Goal: Task Accomplishment & Management: Manage account settings

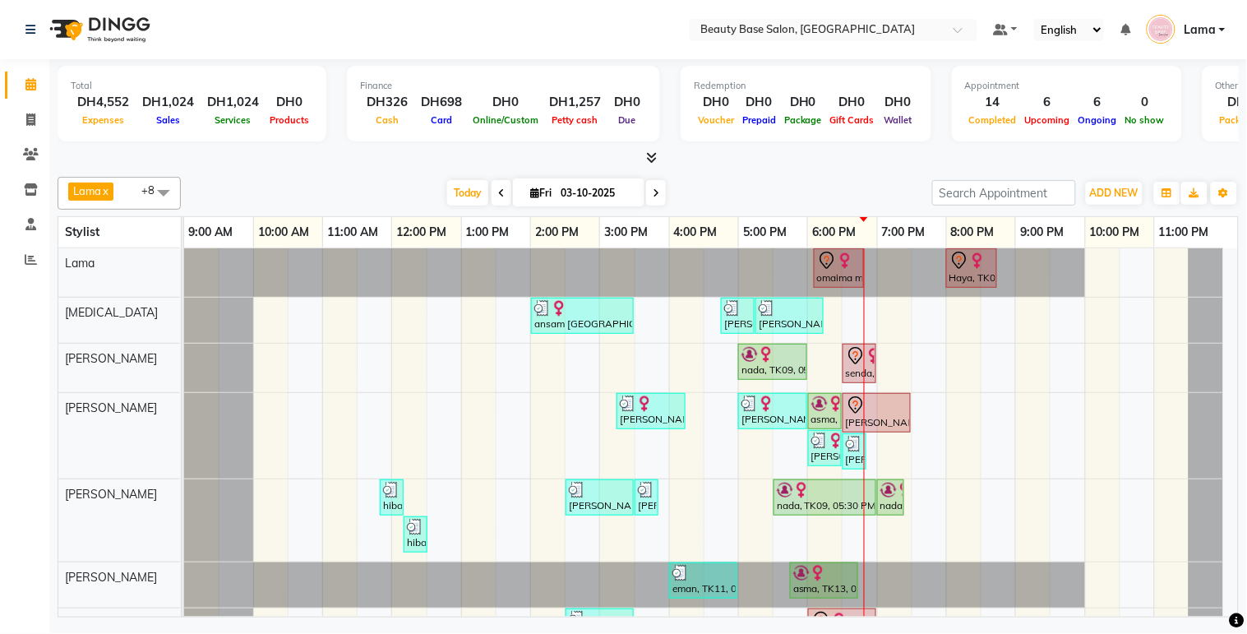
click at [1238, 265] on td "omaima maroccan, TK05, 06:05 PM-06:50 PM, Blowdry classic Haya, TK08, 08:00 PM-…" at bounding box center [711, 432] width 1054 height 369
click at [1238, 266] on td "omaima maroccan, TK05, 06:05 PM-06:50 PM, Blowdry classic Haya, TK08, 08:00 PM-…" at bounding box center [711, 432] width 1054 height 369
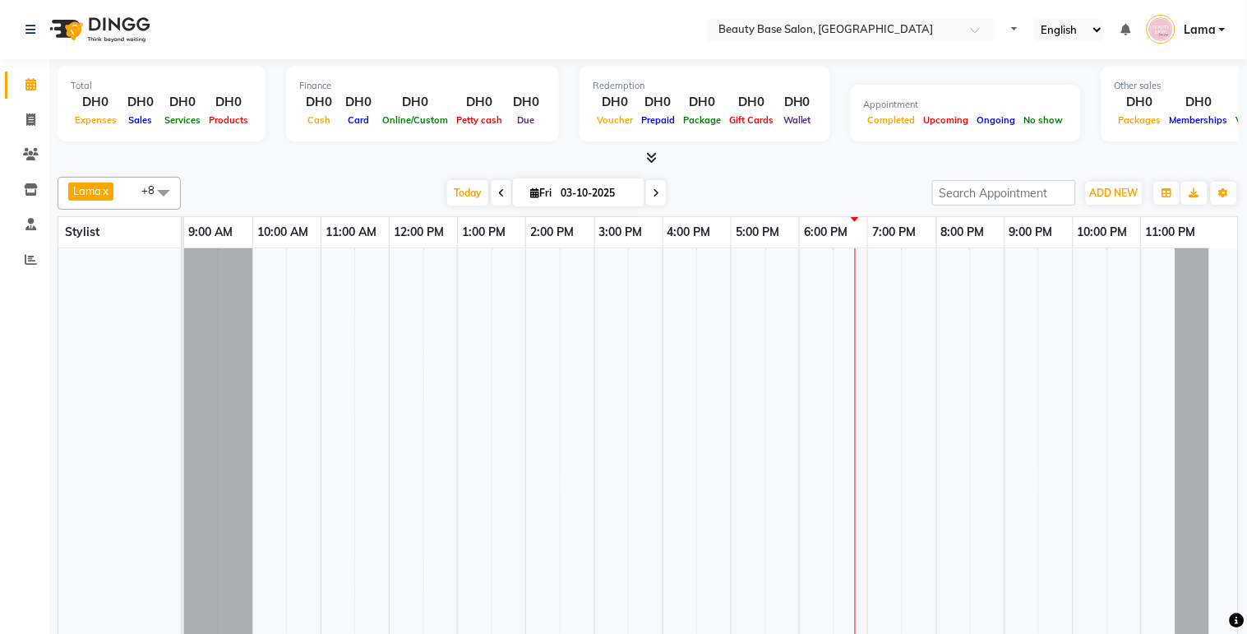
select select "en"
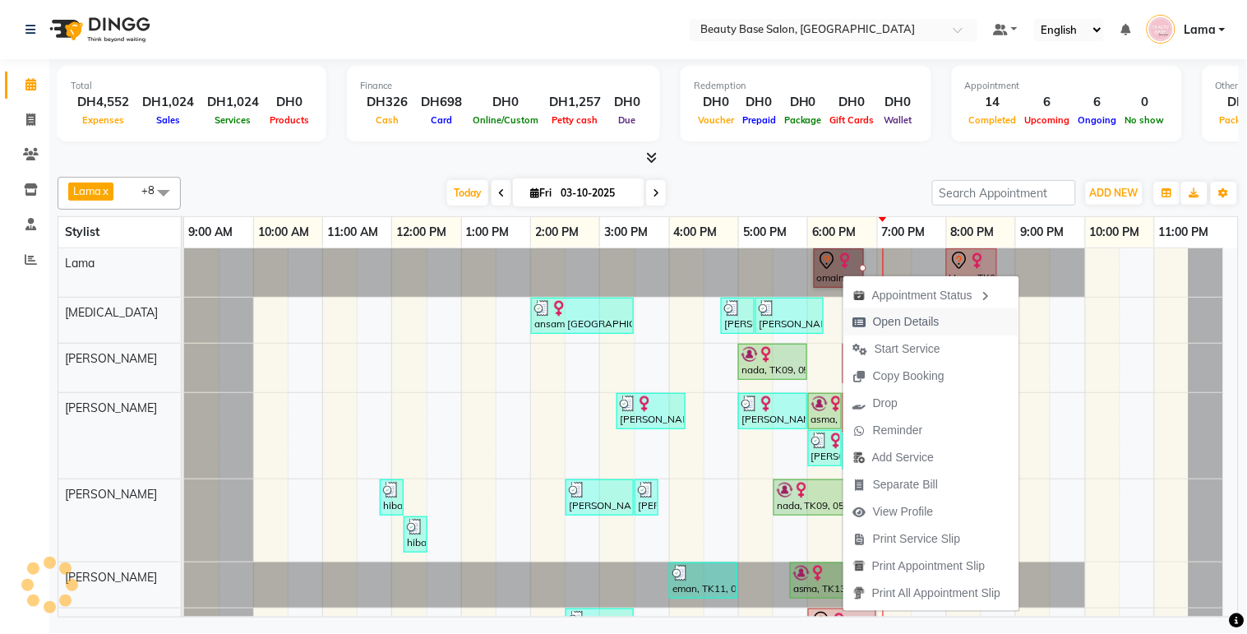
click at [922, 325] on span "Open Details" at bounding box center [906, 321] width 67 height 17
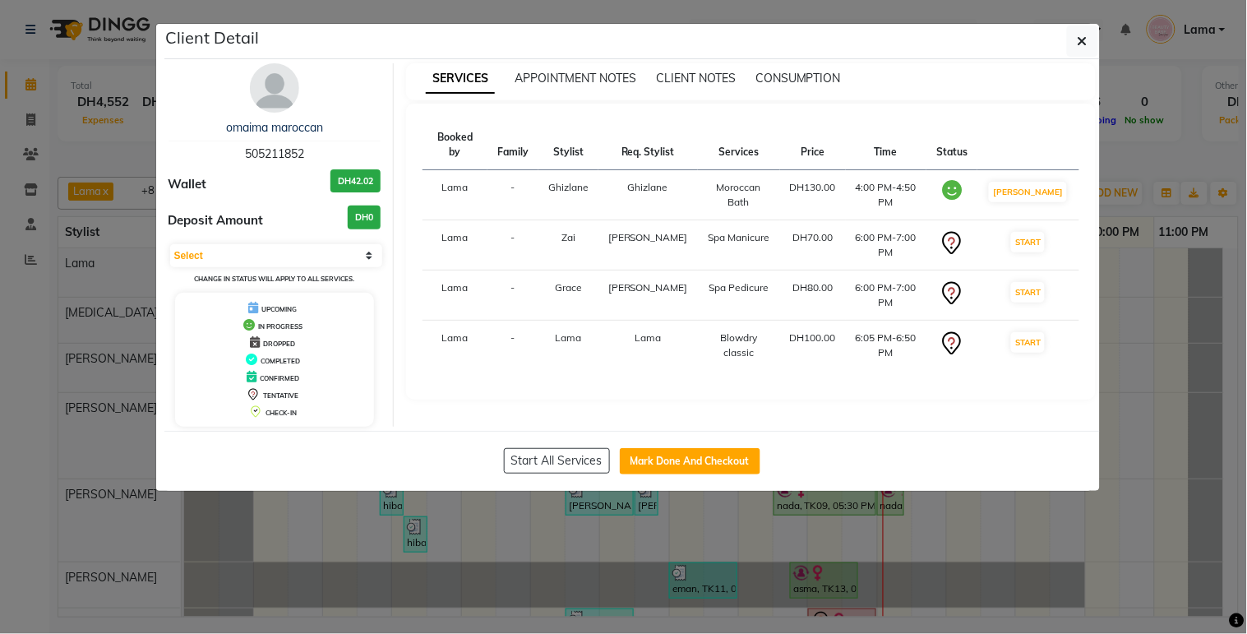
click at [955, 569] on ngb-modal-window "Client Detail omaima maroccan 505211852 Wallet DH42.02 Deposit Amount DH0 Selec…" at bounding box center [623, 317] width 1247 height 634
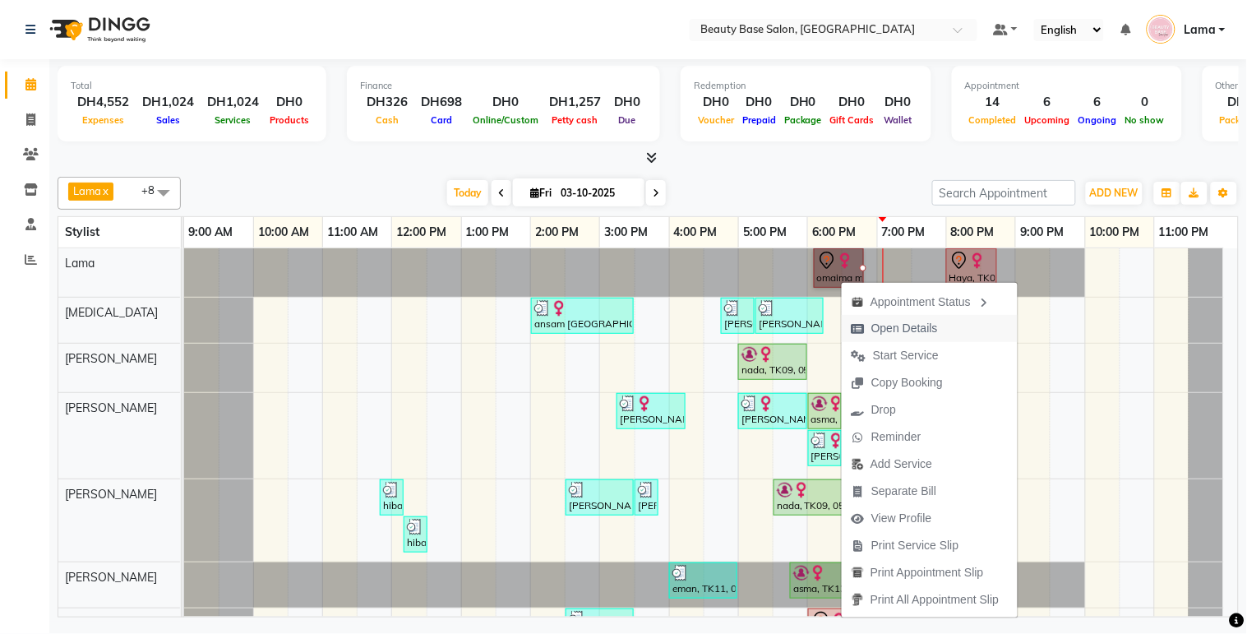
click at [899, 332] on span "Open Details" at bounding box center [904, 328] width 67 height 17
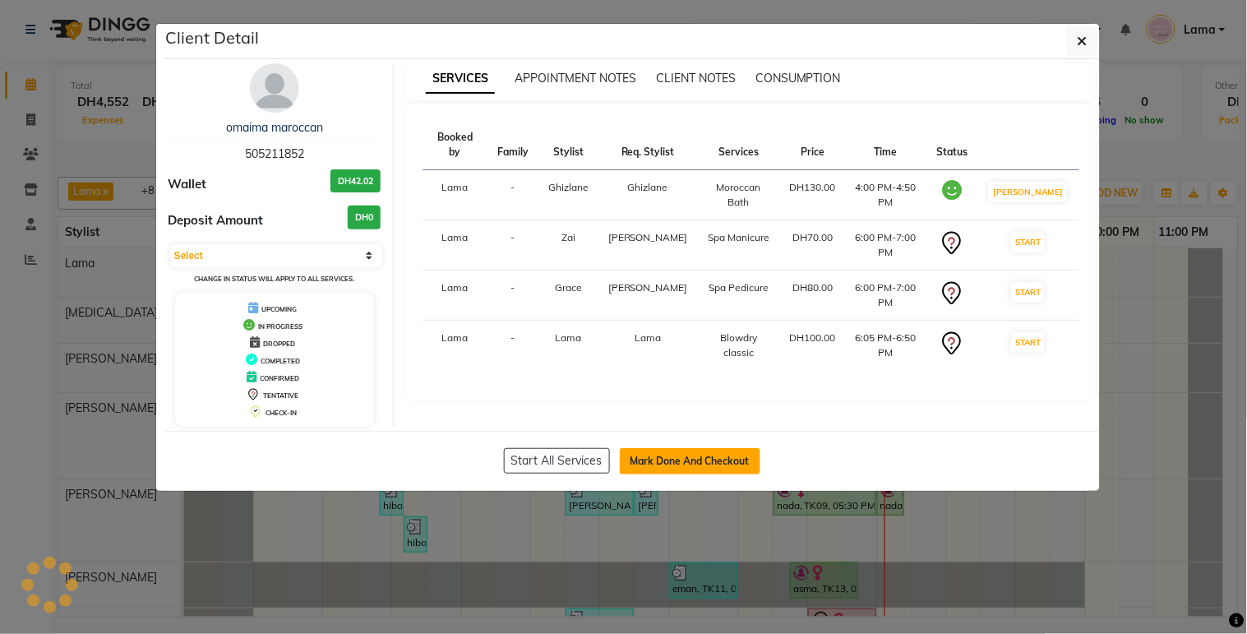
click at [712, 467] on button "Mark Done And Checkout" at bounding box center [690, 461] width 141 height 26
select select "service"
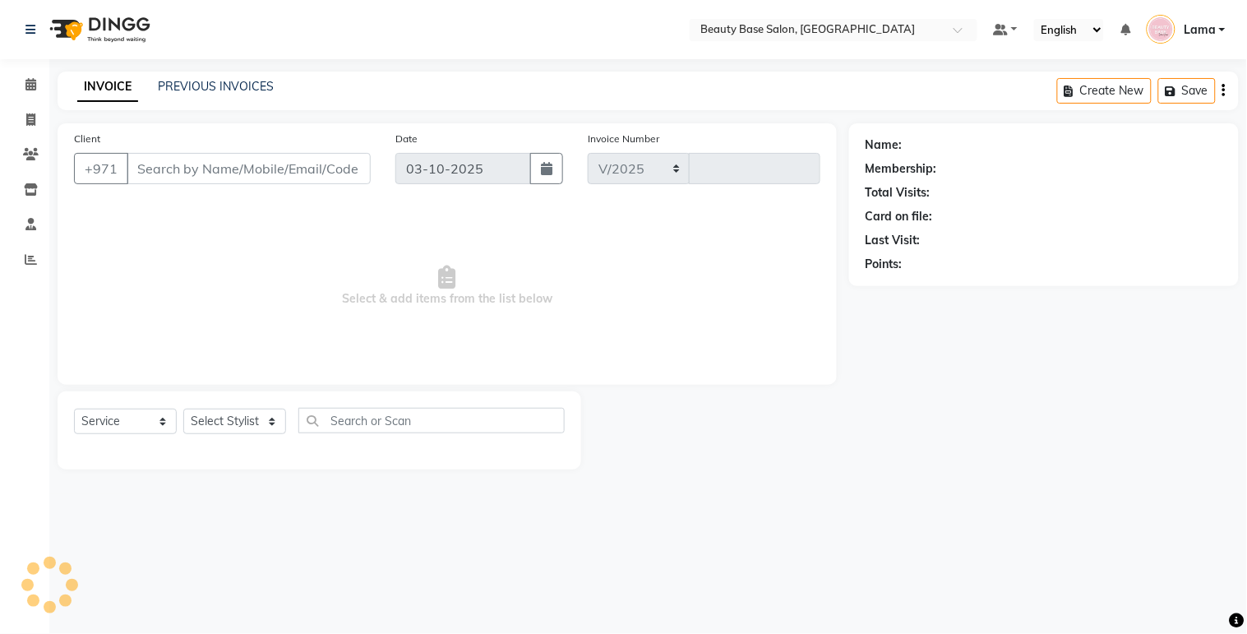
select select "813"
type input "2456"
type input "505211852"
select select "31342"
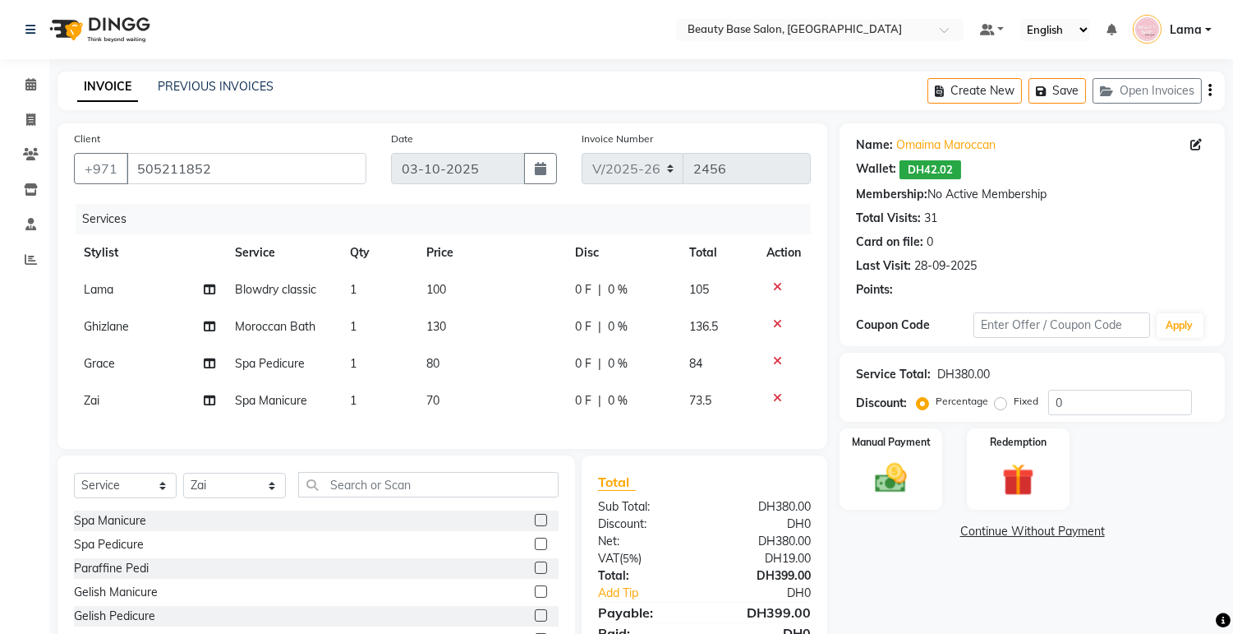
click at [471, 278] on td "100" at bounding box center [491, 289] width 149 height 37
select select "13437"
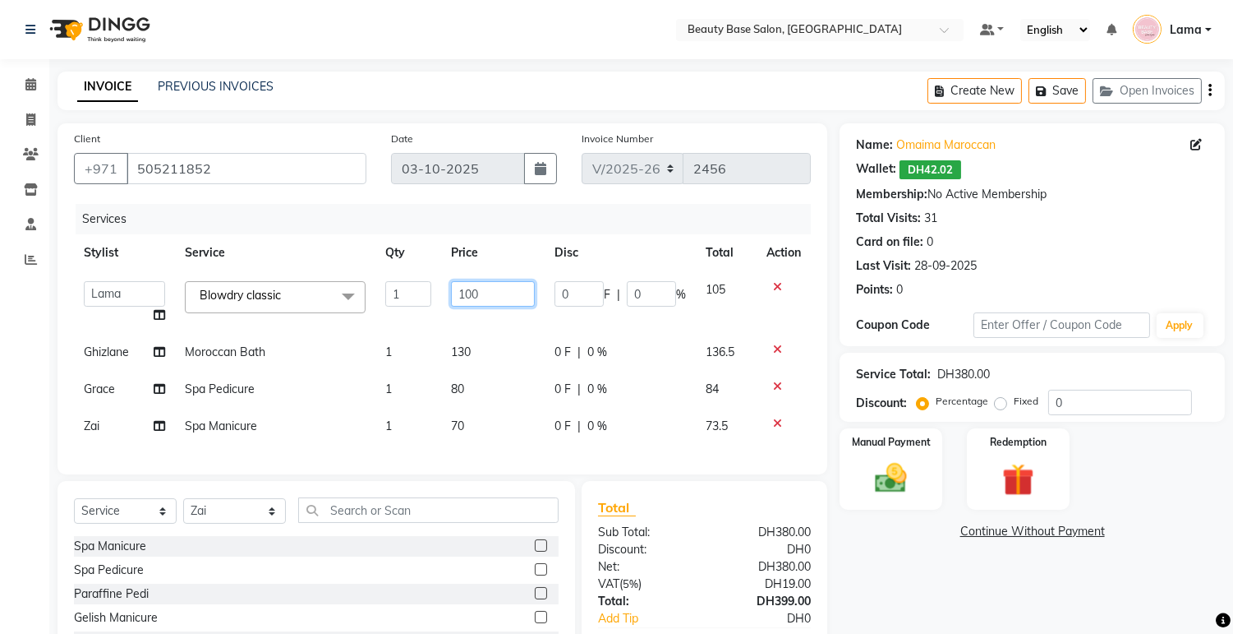
click at [503, 304] on input "100" at bounding box center [493, 293] width 84 height 25
type input "1"
type input "62.5"
click at [479, 348] on tbody "Accounts [PERSON_NAME] [PERSON_NAME] [PERSON_NAME] Burula Ghizlane [PERSON_NAME…" at bounding box center [442, 357] width 737 height 173
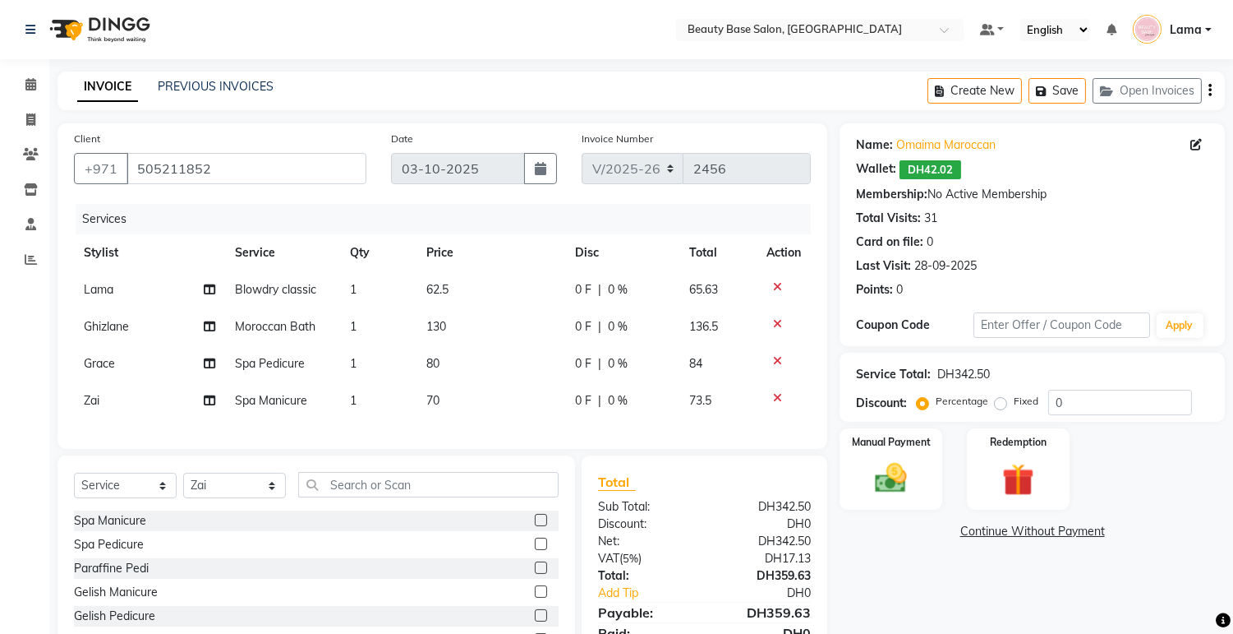
click at [478, 333] on td "130" at bounding box center [491, 326] width 149 height 37
select select "13438"
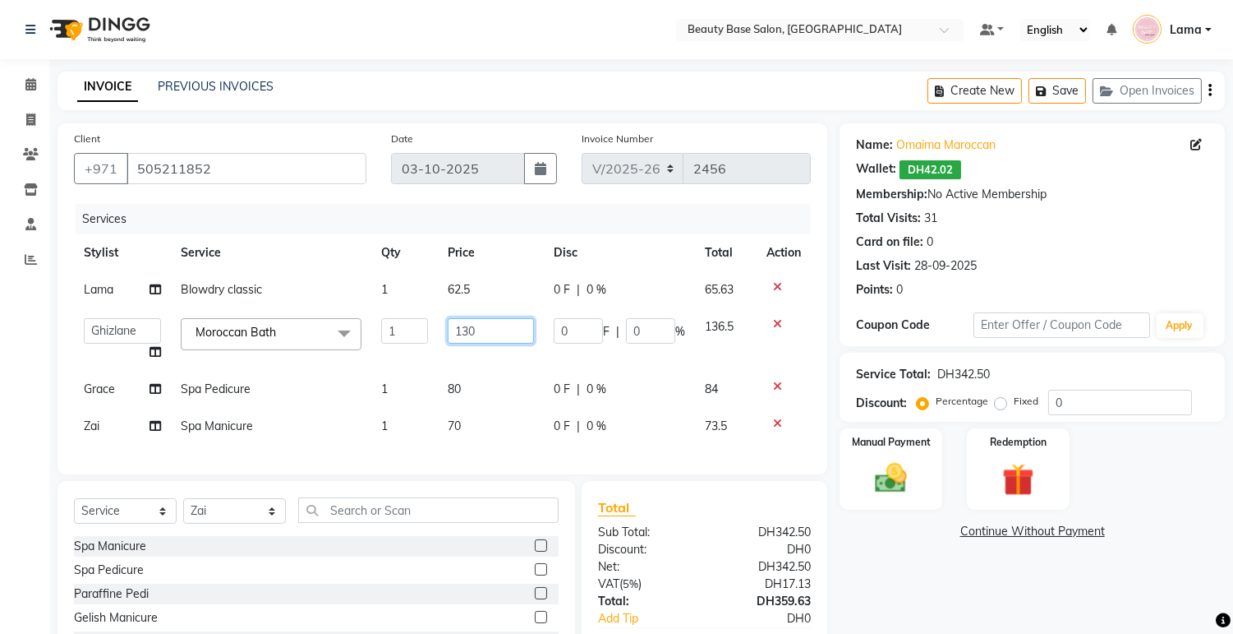
click at [514, 333] on input "130" at bounding box center [491, 330] width 86 height 25
type input "1"
type input "62.5"
click at [485, 393] on tbody "Lama Blowdry classic 1 62.5 0 F | 0 % 65.63 Accounts [PERSON_NAME] [PERSON_NAME…" at bounding box center [442, 357] width 737 height 173
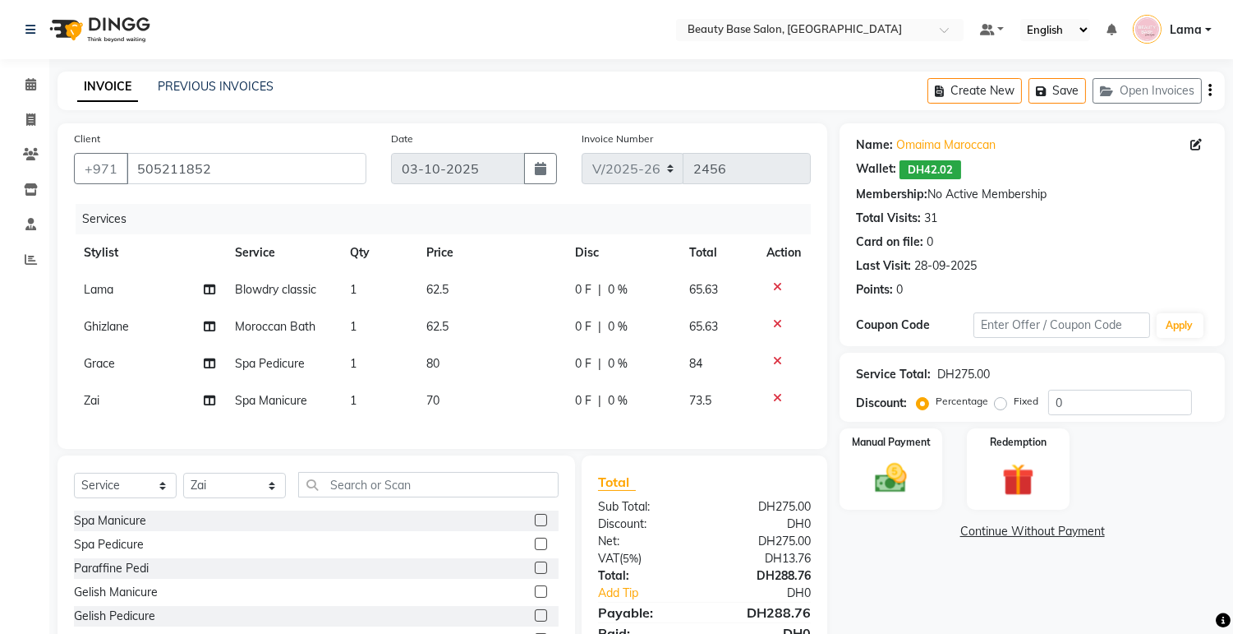
click at [473, 372] on td "80" at bounding box center [491, 363] width 149 height 37
select select "54542"
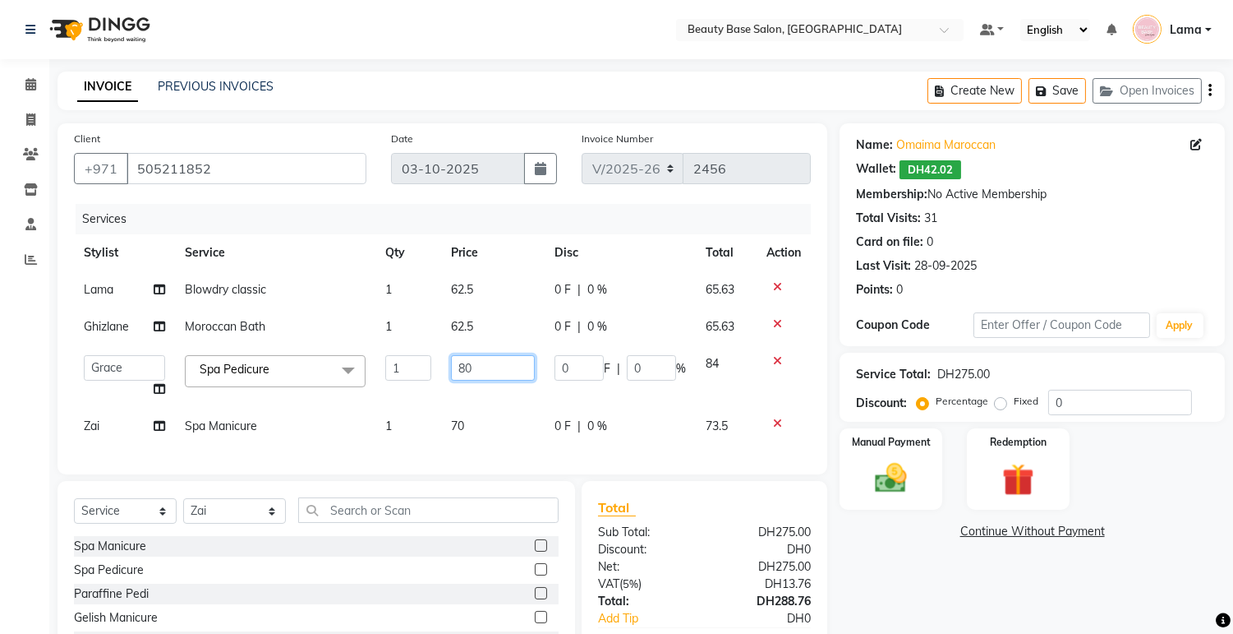
click at [504, 366] on input "80" at bounding box center [493, 367] width 84 height 25
type input "8"
type input "62.5"
click at [493, 440] on div "Services Stylist Service Qty Price Disc Total Action Lama Blowdry classic 1 62.…" at bounding box center [442, 331] width 737 height 254
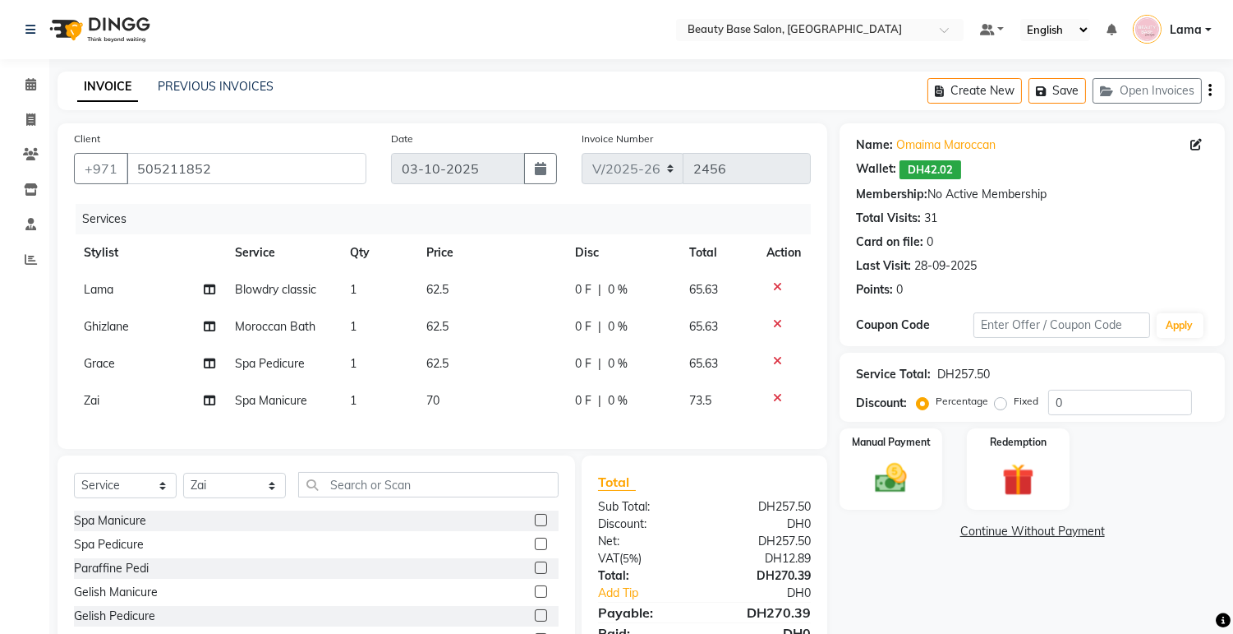
click at [475, 413] on td "70" at bounding box center [491, 400] width 149 height 37
select select "31342"
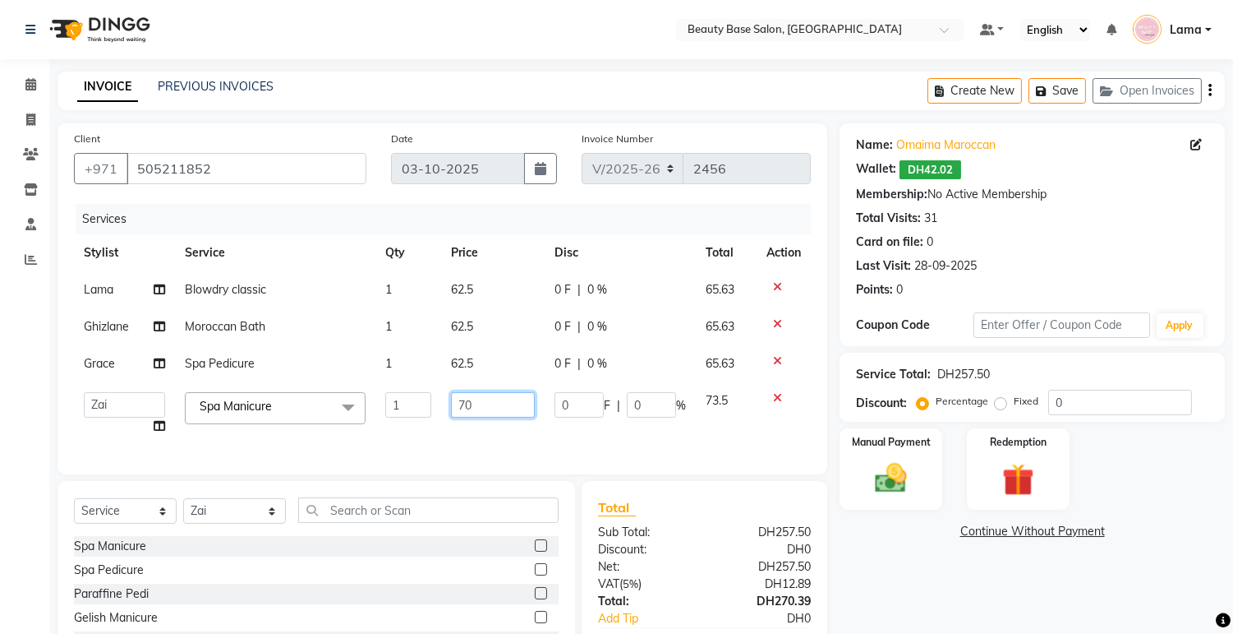
click at [505, 411] on input "70" at bounding box center [493, 404] width 84 height 25
type input "7"
type input "62.5"
click at [992, 577] on div "Name: [PERSON_NAME] Wallet: DH42.02 Membership: No Active Membership Total Visi…" at bounding box center [1039, 423] width 398 height 600
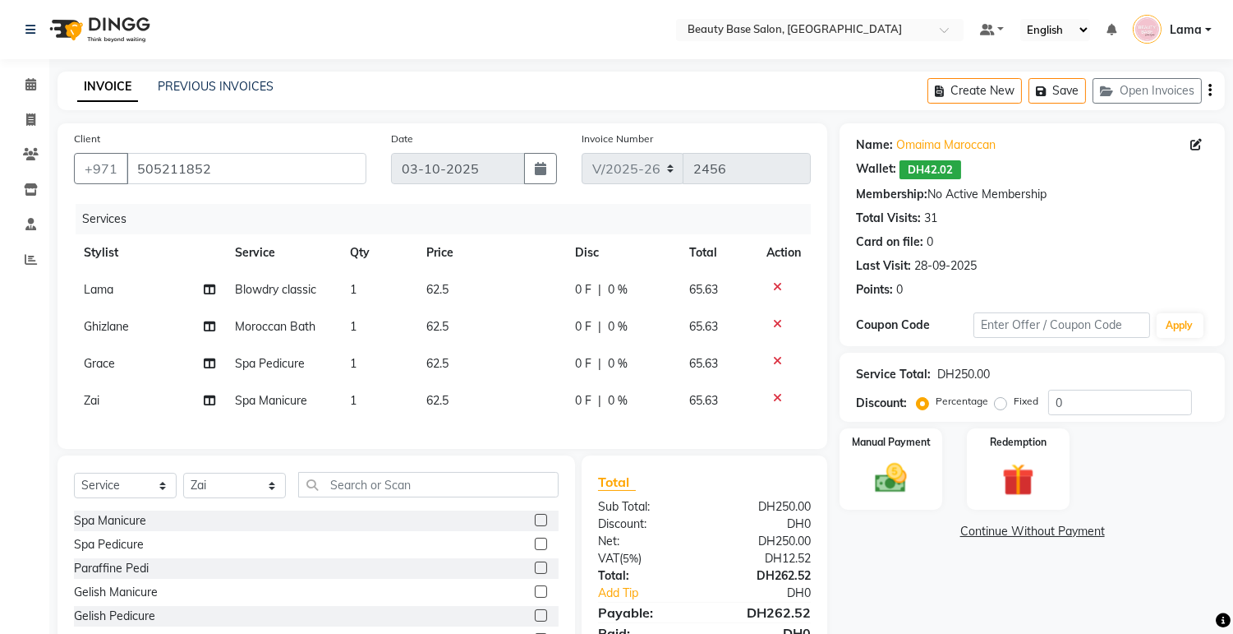
click at [1014, 403] on label "Fixed" at bounding box center [1026, 401] width 25 height 15
click at [1003, 403] on input "Fixed" at bounding box center [1004, 401] width 12 height 12
radio input "true"
click at [918, 472] on div "Manual Payment" at bounding box center [891, 468] width 107 height 84
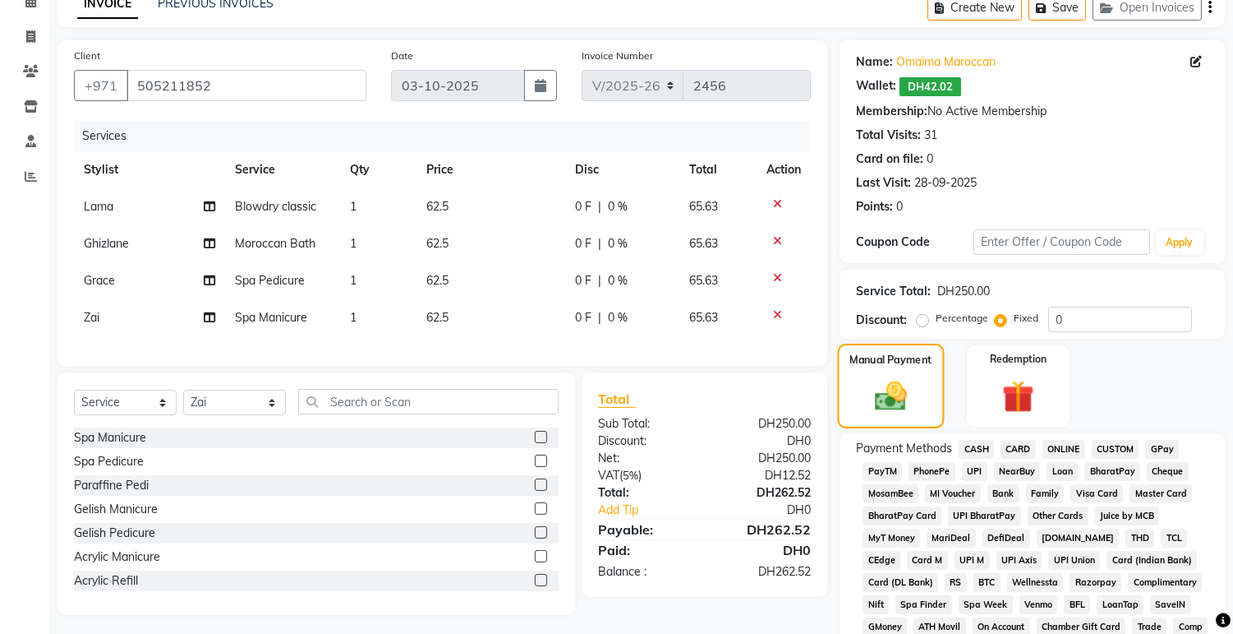
scroll to position [145, 0]
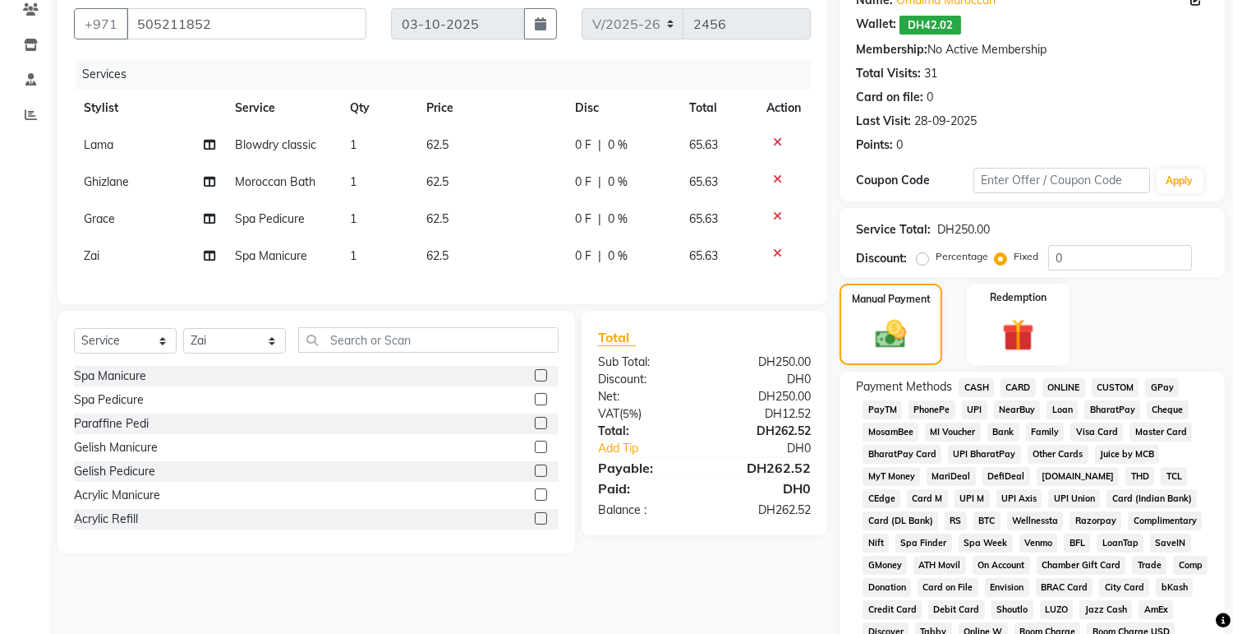
click at [1028, 390] on span "CARD" at bounding box center [1018, 387] width 35 height 19
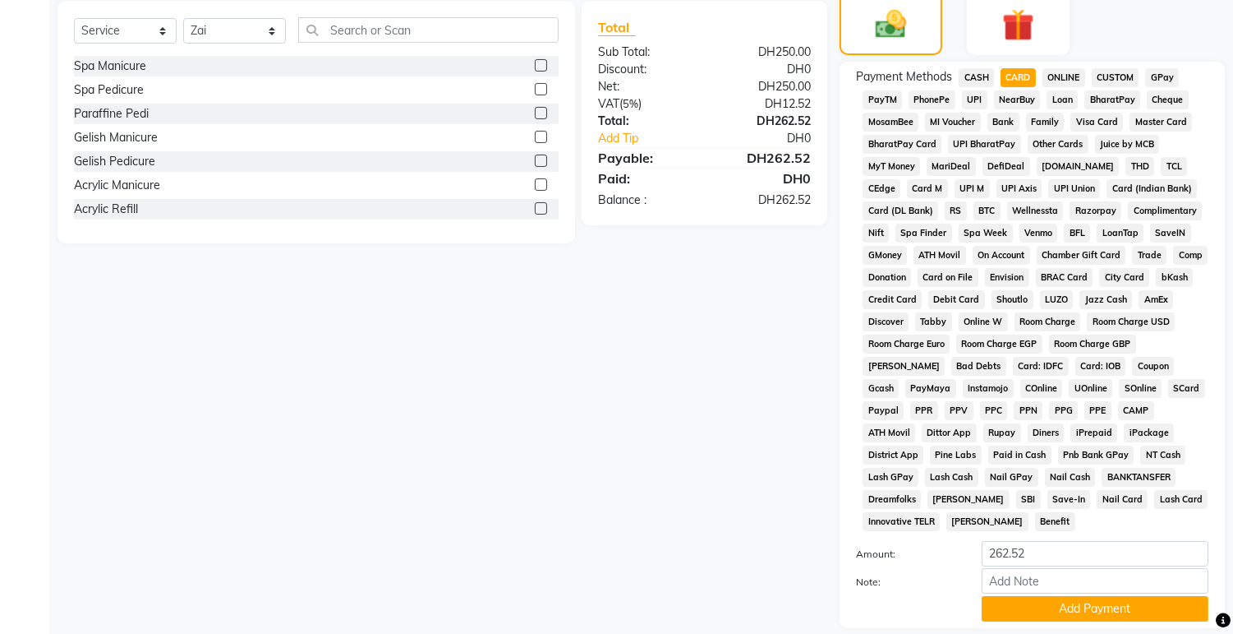
scroll to position [488, 0]
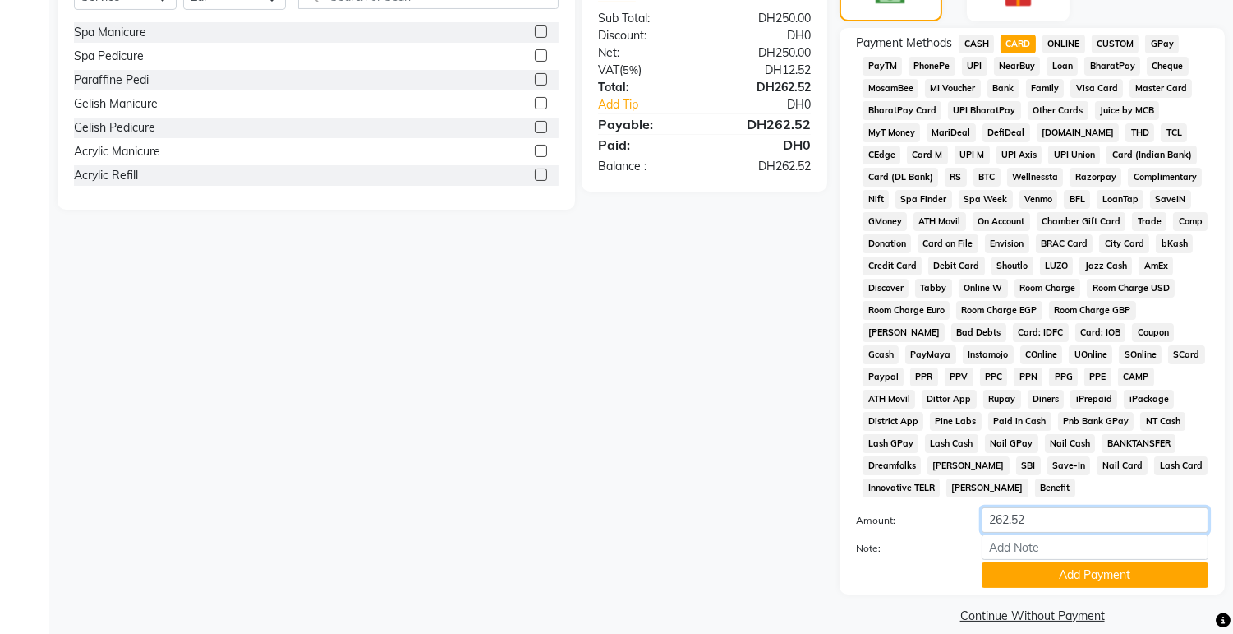
click at [1083, 507] on input "262.52" at bounding box center [1095, 519] width 227 height 25
type input "262.50"
click at [1095, 568] on button "Add Payment" at bounding box center [1095, 574] width 227 height 25
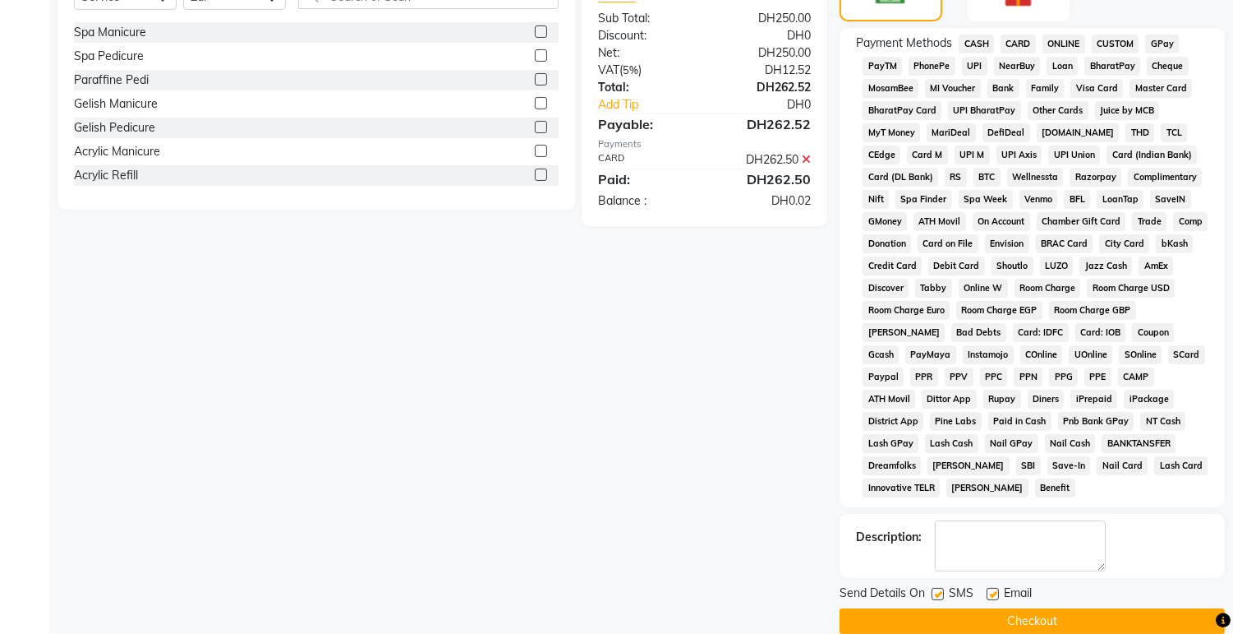
scroll to position [494, 0]
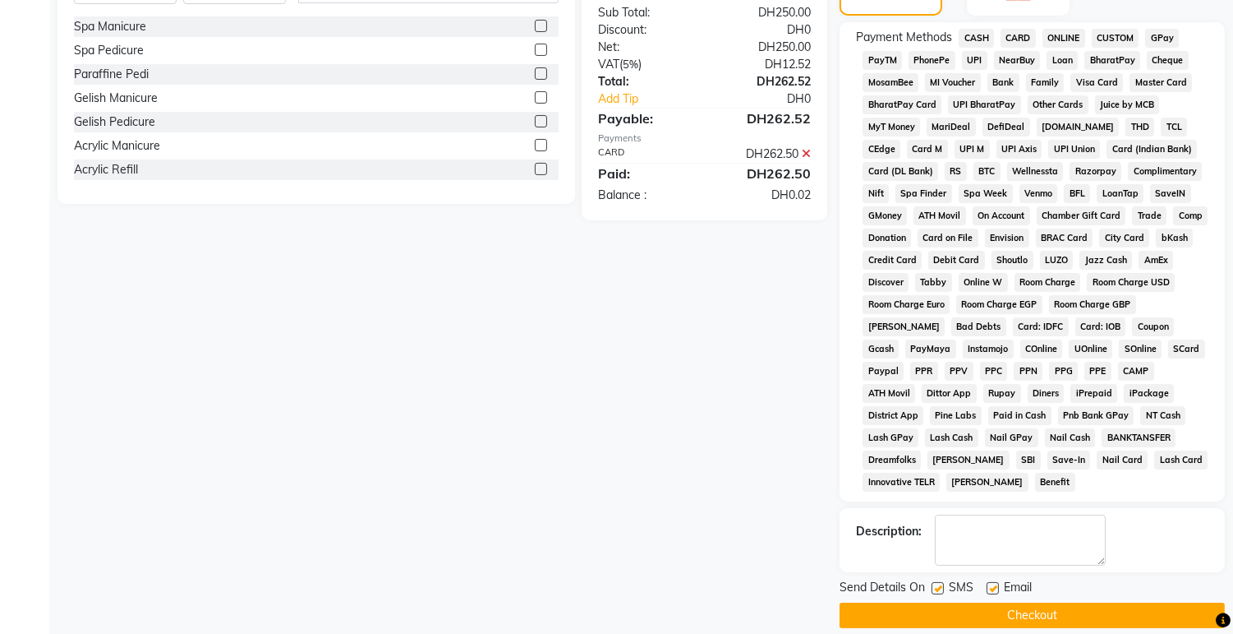
click at [1108, 603] on button "Checkout" at bounding box center [1032, 614] width 385 height 25
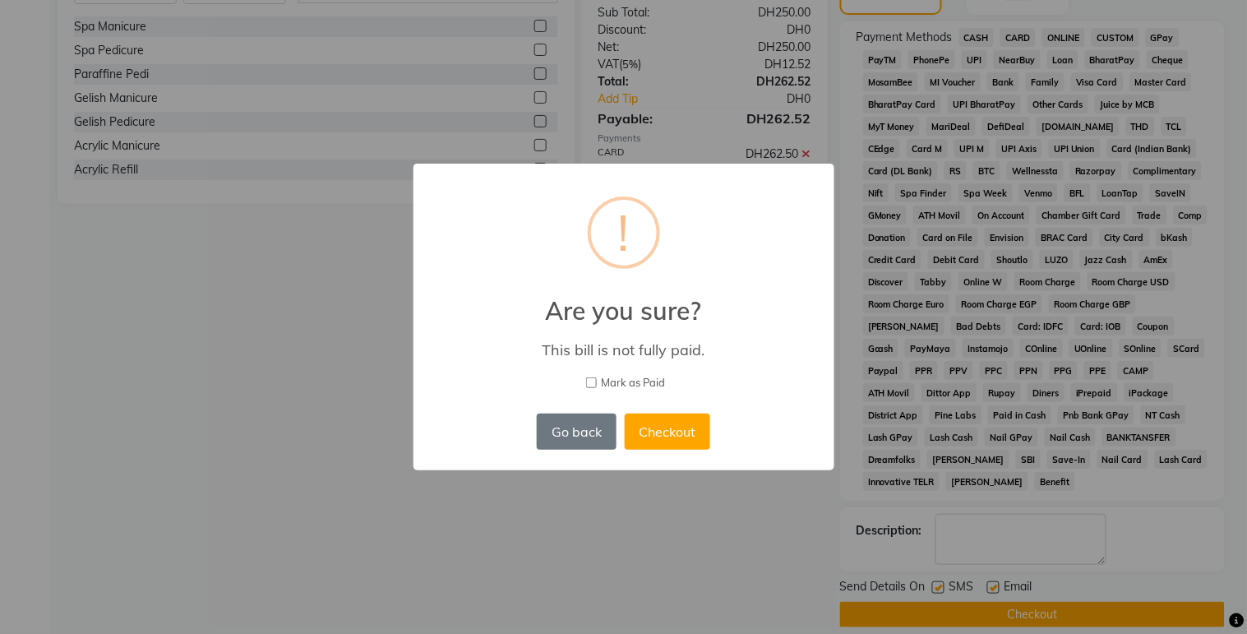
click at [635, 382] on span "Mark as Paid" at bounding box center [633, 383] width 64 height 16
click at [597, 382] on input "Mark as Paid" at bounding box center [591, 382] width 11 height 11
checkbox input "true"
click at [677, 423] on button "Checkout" at bounding box center [667, 431] width 85 height 36
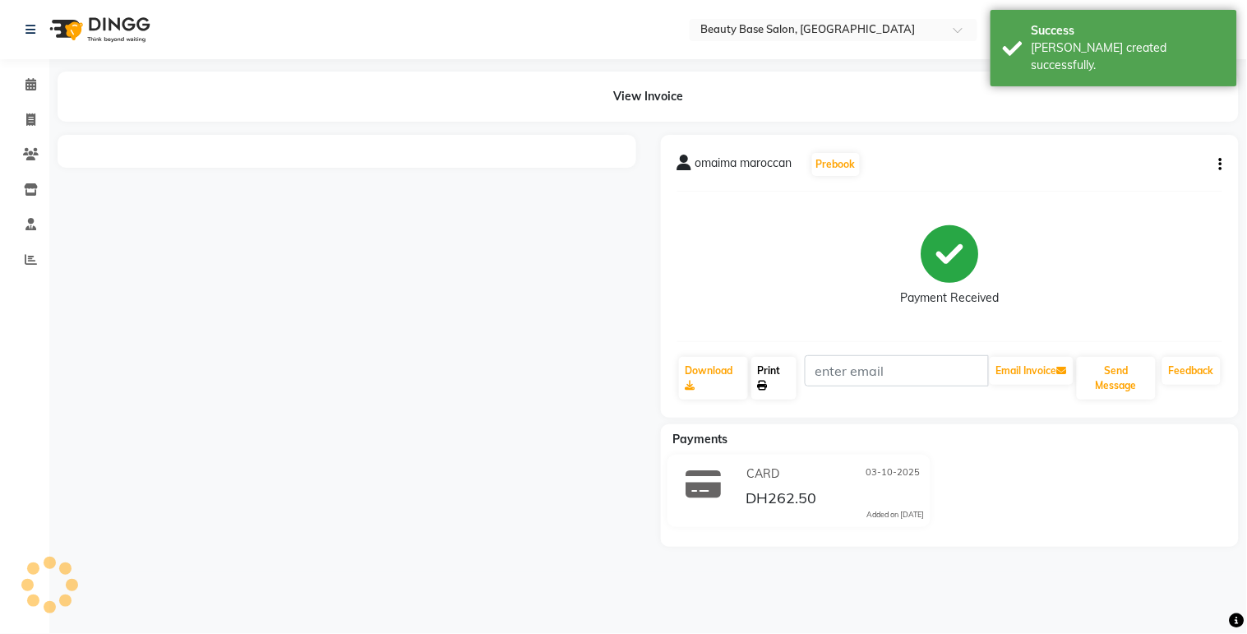
click at [783, 385] on link "Print" at bounding box center [773, 378] width 45 height 43
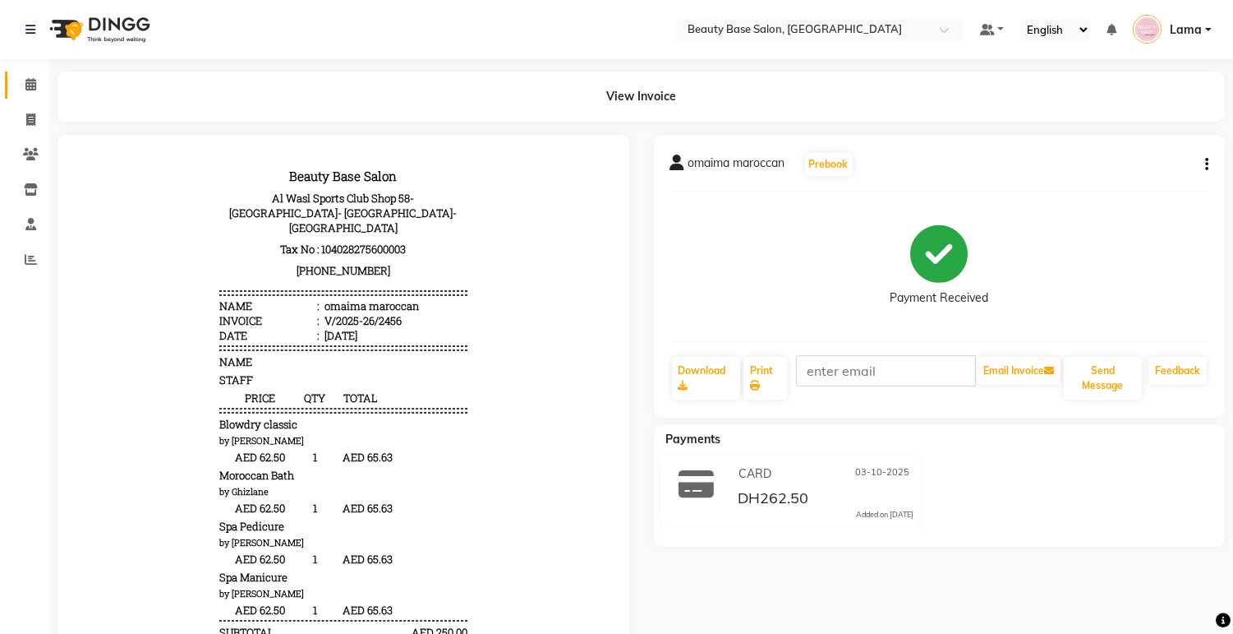
click at [28, 86] on icon at bounding box center [30, 84] width 11 height 12
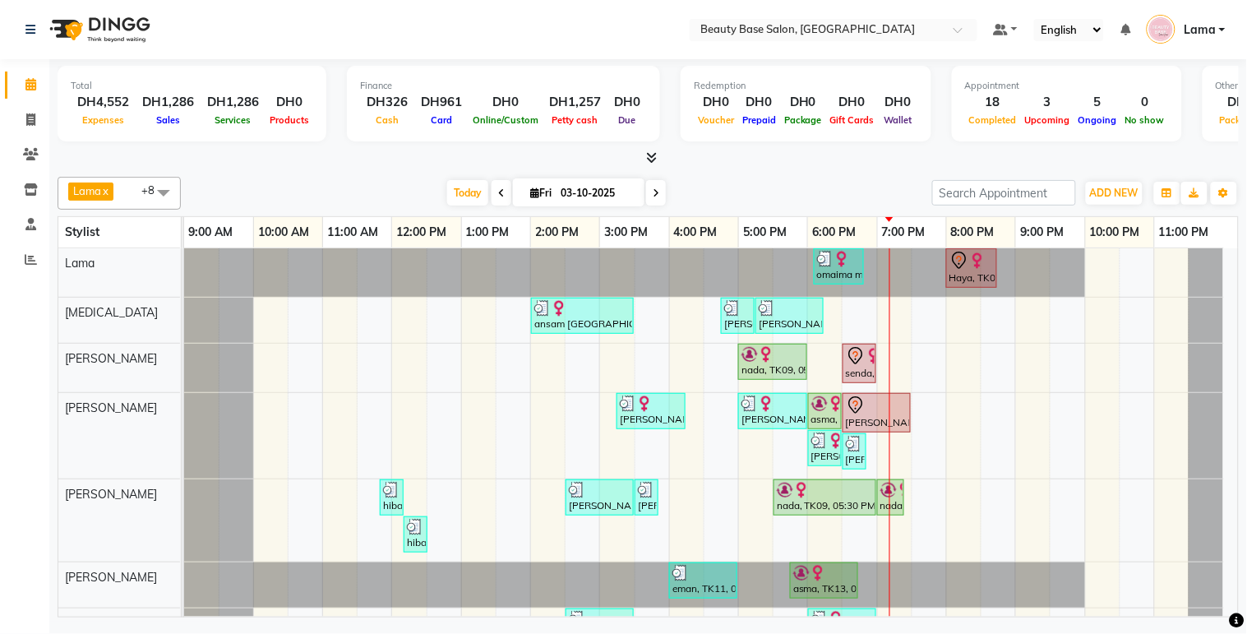
scroll to position [143, 0]
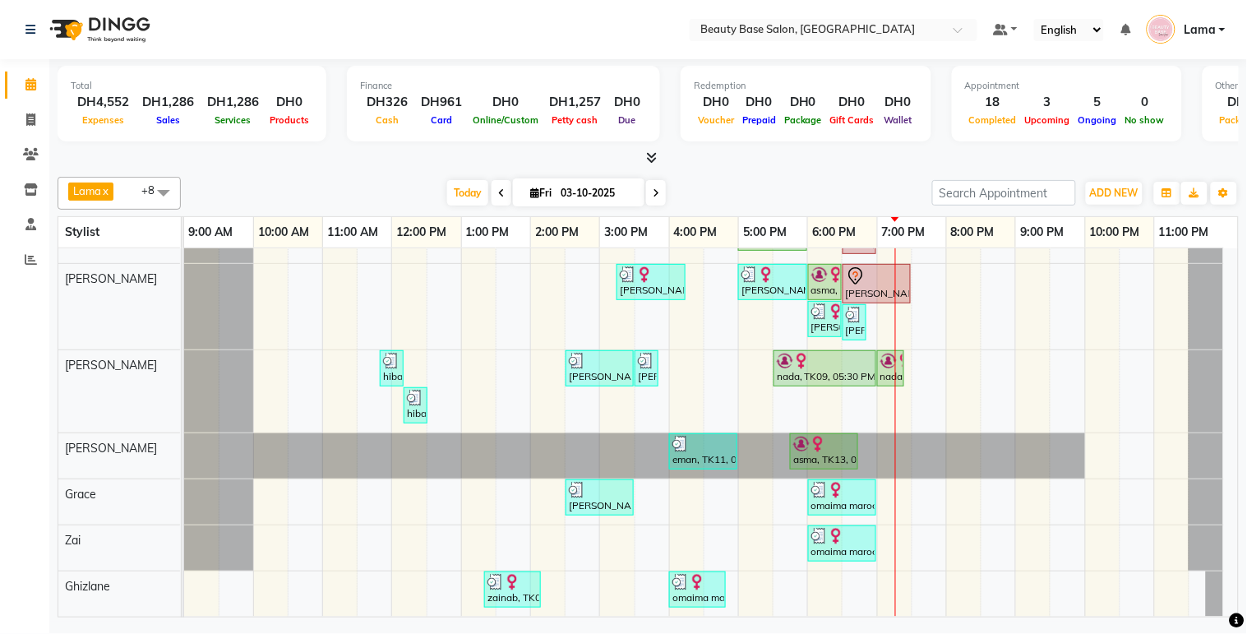
click at [658, 196] on span at bounding box center [656, 192] width 20 height 25
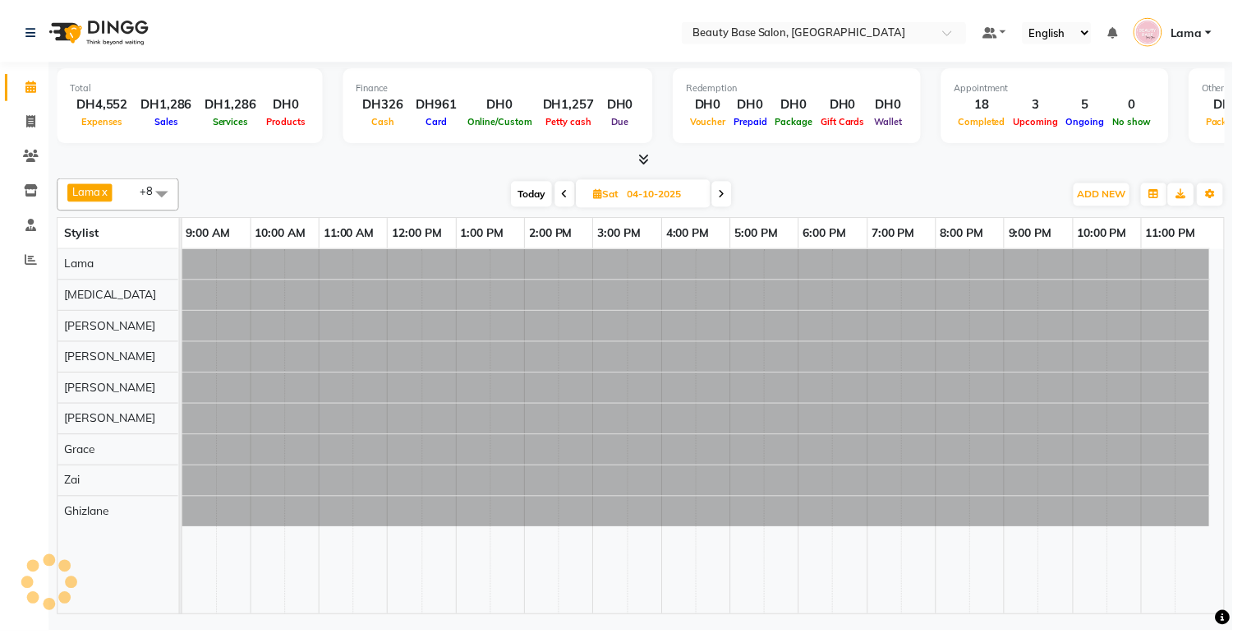
scroll to position [0, 0]
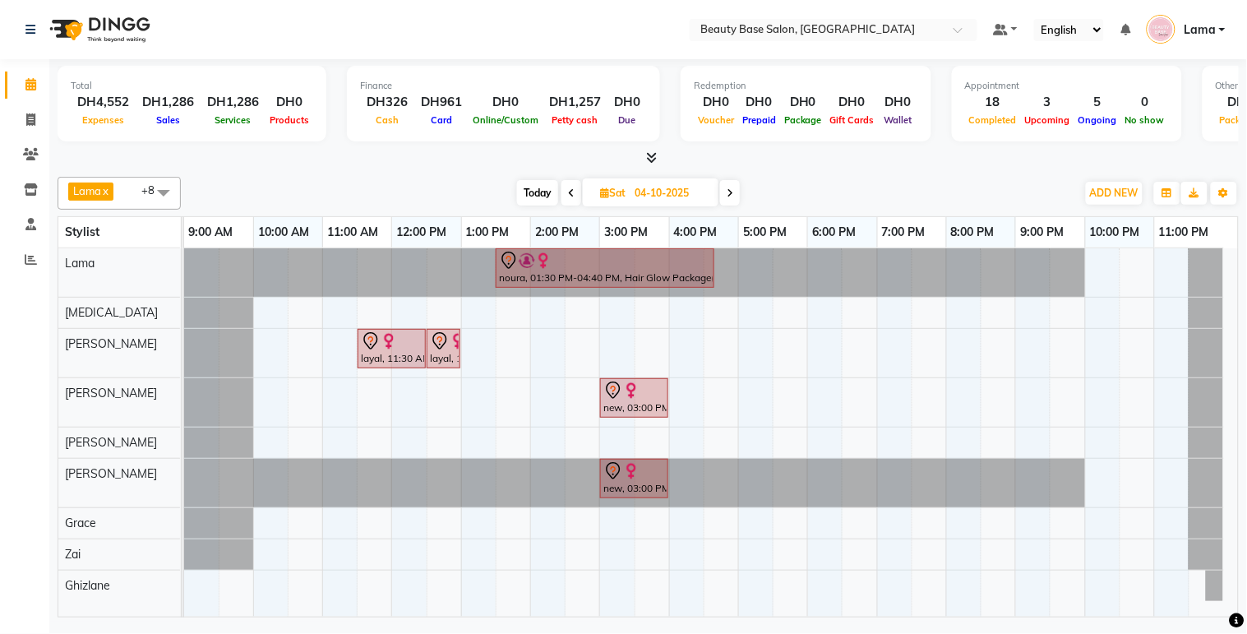
click at [727, 200] on span at bounding box center [730, 192] width 20 height 25
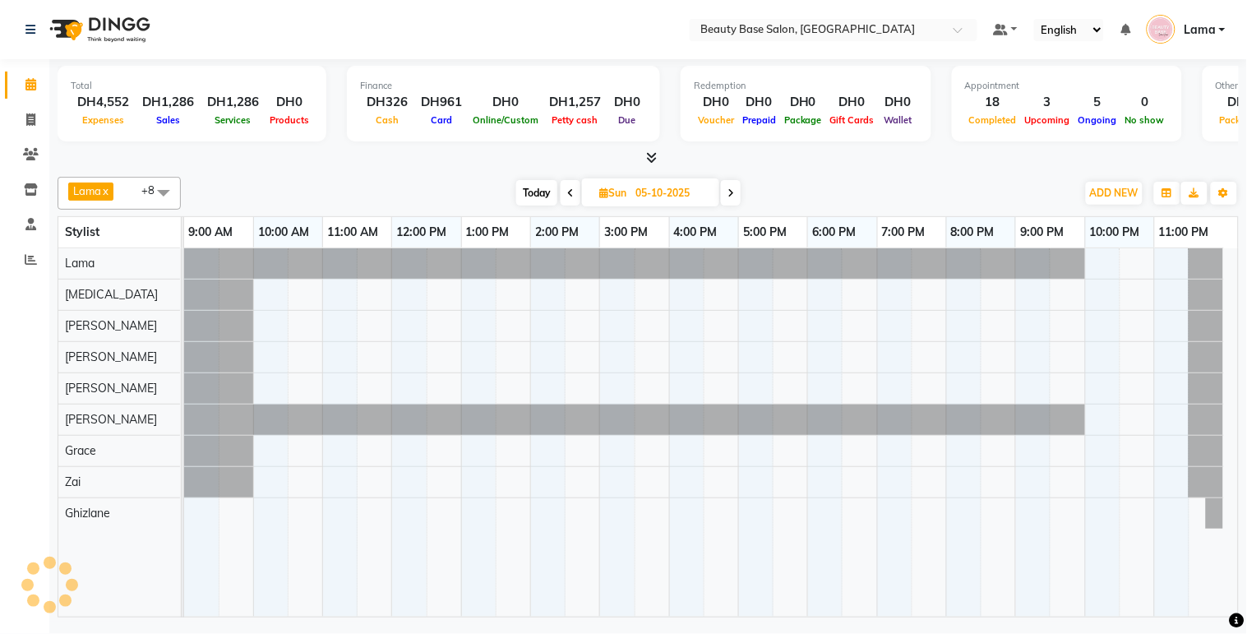
click at [736, 203] on span at bounding box center [731, 192] width 20 height 25
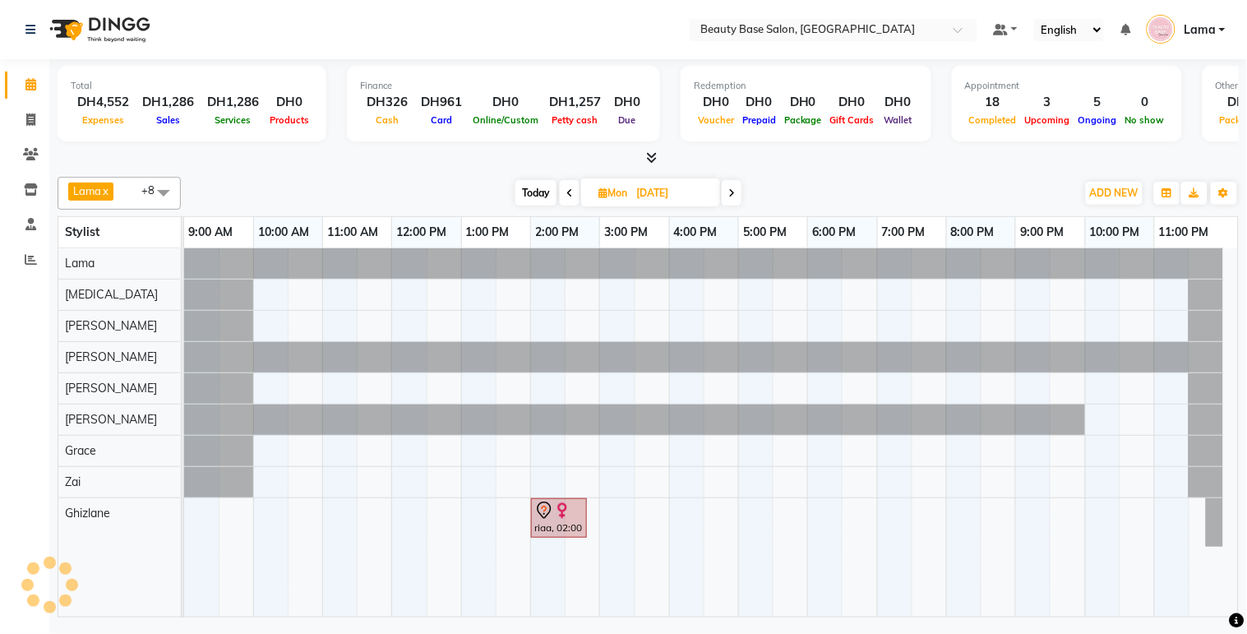
click at [742, 185] on div "[DATE] [DATE]" at bounding box center [628, 193] width 229 height 25
click at [727, 202] on span at bounding box center [731, 192] width 20 height 25
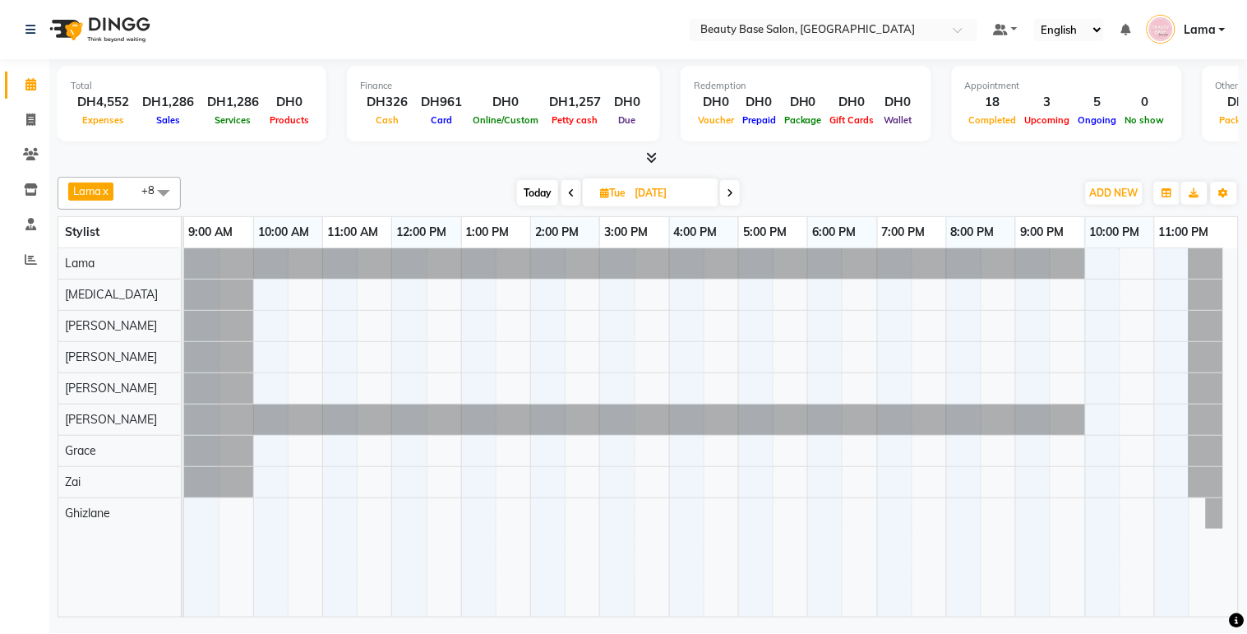
click at [732, 200] on span at bounding box center [730, 192] width 20 height 25
type input "[DATE]"
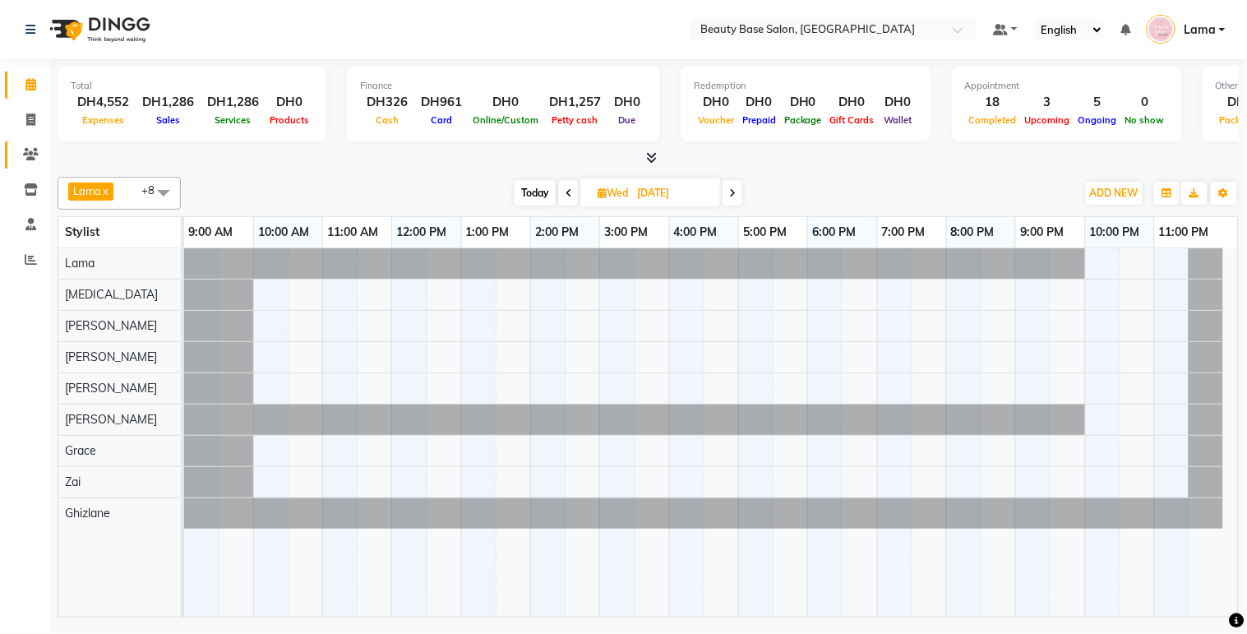
click at [23, 154] on icon at bounding box center [31, 154] width 16 height 12
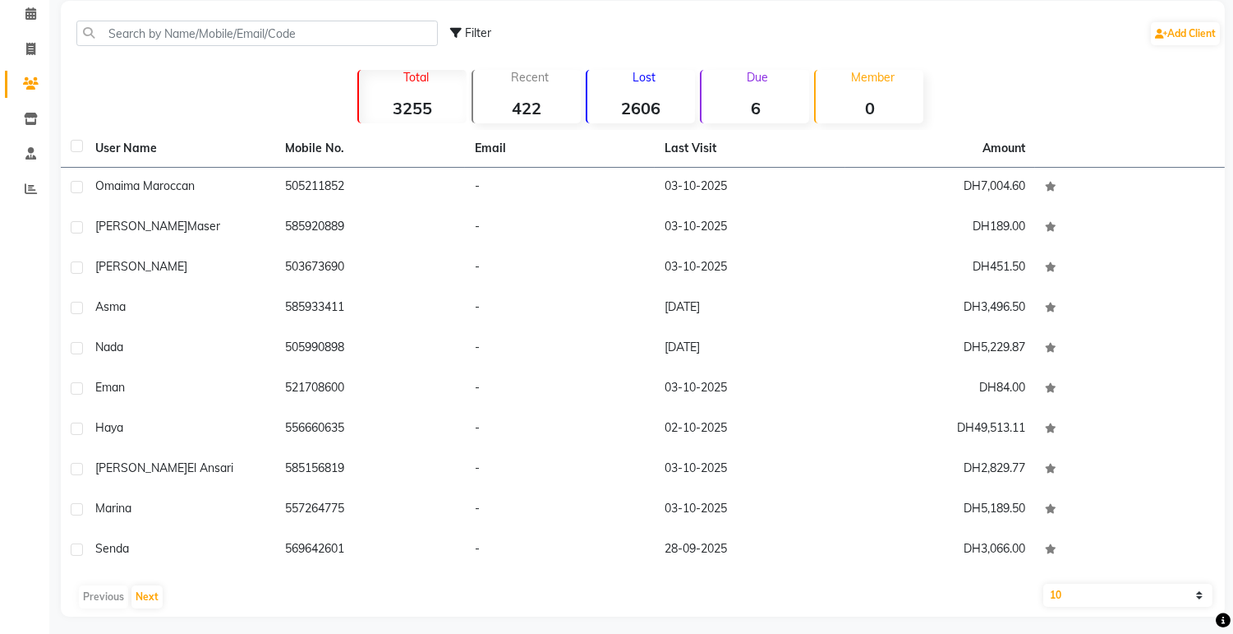
scroll to position [77, 0]
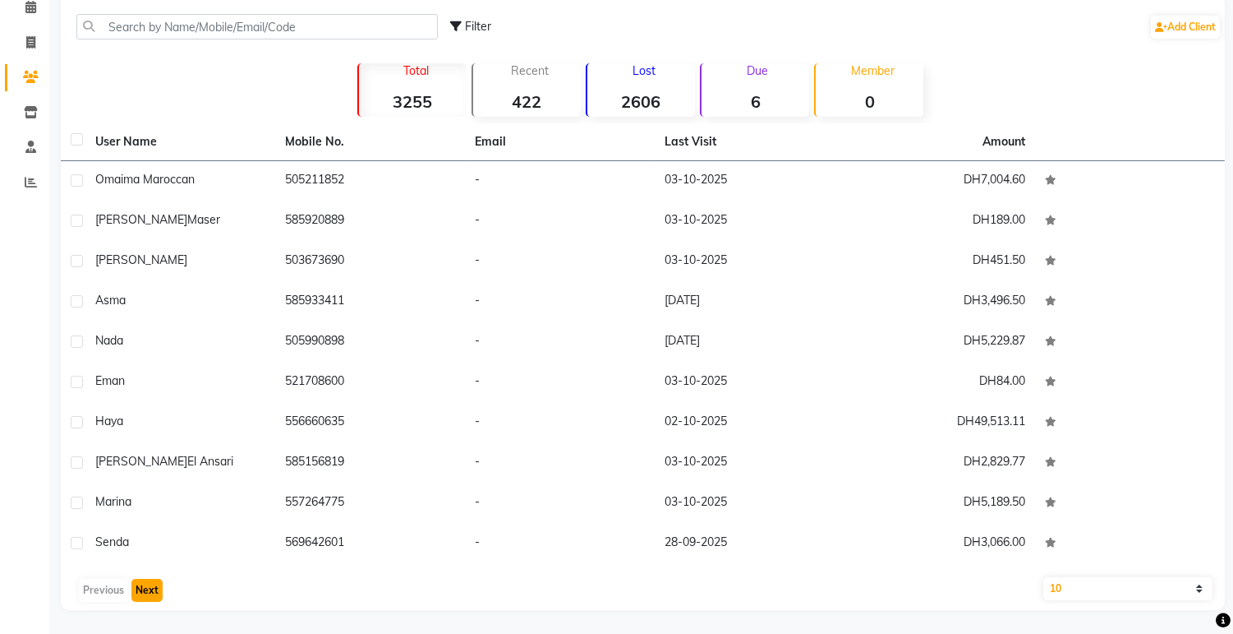
click at [159, 593] on button "Next" at bounding box center [146, 590] width 31 height 23
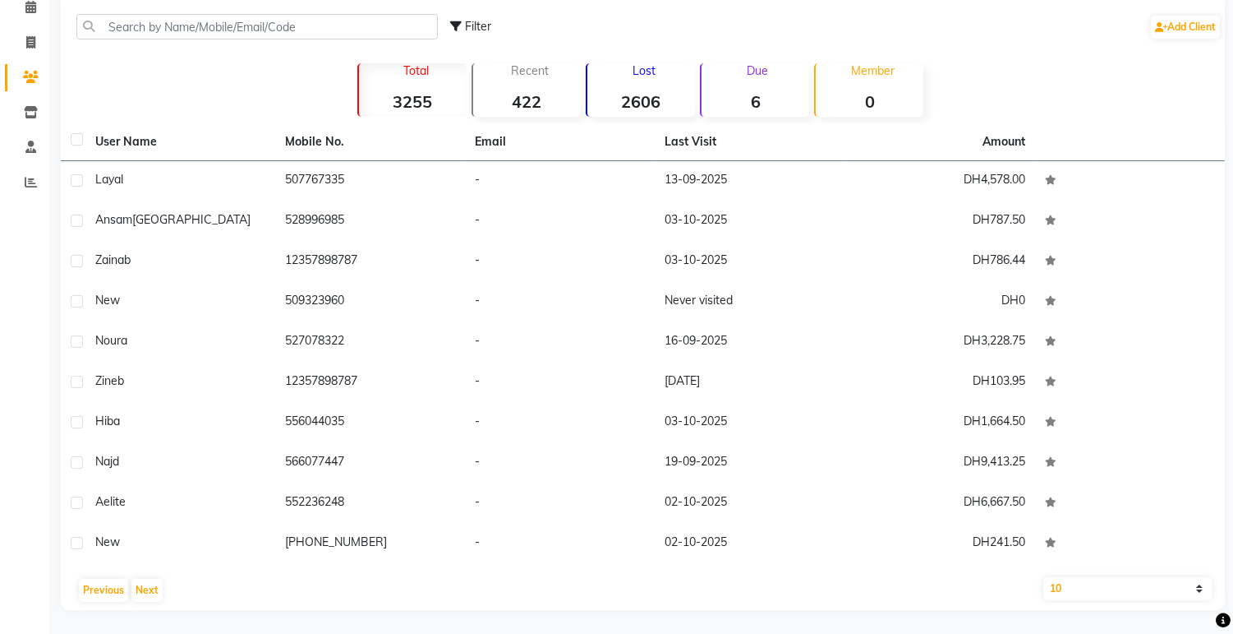
click at [31, 77] on icon at bounding box center [31, 77] width 16 height 12
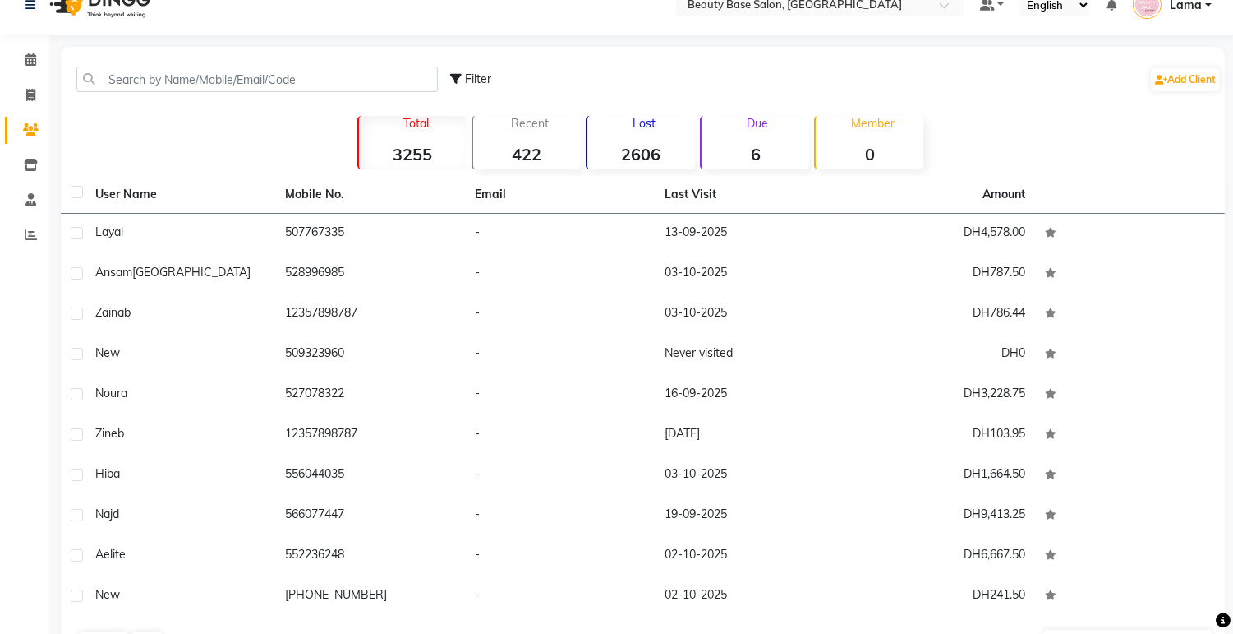
scroll to position [2, 0]
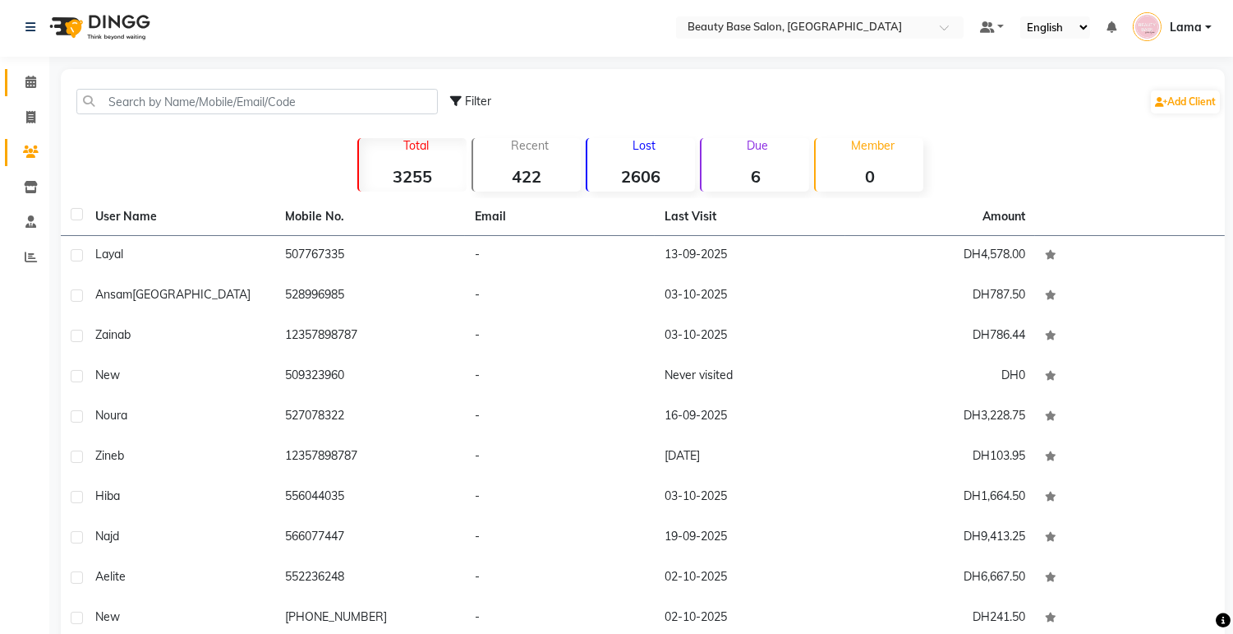
click at [25, 77] on icon at bounding box center [30, 82] width 11 height 12
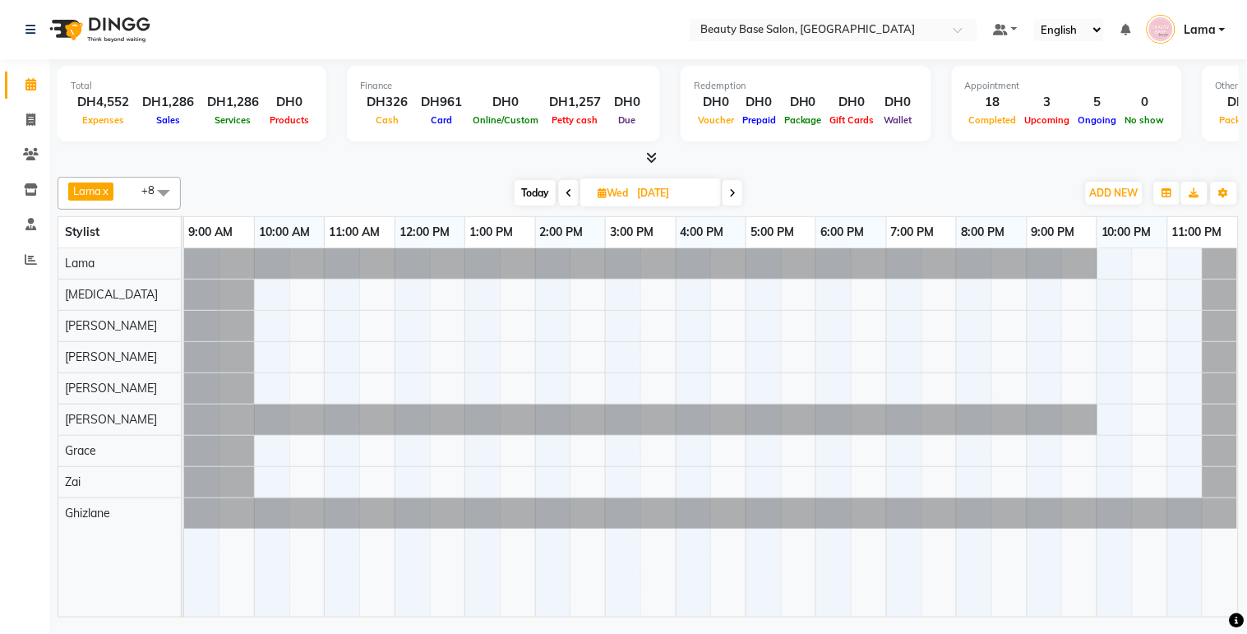
click at [536, 189] on span "Today" at bounding box center [534, 192] width 41 height 25
type input "03-10-2025"
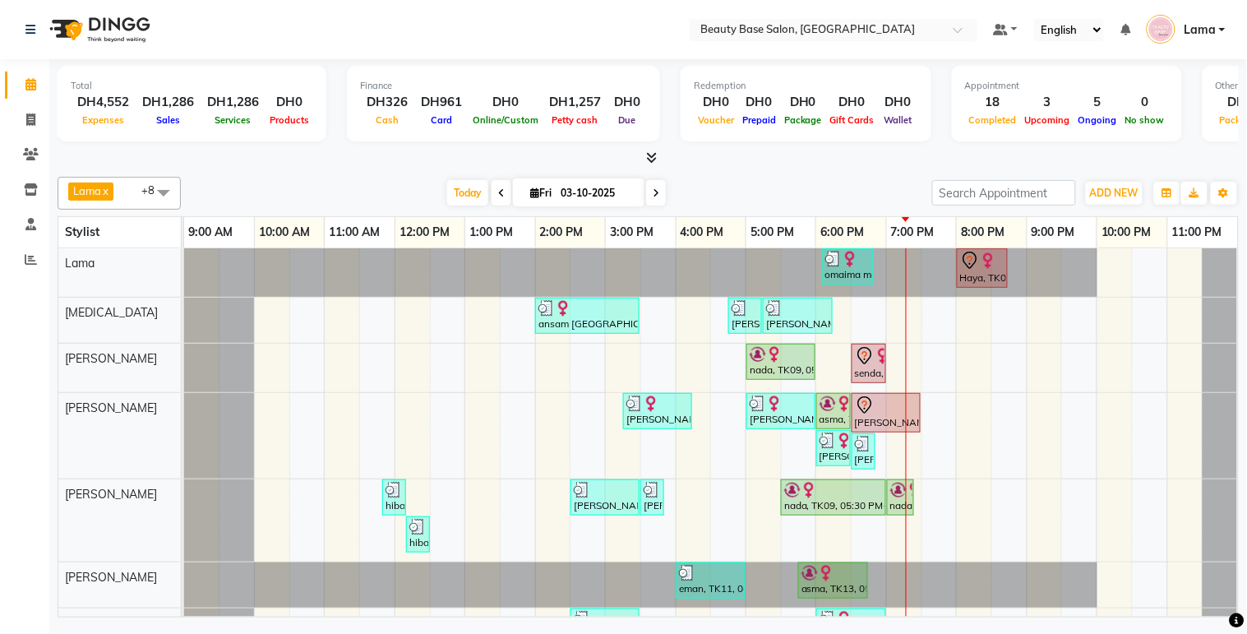
click at [880, 370] on div "senda, TK07, 06:30 PM-07:00 PM, hair wash" at bounding box center [868, 363] width 31 height 35
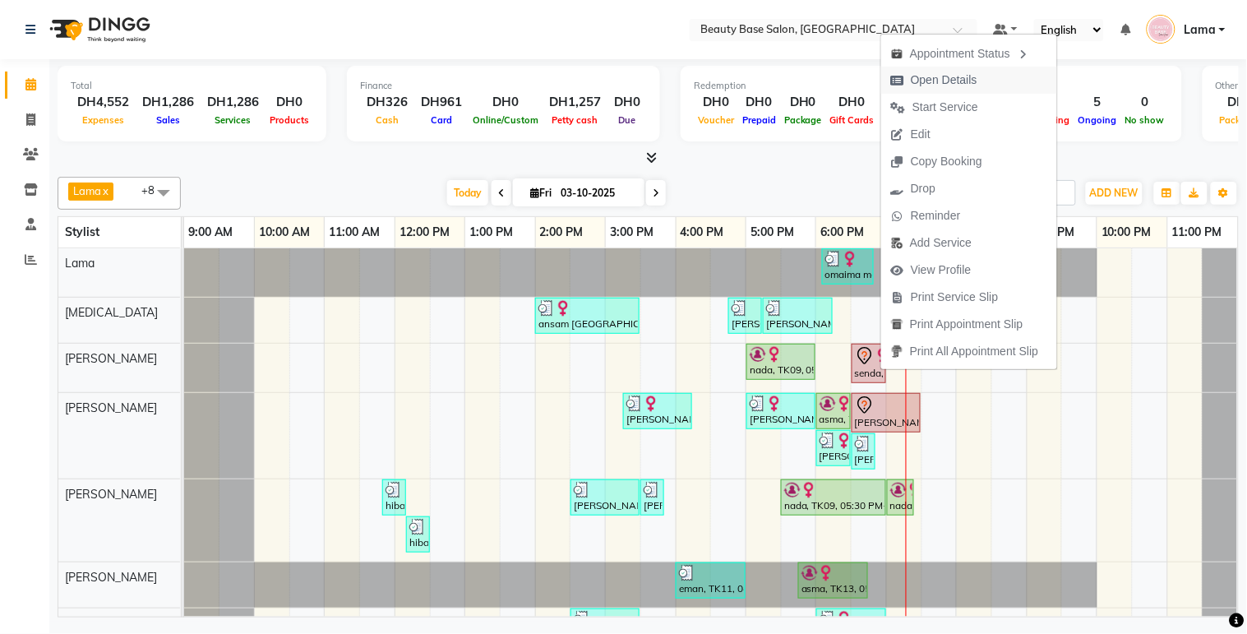
click at [975, 80] on span "Open Details" at bounding box center [943, 79] width 67 height 17
select select "7"
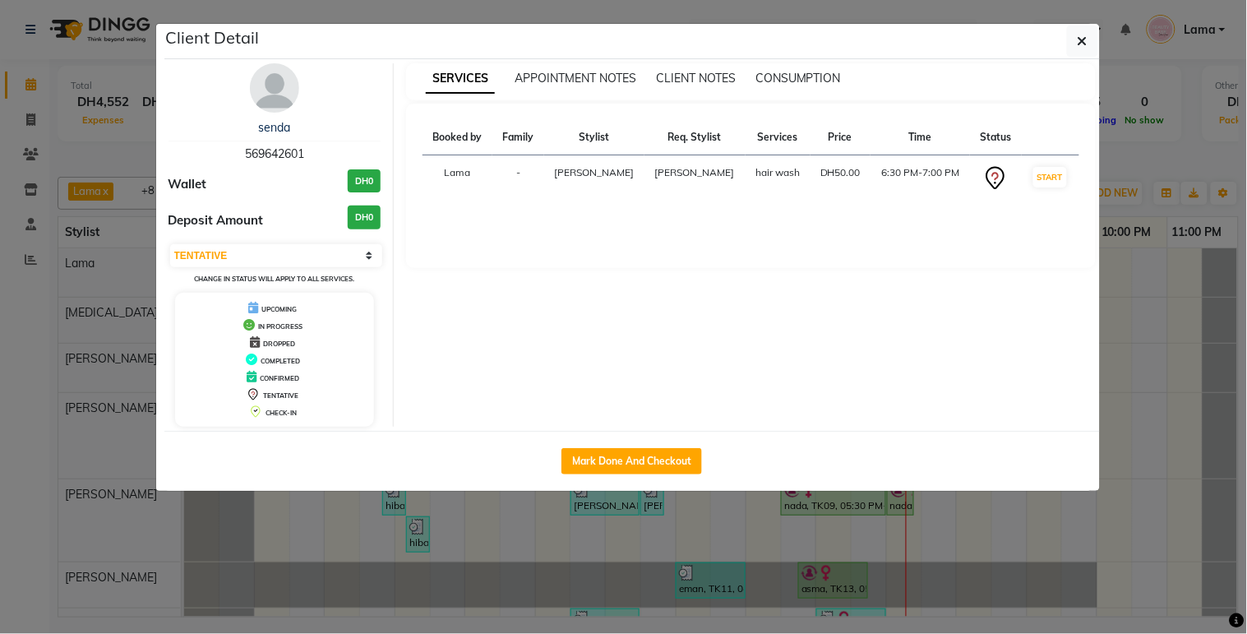
click at [583, 556] on ngb-modal-window "Client Detail senda 569642601 Wallet DH0 Deposit Amount DH0 Select IN SERVICE C…" at bounding box center [623, 317] width 1247 height 634
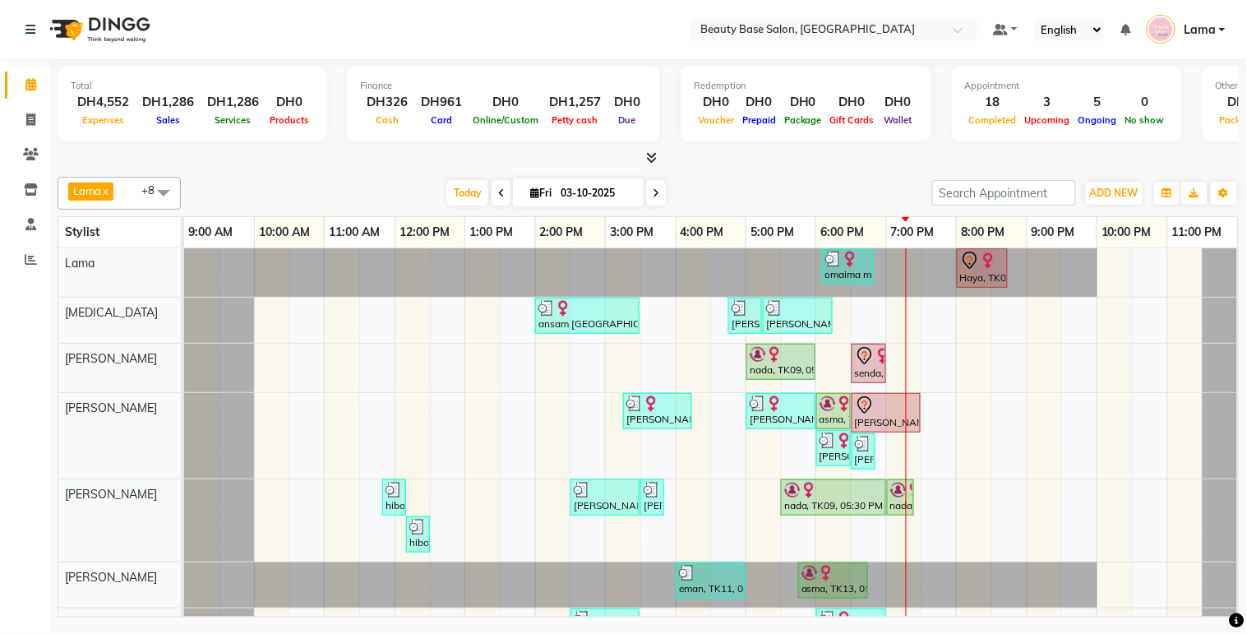
click at [652, 191] on icon at bounding box center [655, 193] width 7 height 10
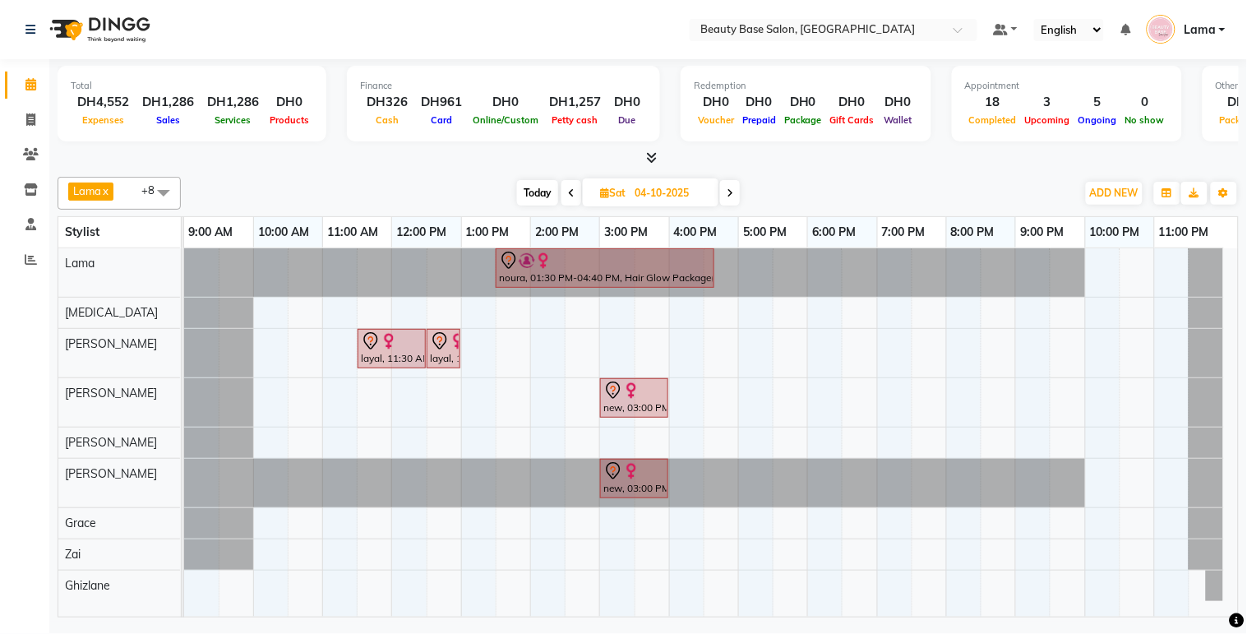
click at [736, 197] on span at bounding box center [730, 192] width 20 height 25
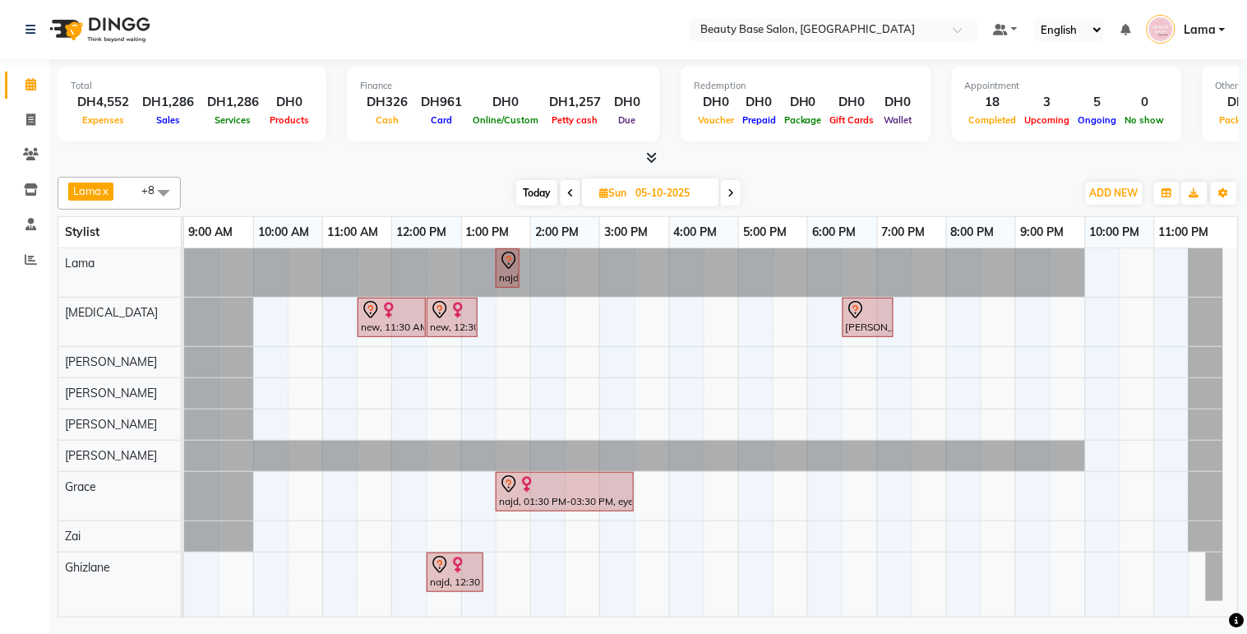
click at [734, 194] on icon at bounding box center [730, 193] width 7 height 10
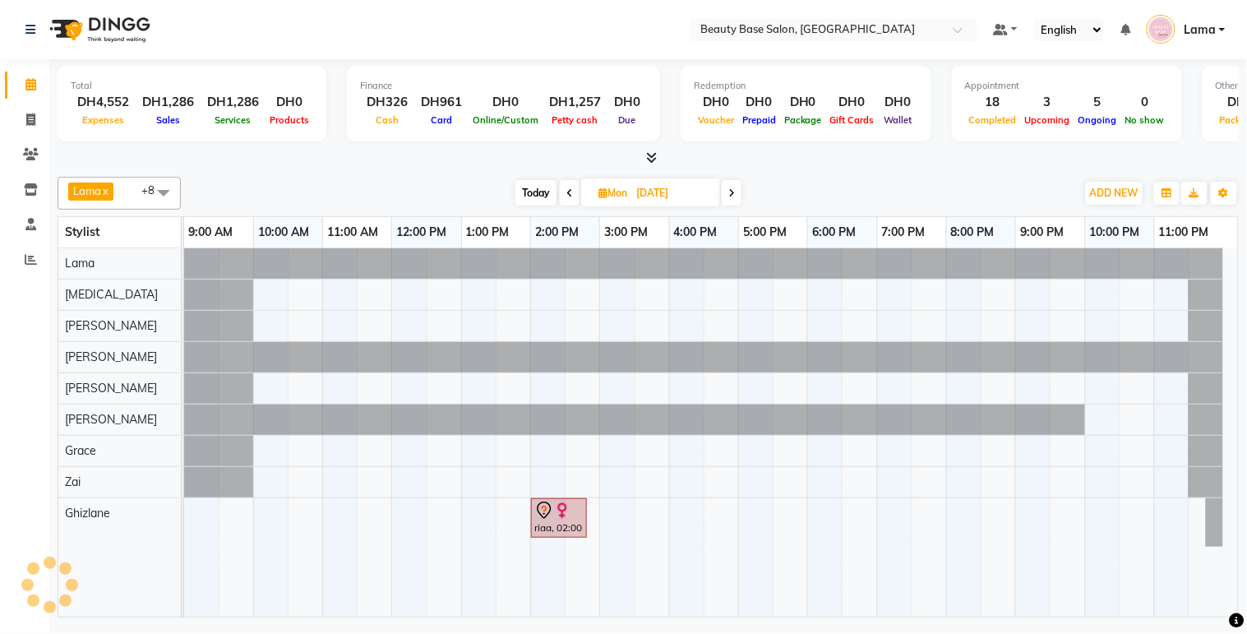
click at [725, 199] on span at bounding box center [731, 192] width 20 height 25
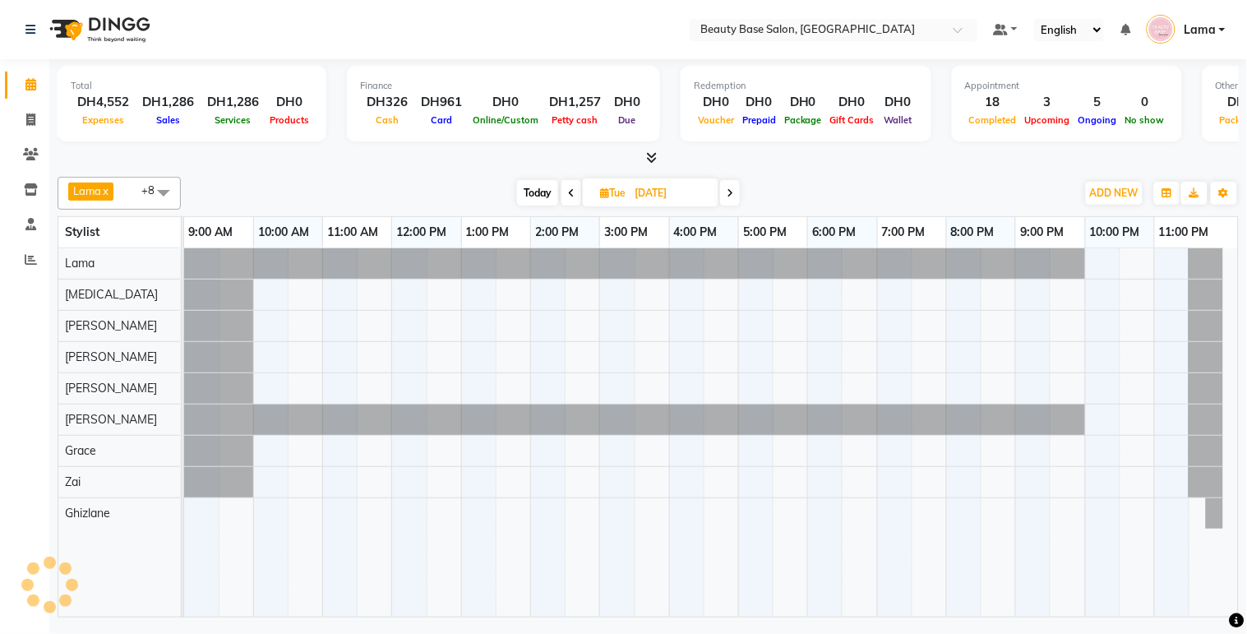
click at [724, 200] on span at bounding box center [730, 192] width 20 height 25
type input "[DATE]"
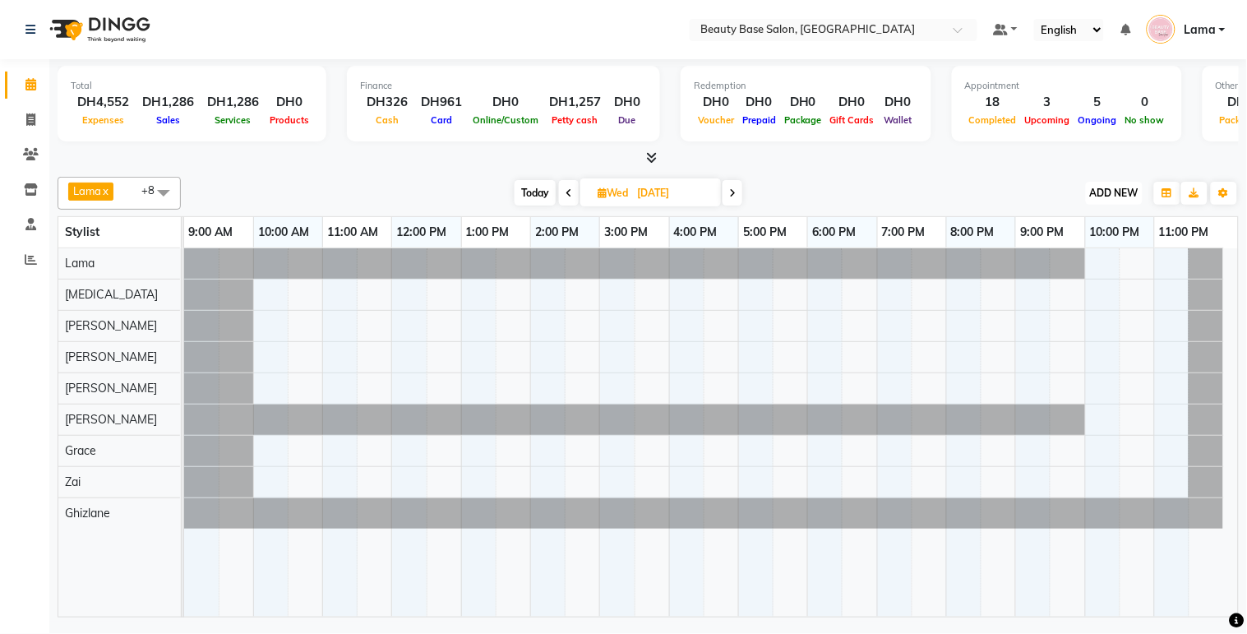
click at [1118, 196] on span "ADD NEW" at bounding box center [1114, 193] width 48 height 12
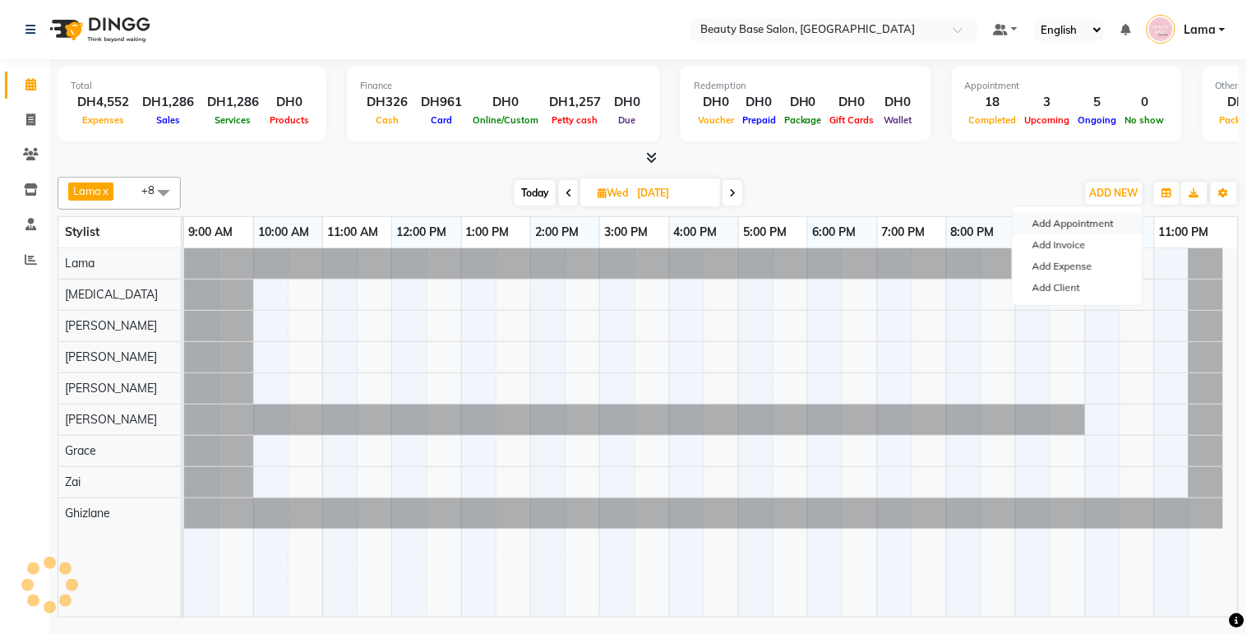
click at [1099, 225] on button "Add Appointment" at bounding box center [1077, 223] width 130 height 21
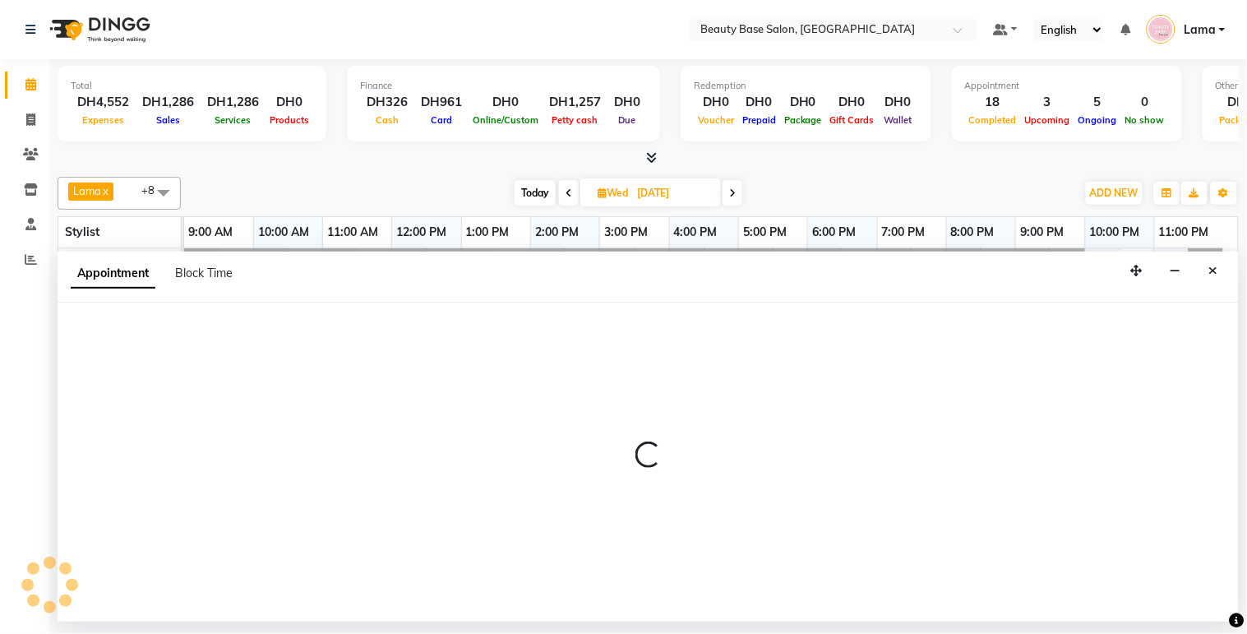
select select "600"
select select "tentative"
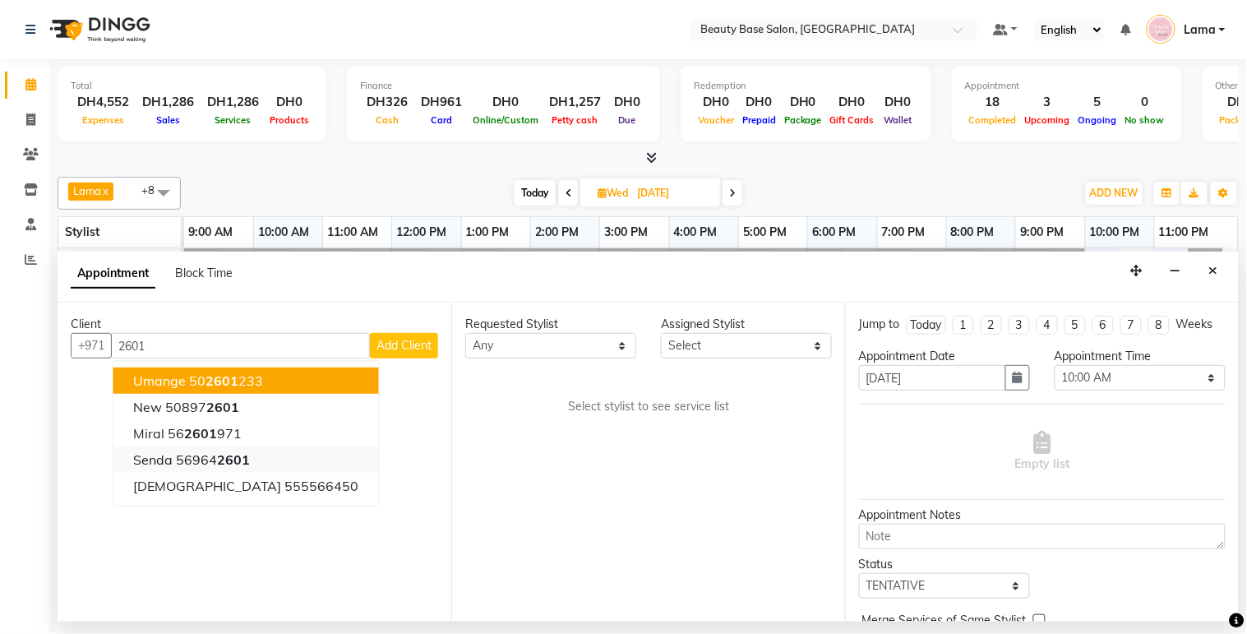
click at [249, 456] on span "2601" at bounding box center [233, 459] width 33 height 16
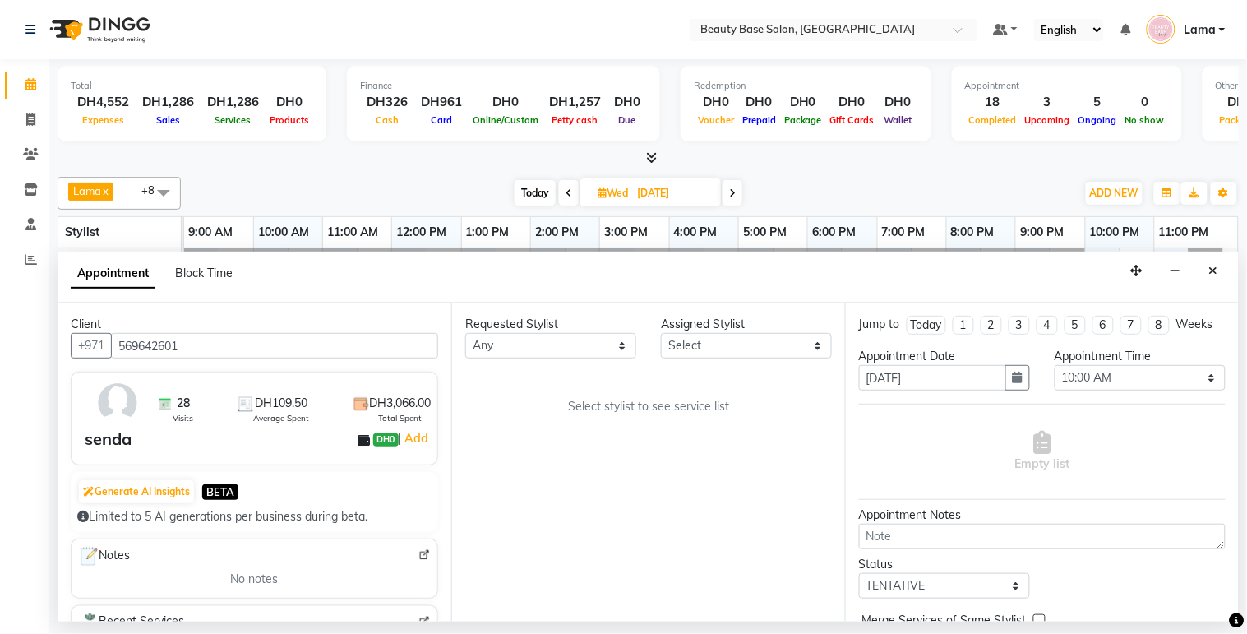
type input "569642601"
click at [583, 343] on select "Any [PERSON_NAME] [PERSON_NAME] [PERSON_NAME] [PERSON_NAME] [PERSON_NAME] [MEDI…" at bounding box center [550, 345] width 171 height 25
select select "13438"
click at [465, 333] on select "Any [PERSON_NAME] [PERSON_NAME] [PERSON_NAME] [PERSON_NAME] [PERSON_NAME] [MEDI…" at bounding box center [550, 345] width 171 height 25
select select "13438"
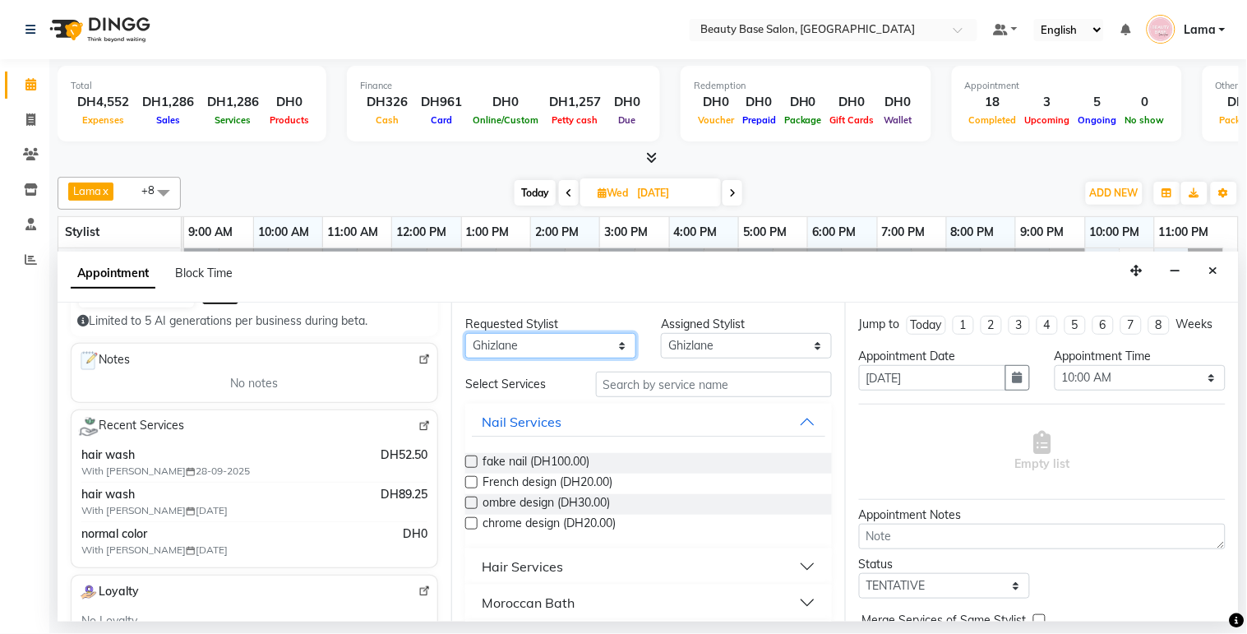
scroll to position [214, 0]
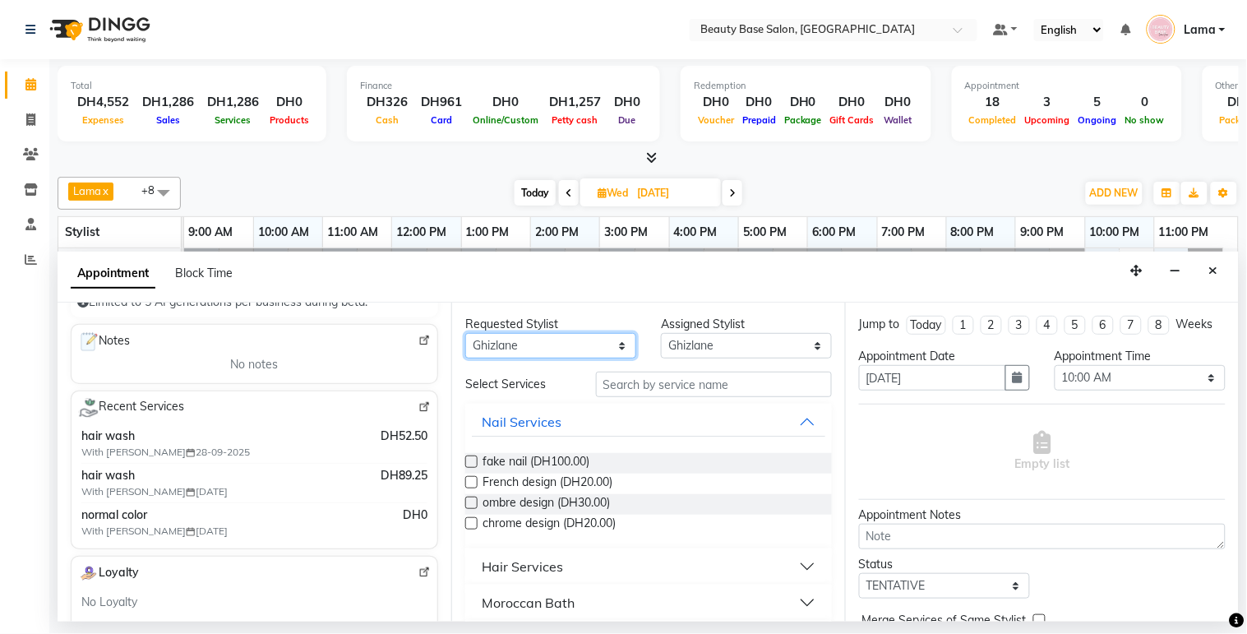
click at [586, 343] on select "Any [PERSON_NAME] [PERSON_NAME] [PERSON_NAME] [PERSON_NAME] [PERSON_NAME] [MEDI…" at bounding box center [550, 345] width 171 height 25
select select "30434"
click at [465, 333] on select "Any [PERSON_NAME] [PERSON_NAME] [PERSON_NAME] [PERSON_NAME] [PERSON_NAME] [MEDI…" at bounding box center [550, 345] width 171 height 25
select select "30434"
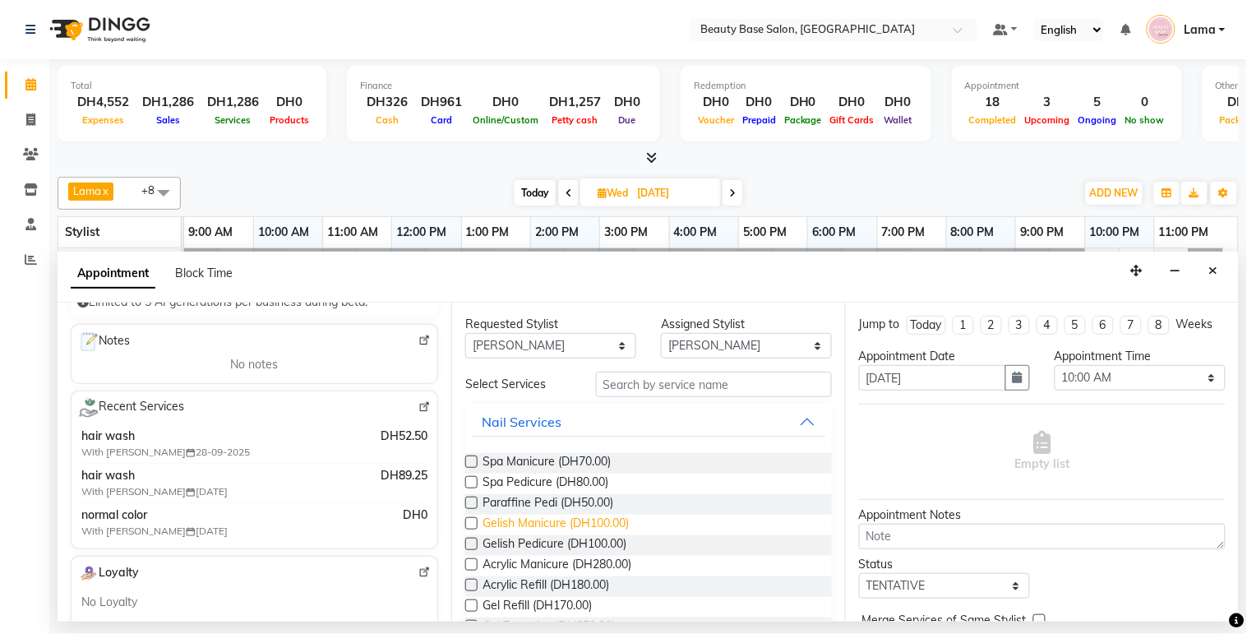
click at [570, 523] on span "Gelish Manicure (DH100.00)" at bounding box center [555, 524] width 146 height 21
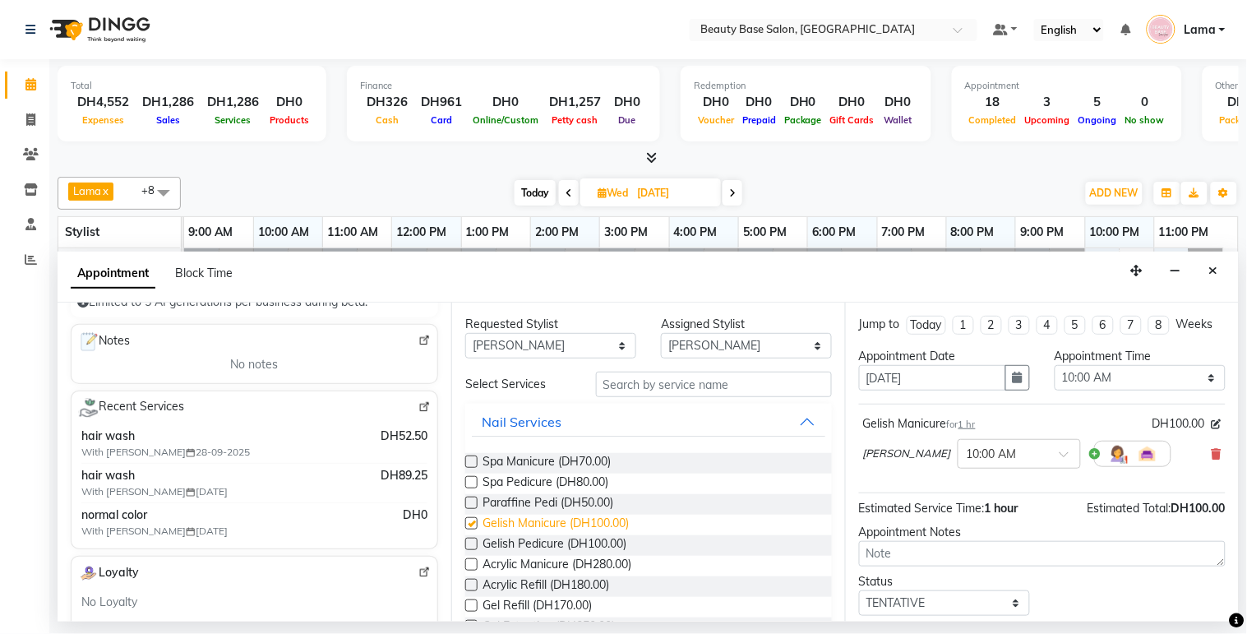
checkbox input "false"
click at [579, 348] on select "Any [PERSON_NAME] [PERSON_NAME] [PERSON_NAME] [PERSON_NAME] [PERSON_NAME] [MEDI…" at bounding box center [550, 345] width 171 height 25
select select "17496"
click at [465, 333] on select "Any [PERSON_NAME] [PERSON_NAME] [PERSON_NAME] [PERSON_NAME] [PERSON_NAME] [MEDI…" at bounding box center [550, 345] width 171 height 25
select select "17496"
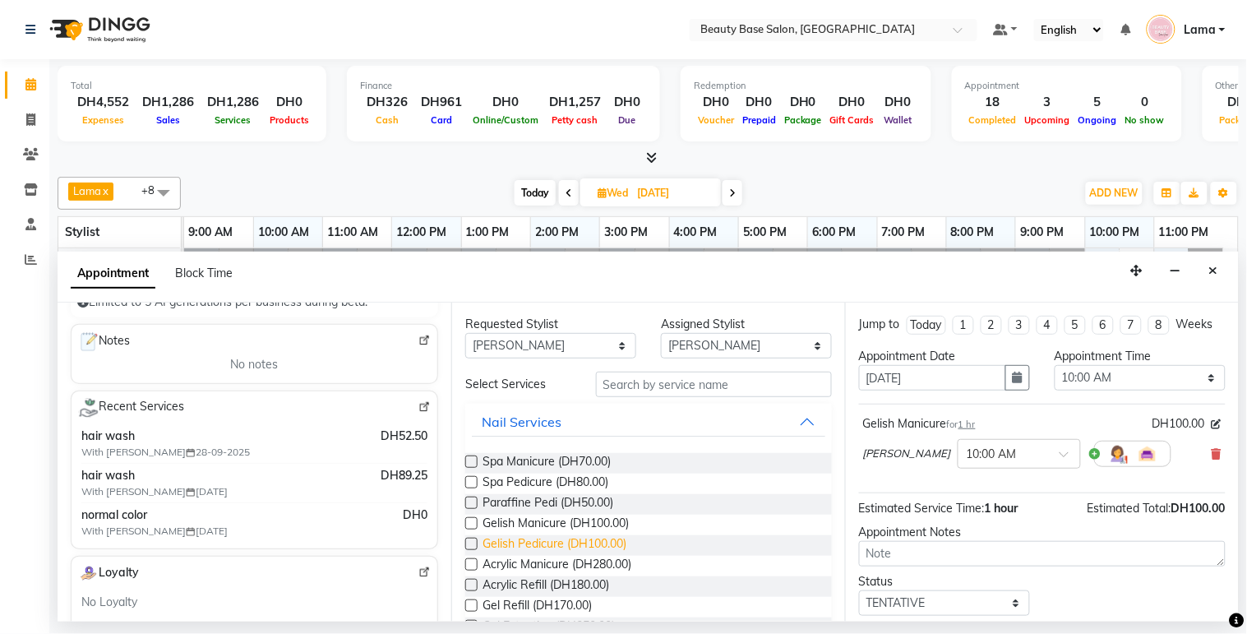
click at [569, 541] on span "Gelish Pedicure (DH100.00)" at bounding box center [554, 545] width 144 height 21
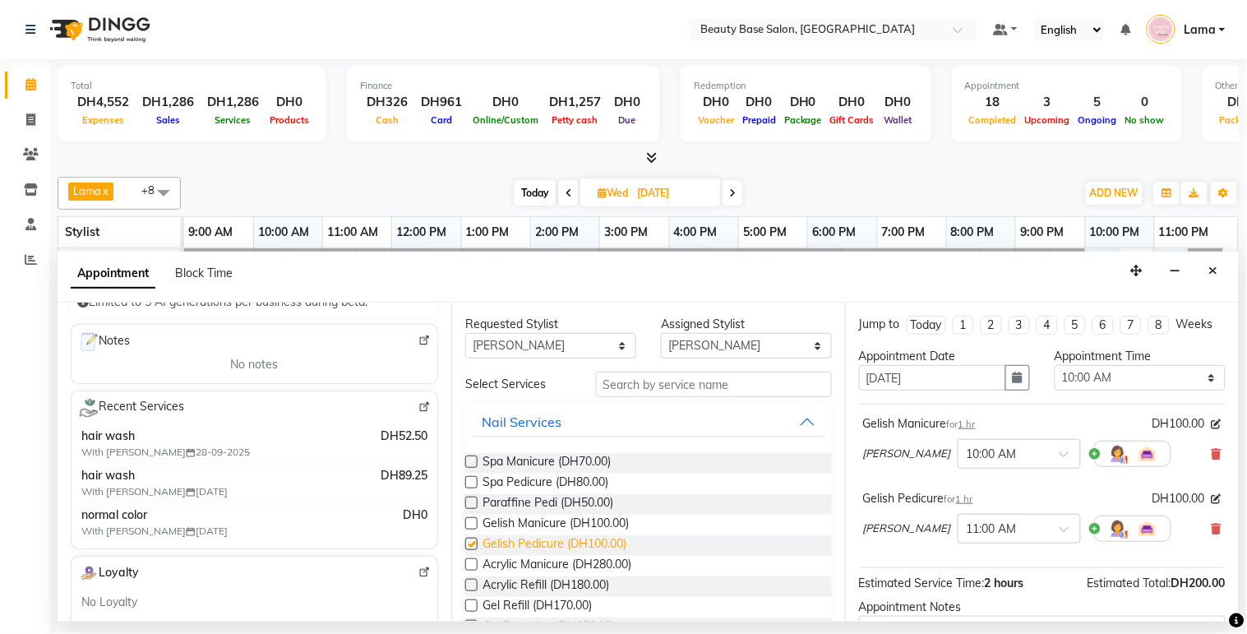
checkbox input "false"
click at [989, 461] on div at bounding box center [1019, 452] width 122 height 17
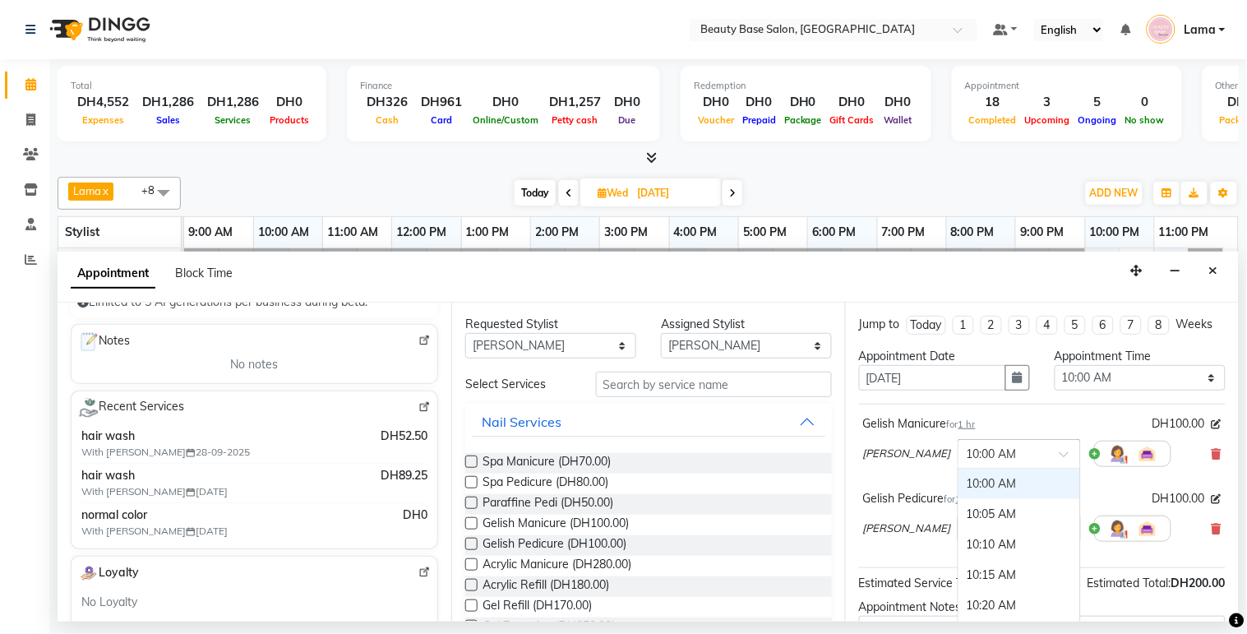
type input "7"
click at [958, 499] on div "07:00 PM" at bounding box center [1019, 483] width 122 height 30
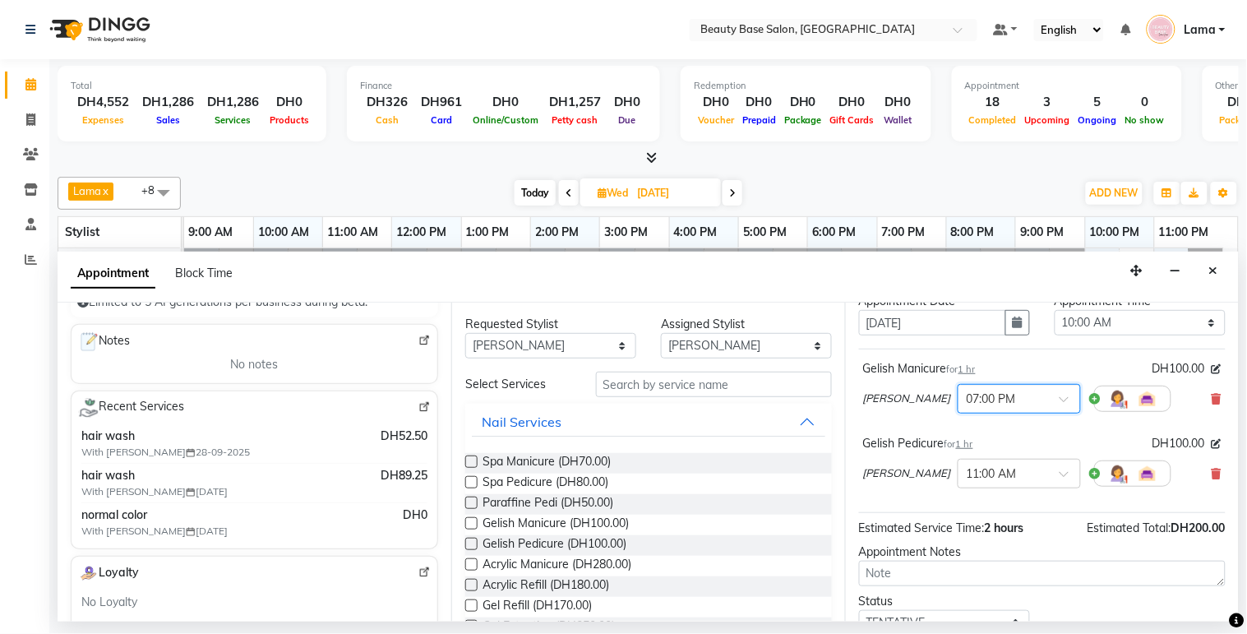
scroll to position [70, 0]
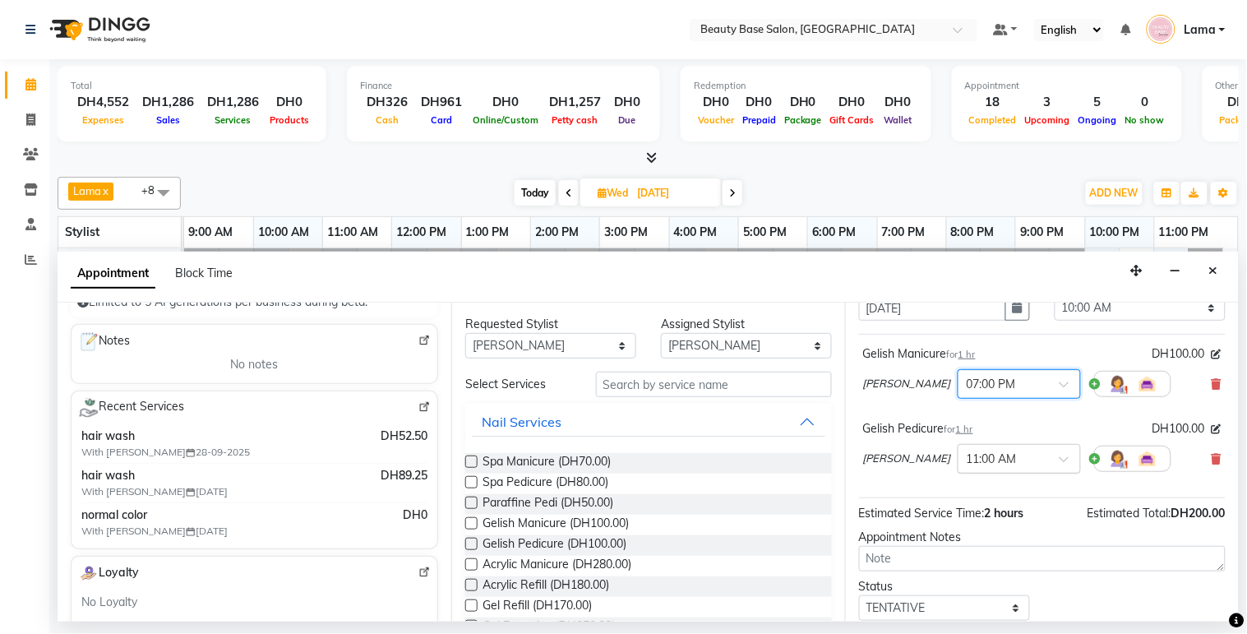
click at [981, 466] on input "text" at bounding box center [1002, 457] width 72 height 17
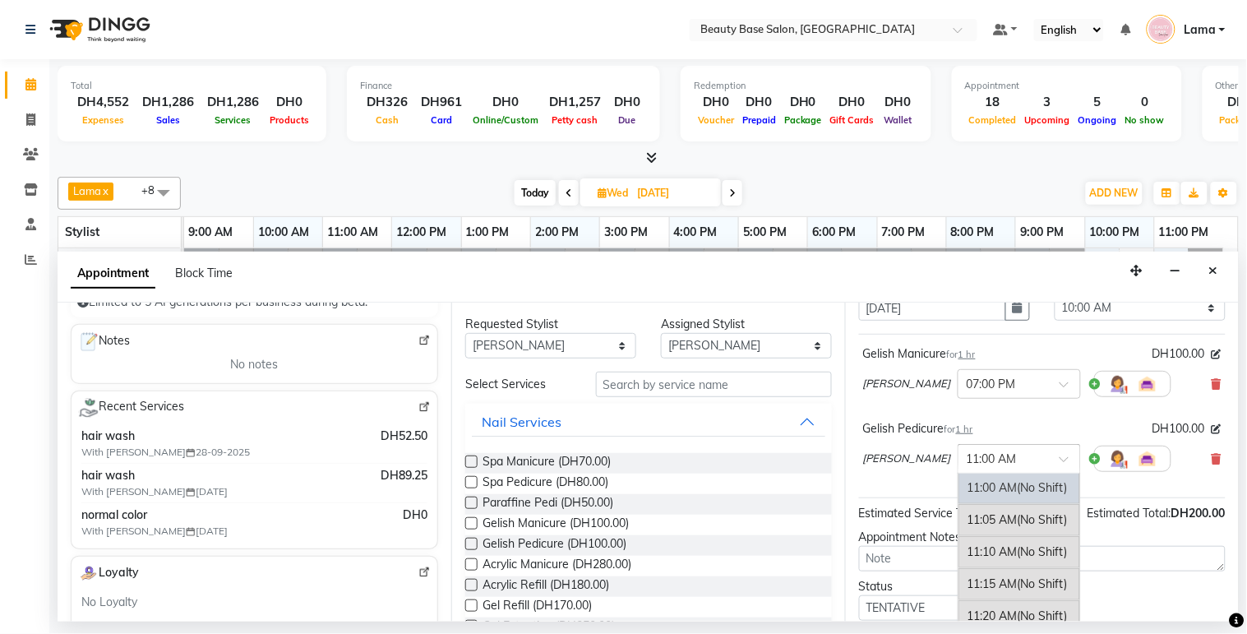
type input "7"
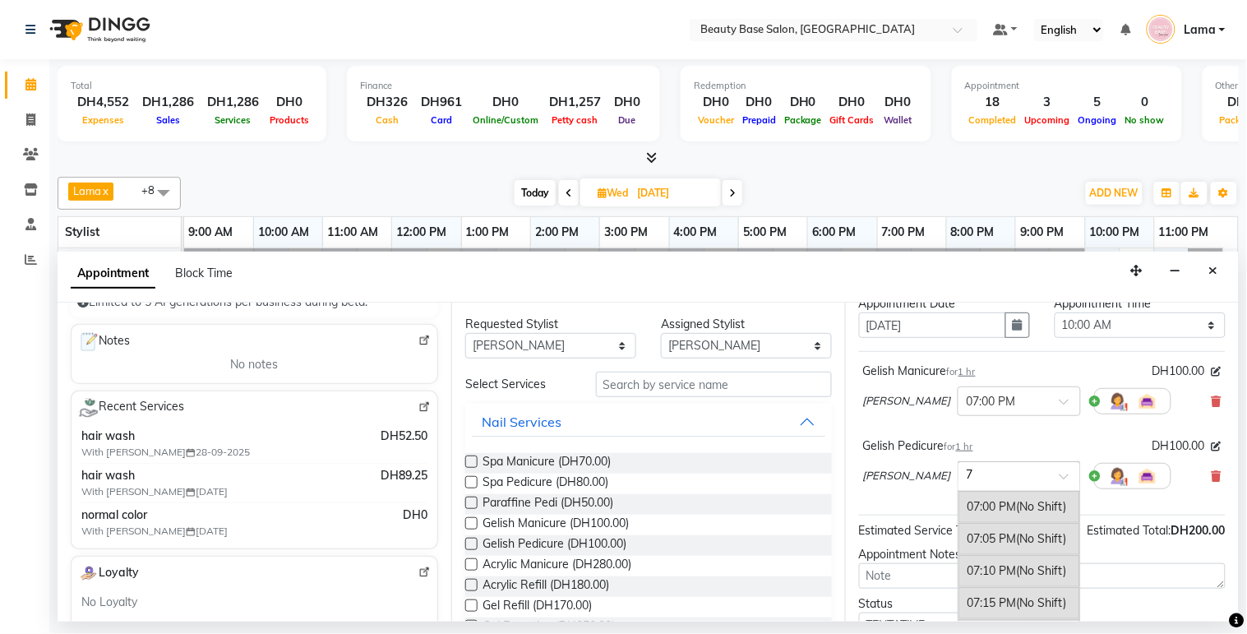
scroll to position [51, 0]
click at [966, 518] on div "07:00 PM (No Shift)" at bounding box center [1019, 508] width 122 height 32
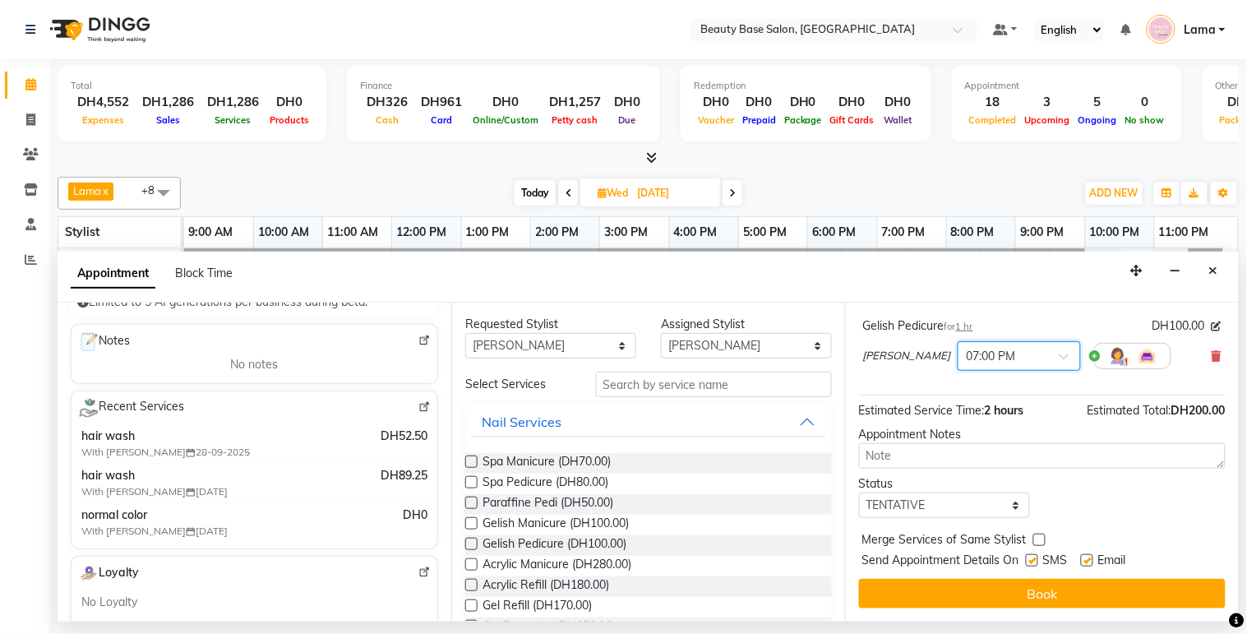
scroll to position [205, 0]
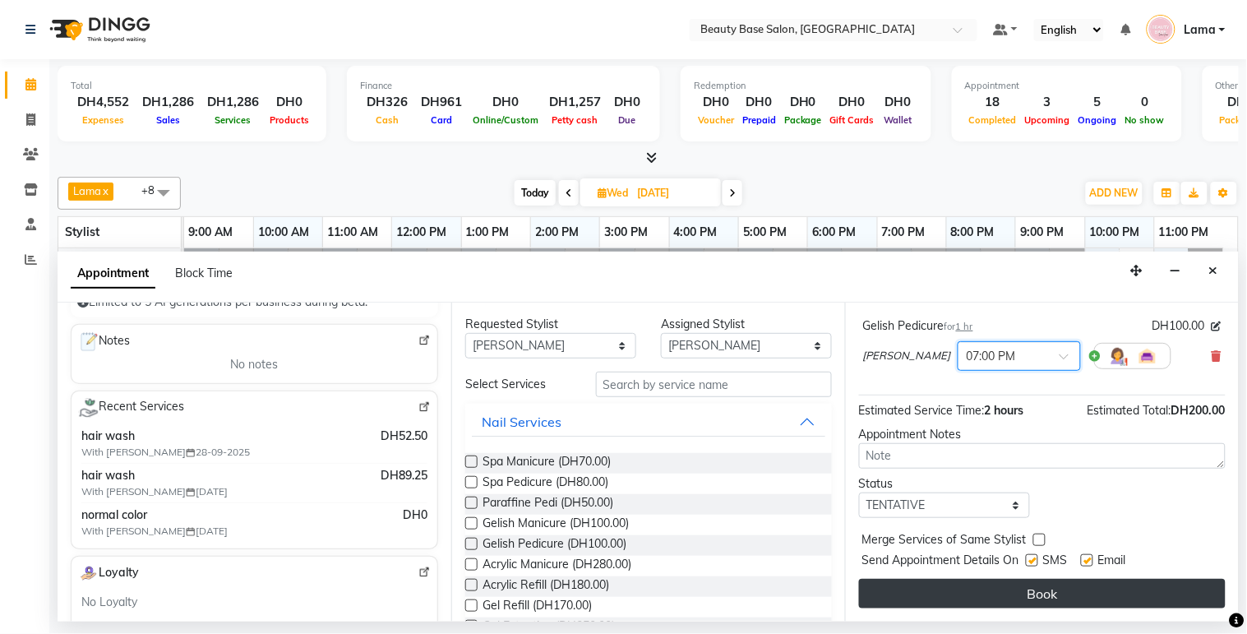
click at [1000, 596] on button "Book" at bounding box center [1042, 594] width 366 height 30
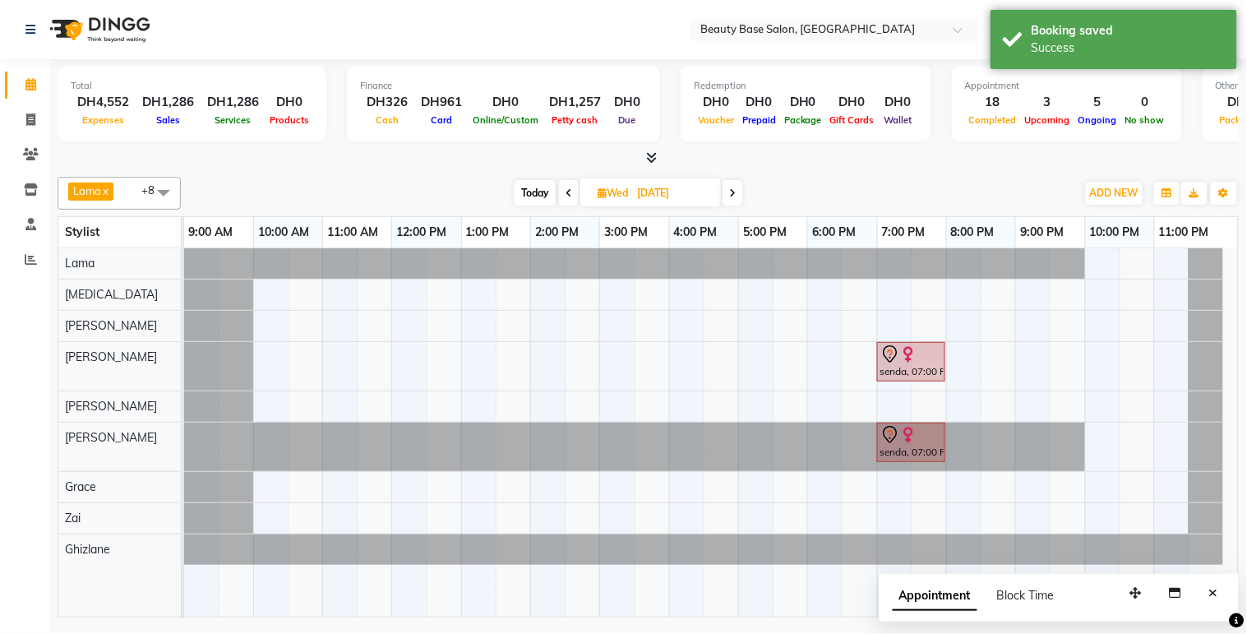
click at [539, 194] on span "Today" at bounding box center [534, 192] width 41 height 25
type input "03-10-2025"
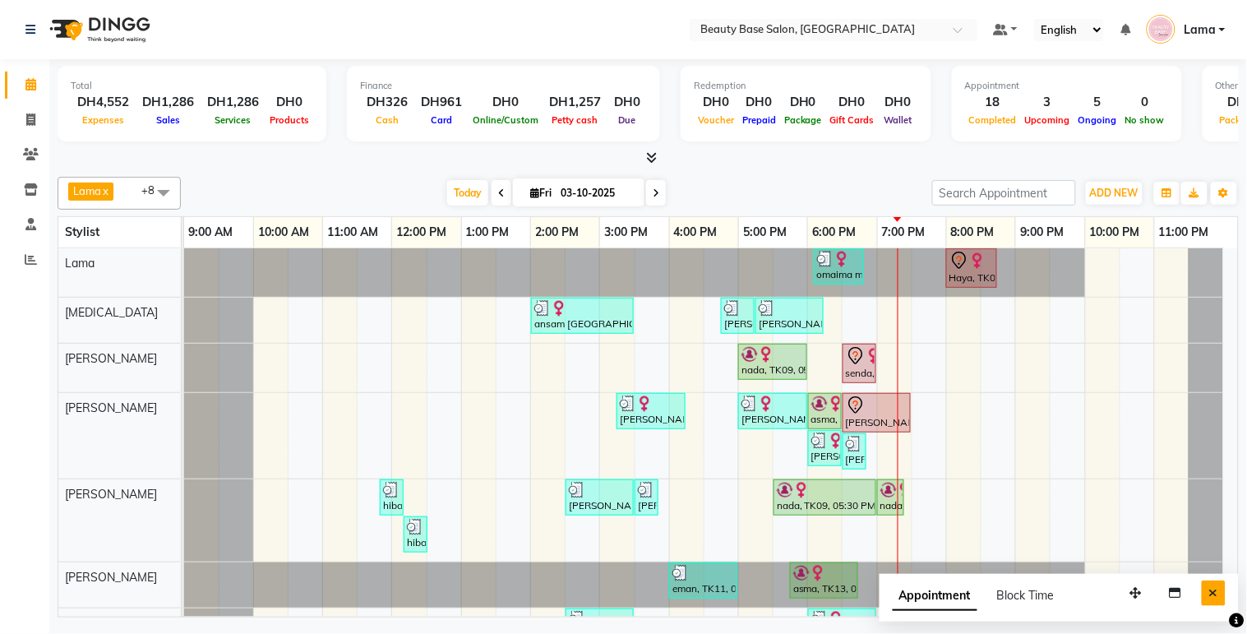
click at [1219, 586] on button "Close" at bounding box center [1213, 592] width 24 height 25
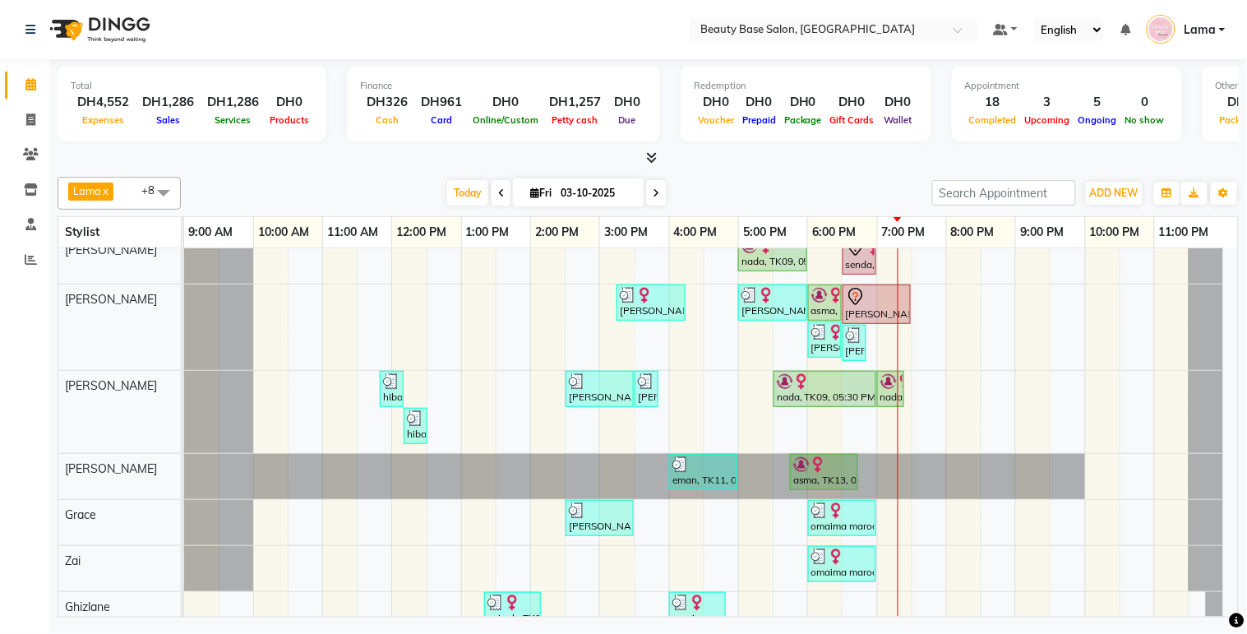
scroll to position [111, 0]
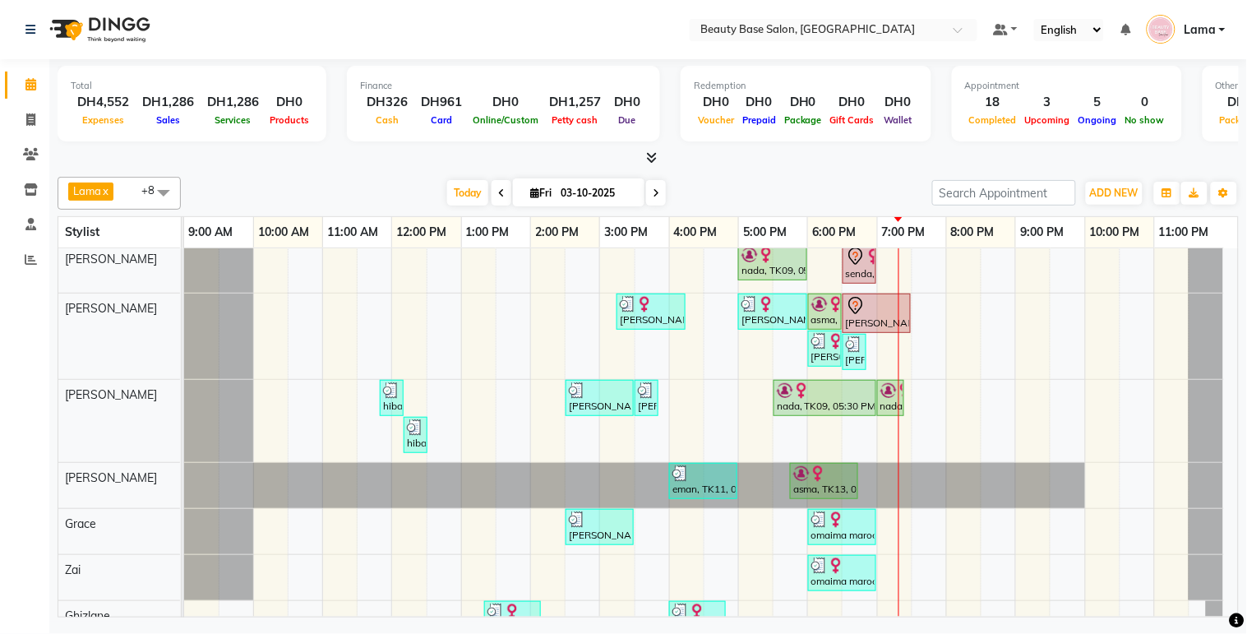
click at [835, 411] on div "nada, TK09, 05:30 PM-07:00 PM, Gel Refill" at bounding box center [824, 397] width 99 height 31
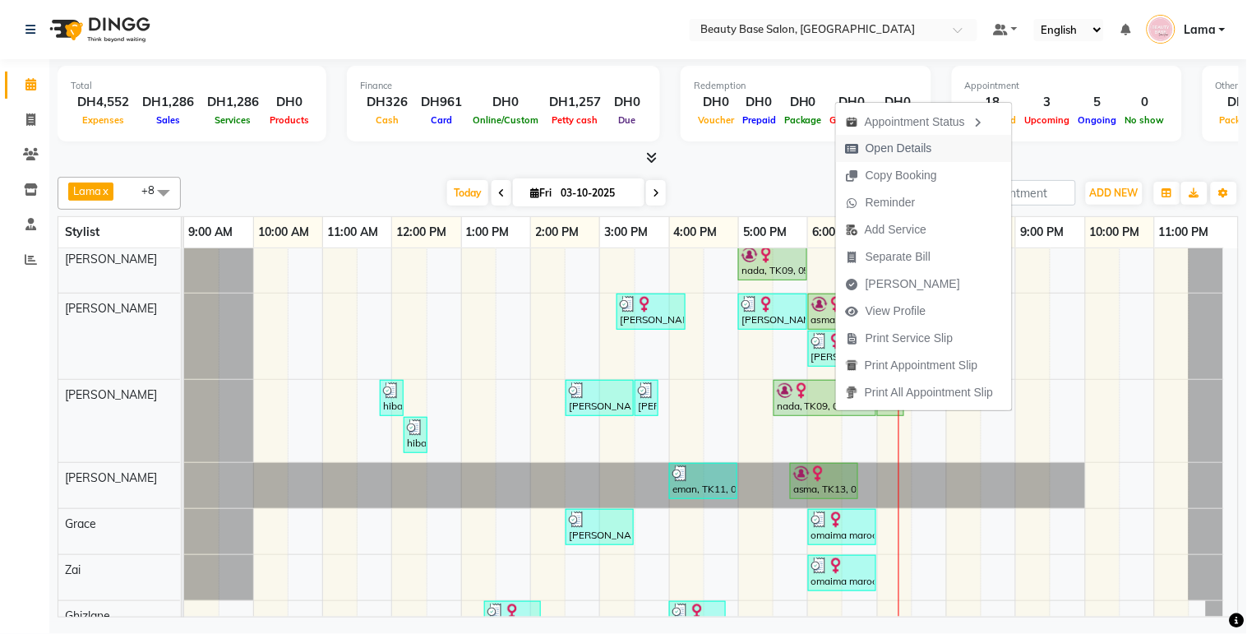
click at [934, 146] on span "Open Details" at bounding box center [889, 148] width 106 height 27
select select "1"
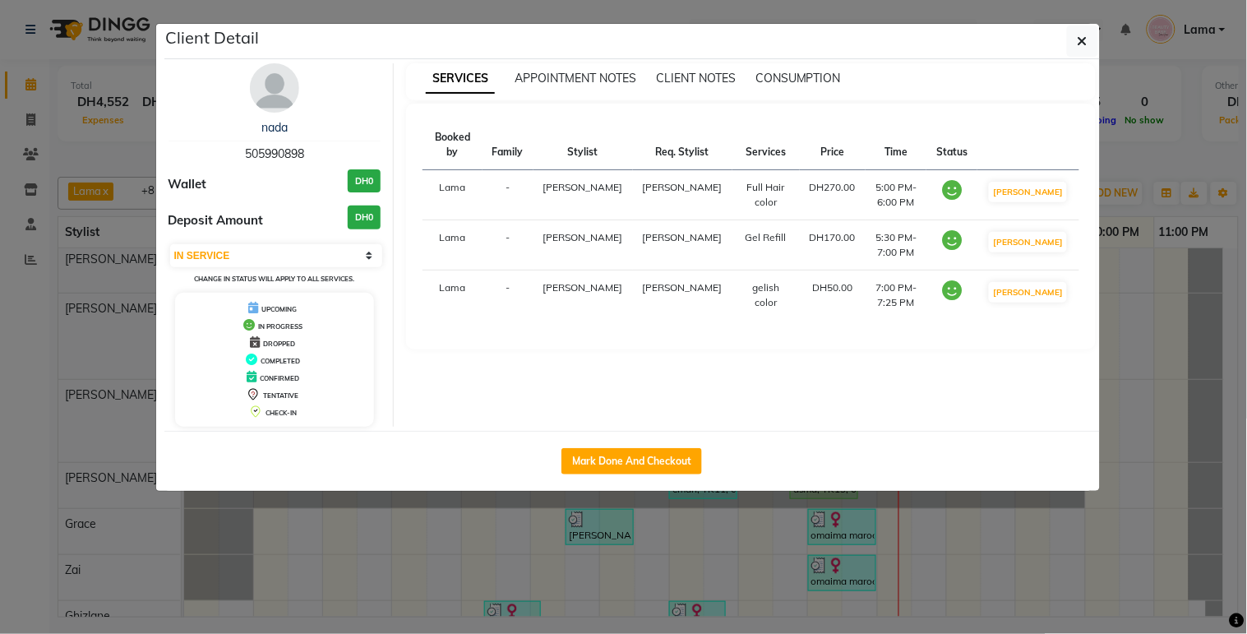
click at [692, 572] on ngb-modal-window "Client Detail nada 505990898 Wallet DH0 Deposit Amount DH0 Select IN SERVICE CO…" at bounding box center [623, 317] width 1247 height 634
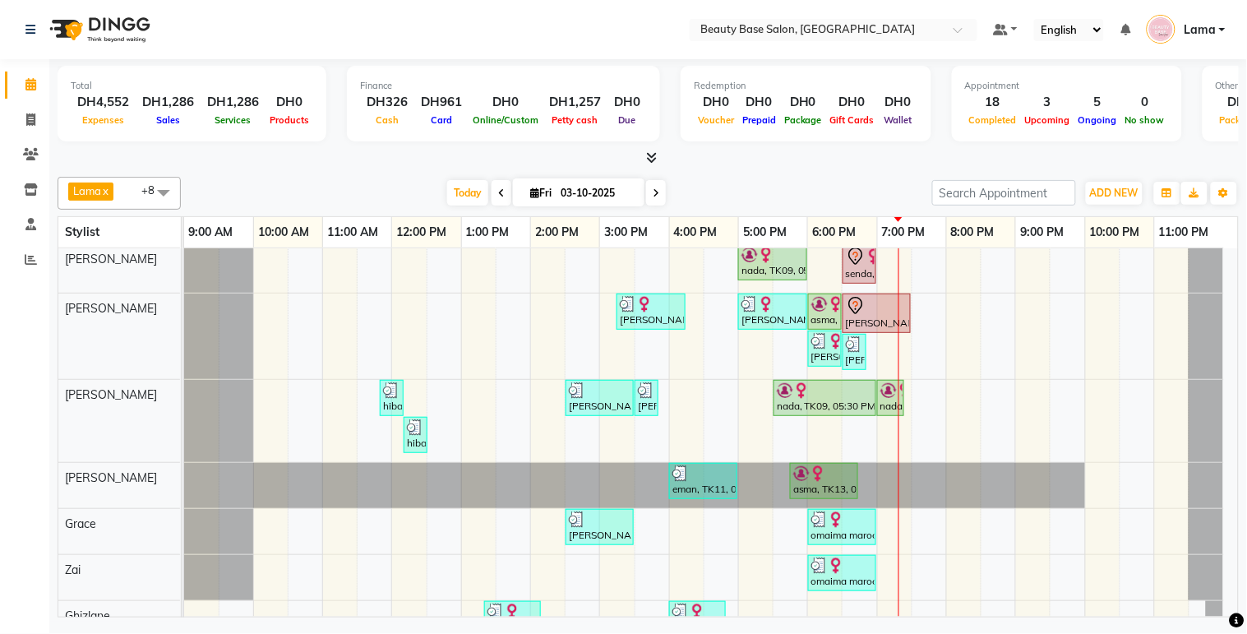
click at [832, 483] on div "asma, TK13, 05:45 PM-06:45 PM, Spa Pedicure" at bounding box center [823, 480] width 65 height 31
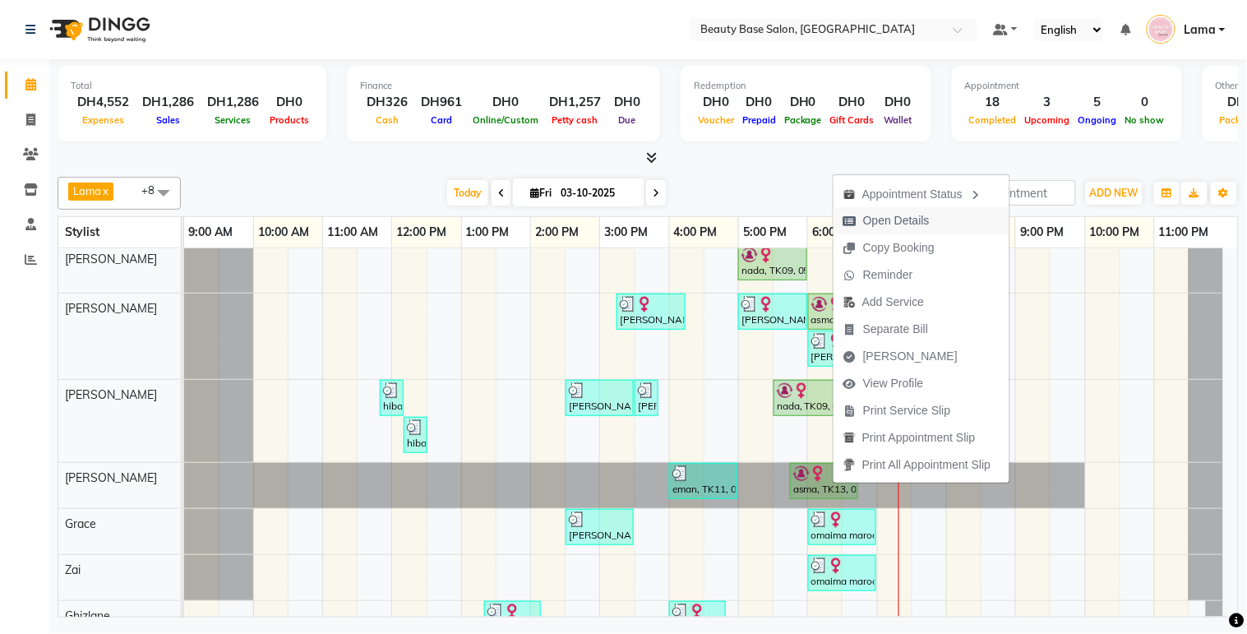
click at [926, 217] on span "Open Details" at bounding box center [896, 220] width 67 height 17
select select "1"
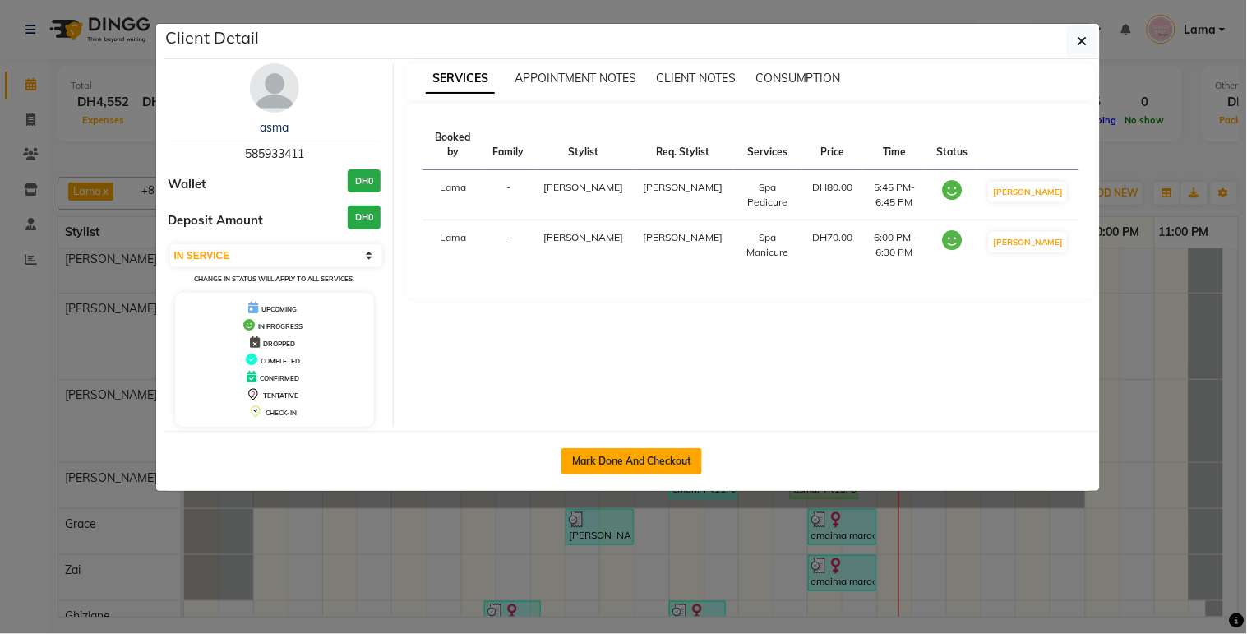
click at [677, 458] on button "Mark Done And Checkout" at bounding box center [631, 461] width 141 height 26
select select "service"
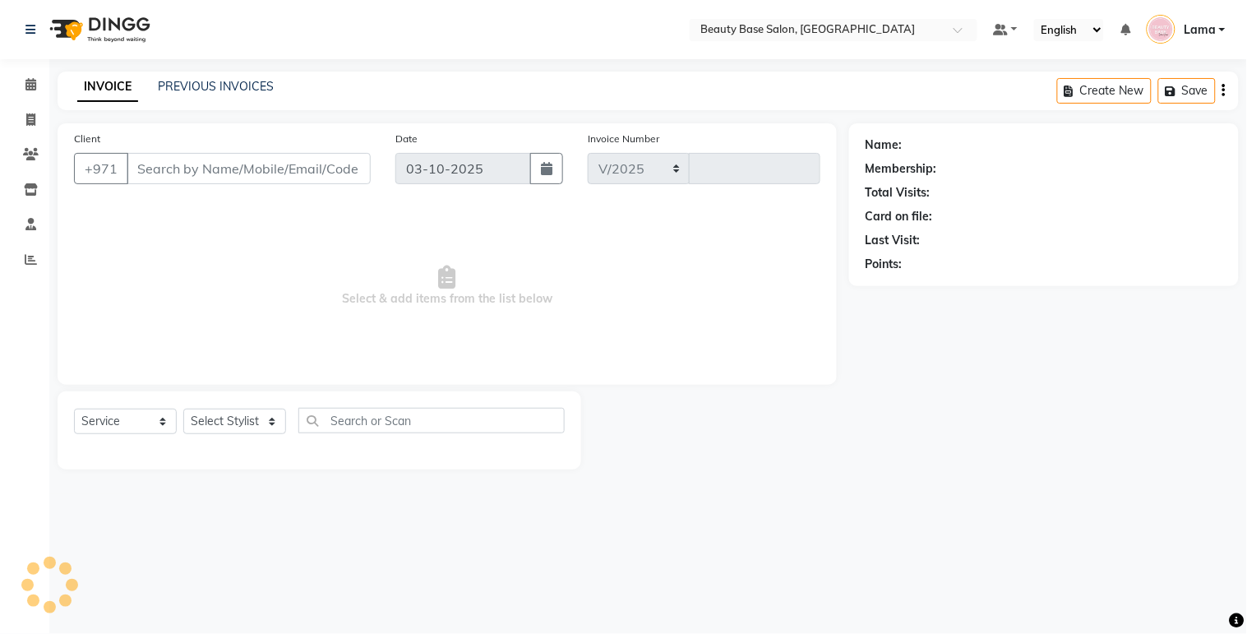
select select "813"
type input "2457"
type input "585933411"
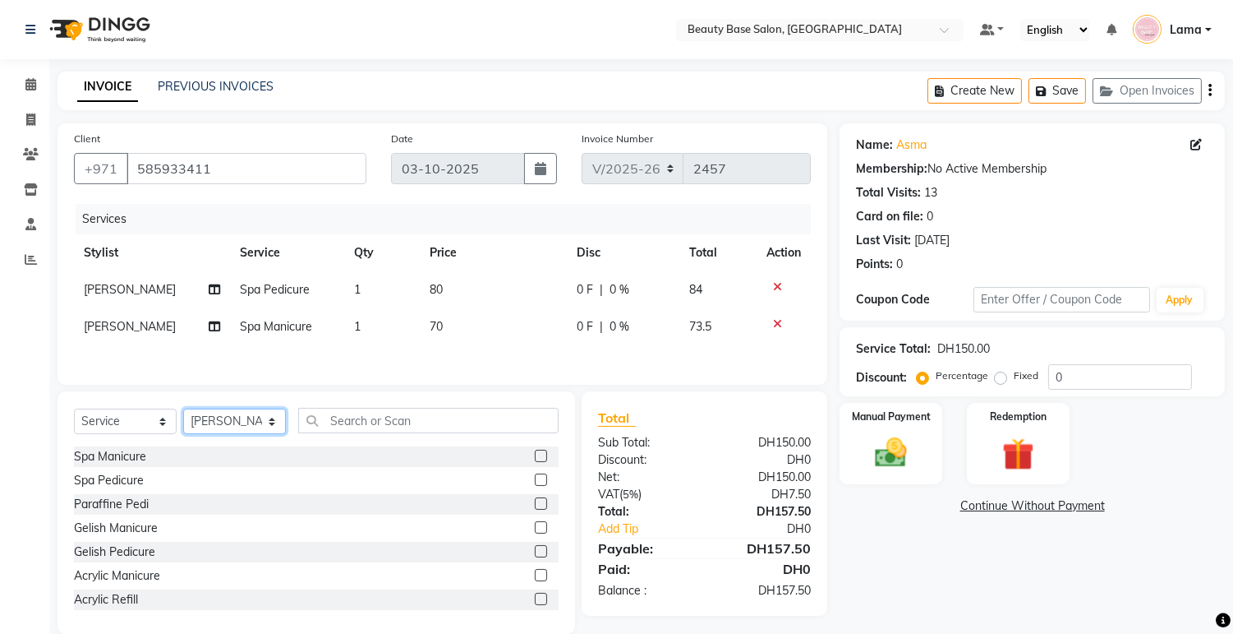
click at [260, 422] on select "Select Stylist Accounts [PERSON_NAME] [PERSON_NAME] [PERSON_NAME] Burula Ghizla…" at bounding box center [234, 420] width 103 height 25
select select "49318"
click at [183, 413] on select "Select Stylist Accounts [PERSON_NAME] [PERSON_NAME] [PERSON_NAME] Burula Ghizla…" at bounding box center [234, 420] width 103 height 25
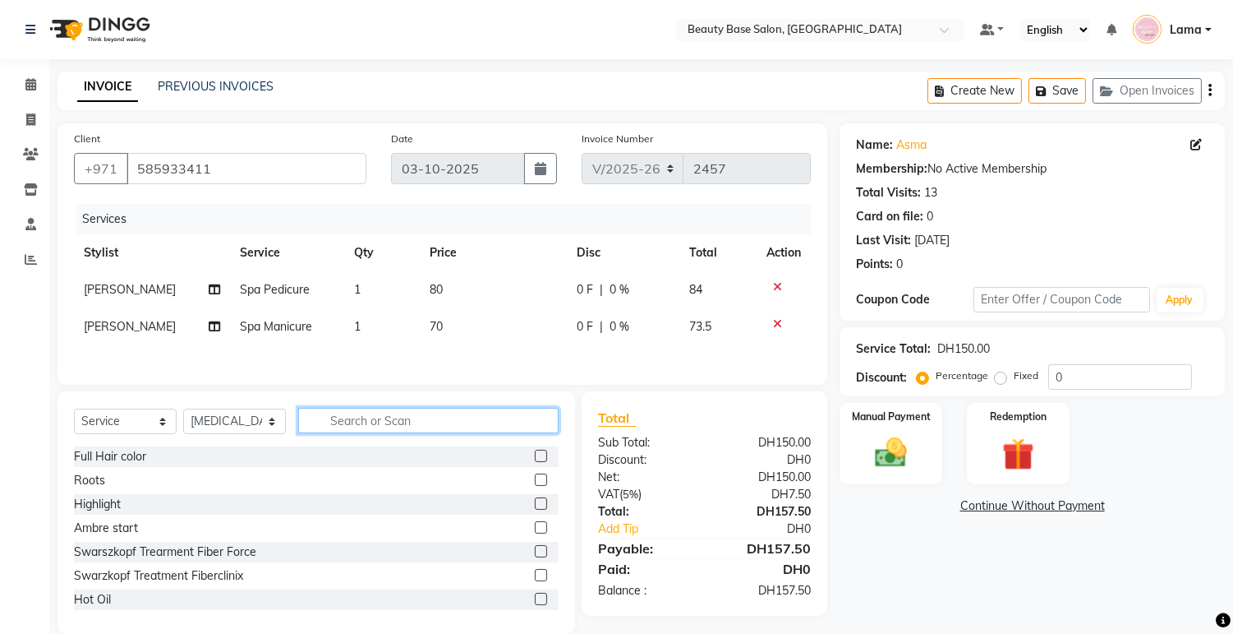
click at [422, 420] on input "text" at bounding box center [428, 420] width 260 height 25
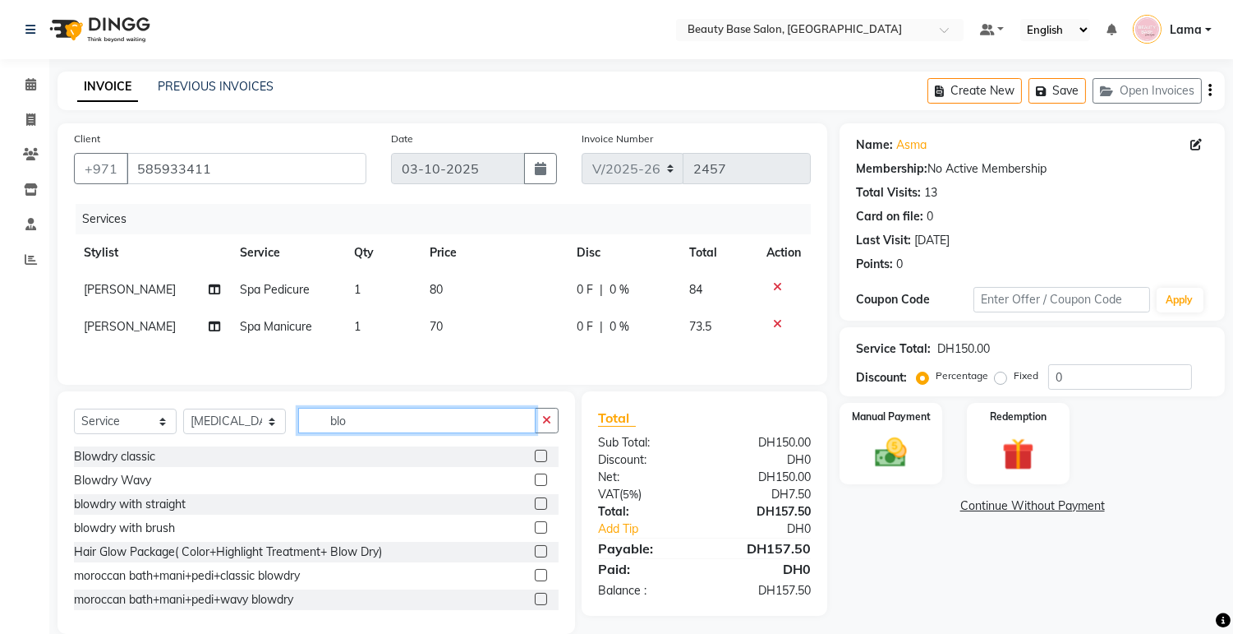
type input "blo"
click at [535, 460] on label at bounding box center [541, 455] width 12 height 12
click at [535, 460] on input "checkbox" at bounding box center [540, 456] width 11 height 11
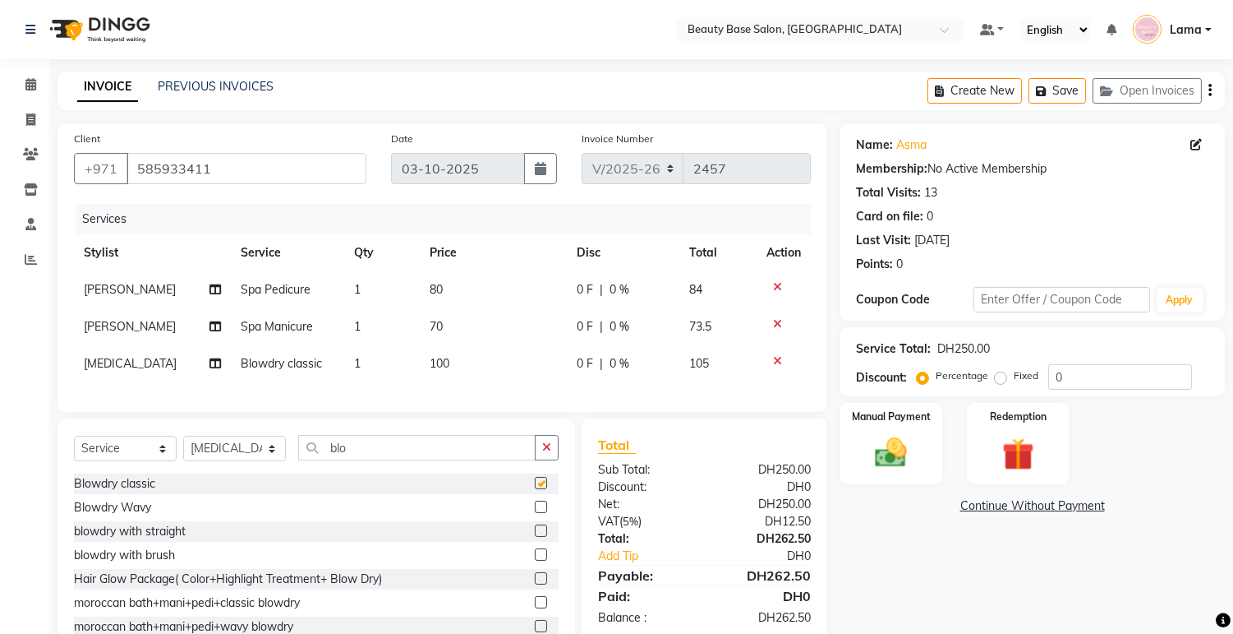
checkbox input "false"
click at [1016, 375] on label "Fixed" at bounding box center [1026, 375] width 25 height 15
click at [1010, 375] on input "Fixed" at bounding box center [1004, 376] width 12 height 12
radio input "true"
click at [914, 458] on img at bounding box center [891, 453] width 54 height 39
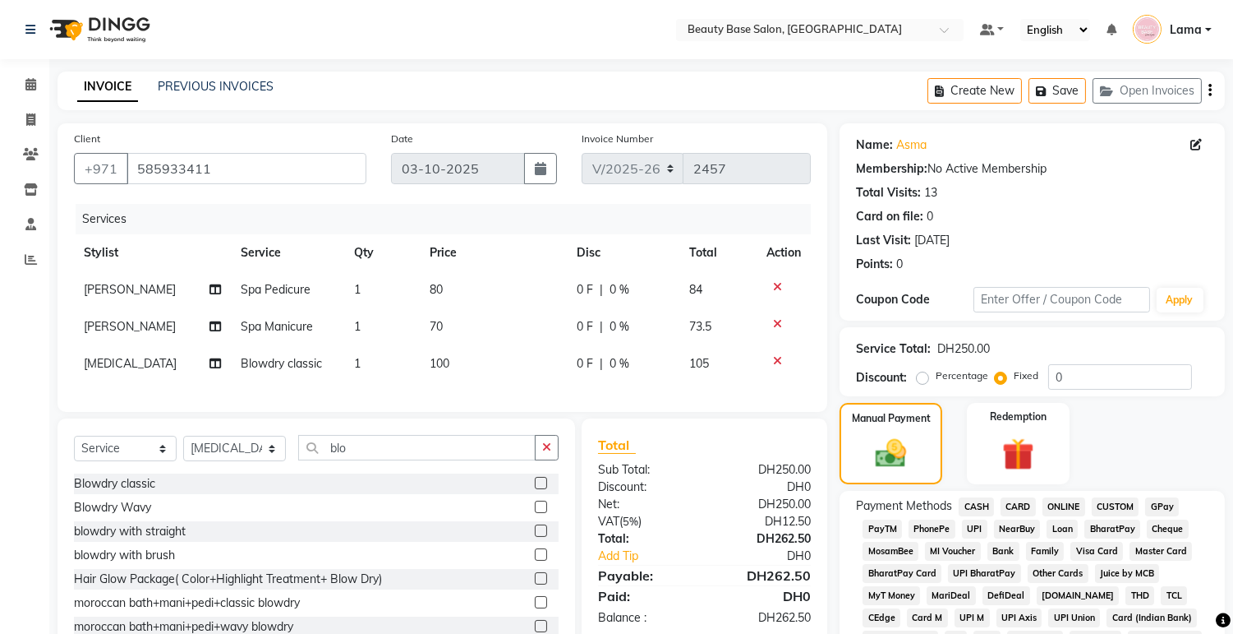
click at [1030, 498] on span "CARD" at bounding box center [1018, 506] width 35 height 19
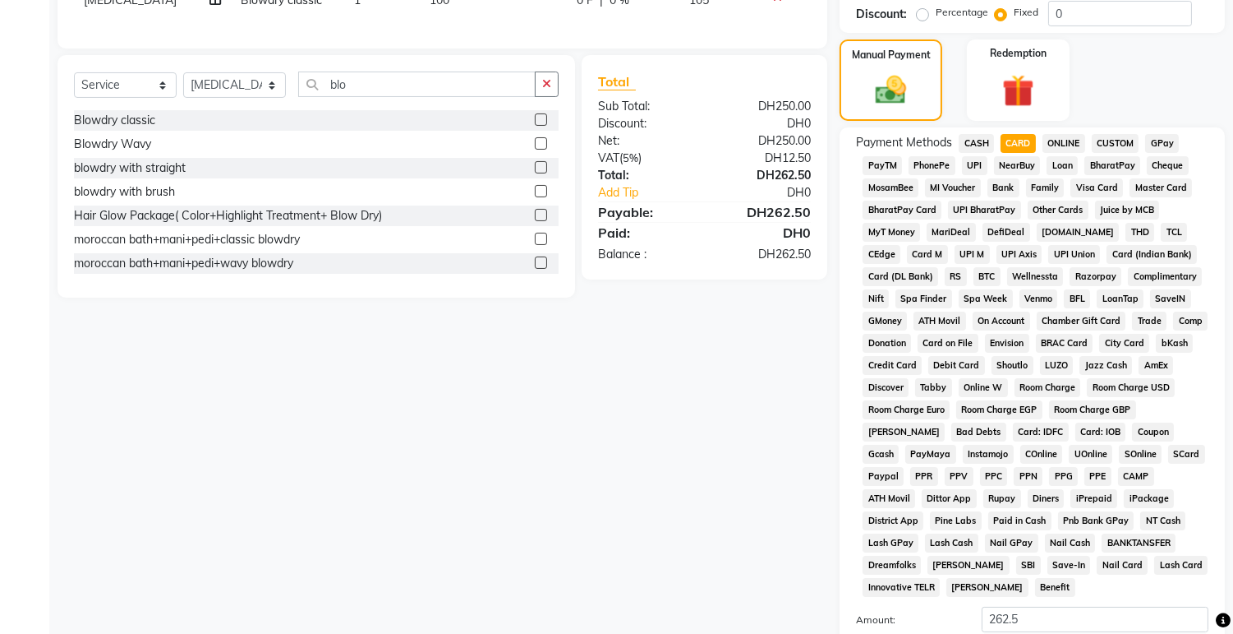
scroll to position [463, 0]
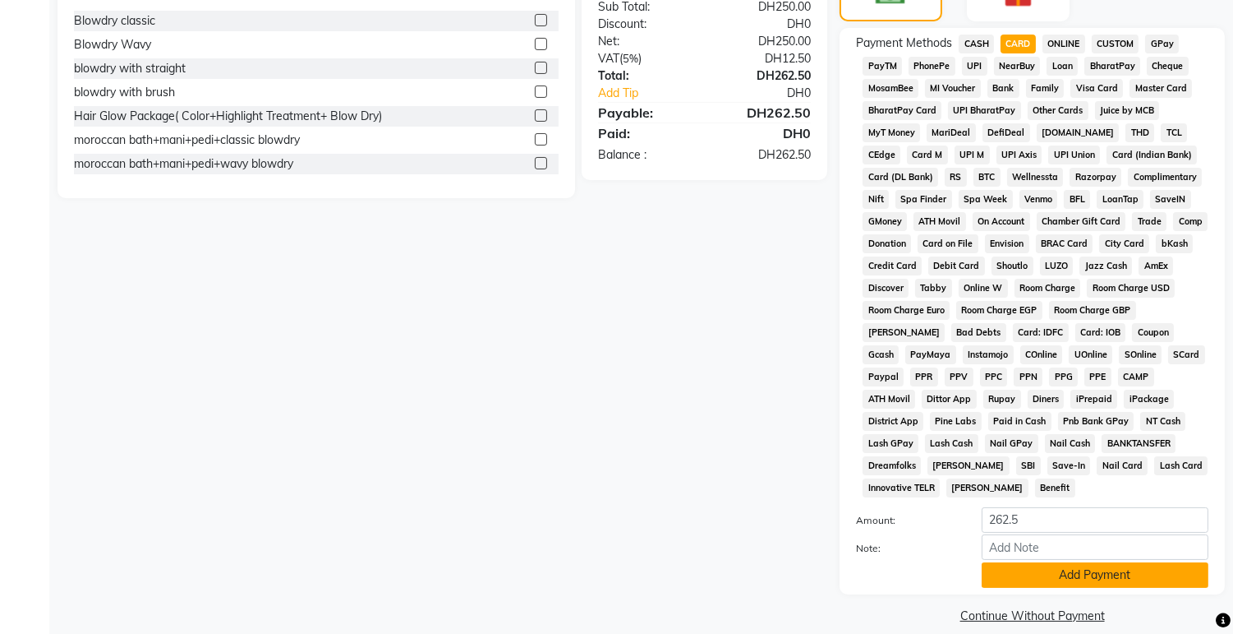
click at [1055, 562] on button "Add Payment" at bounding box center [1095, 574] width 227 height 25
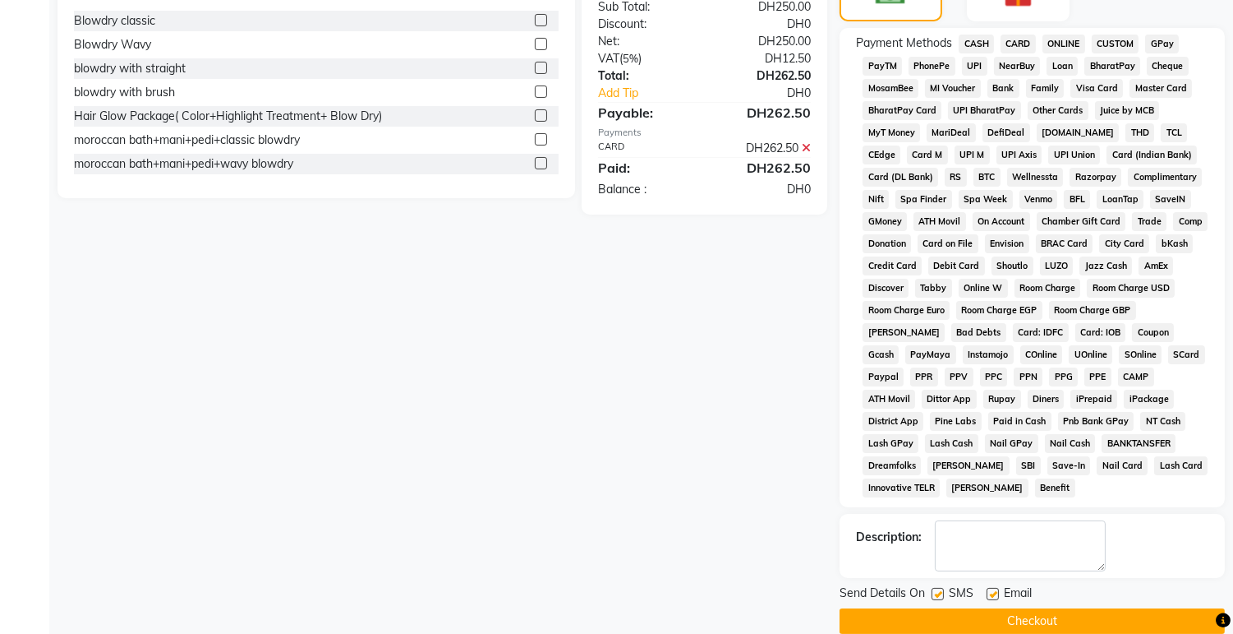
click at [1034, 608] on button "Checkout" at bounding box center [1032, 620] width 385 height 25
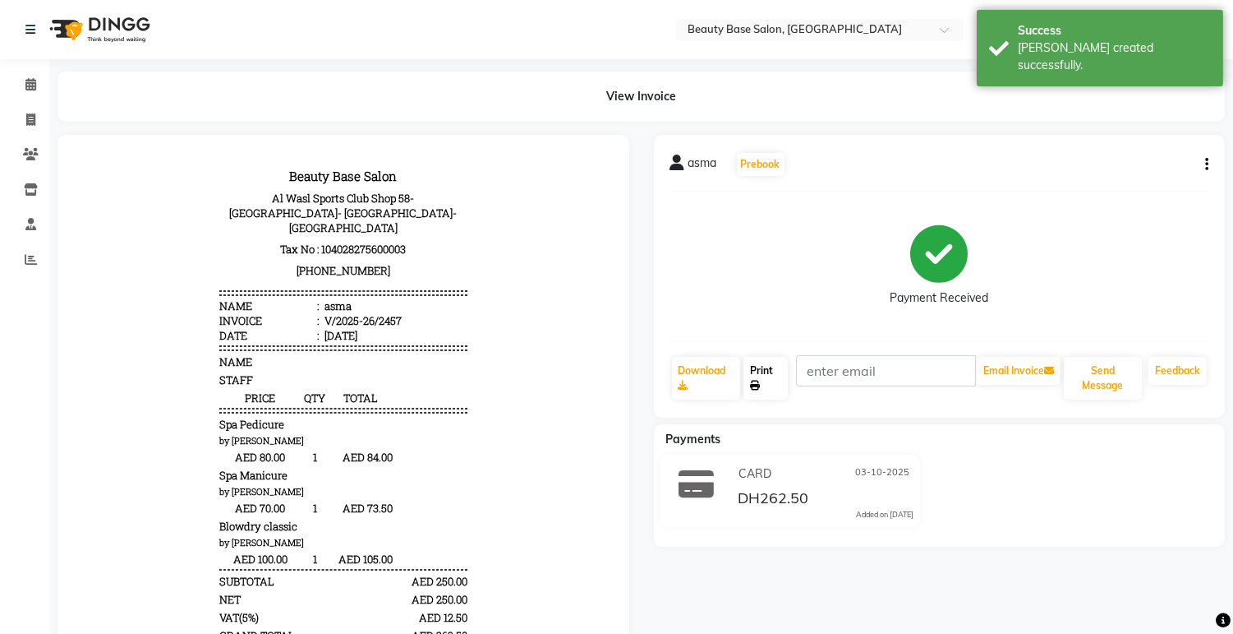
click at [778, 371] on link "Print" at bounding box center [766, 378] width 44 height 43
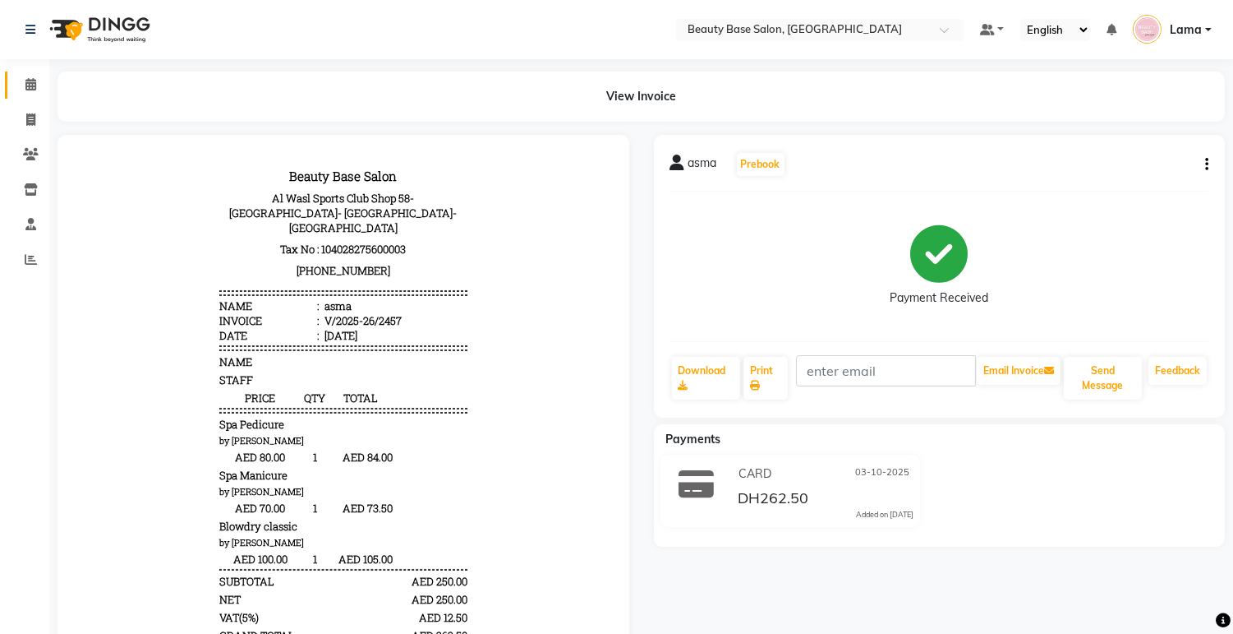
click at [39, 83] on span at bounding box center [30, 85] width 29 height 19
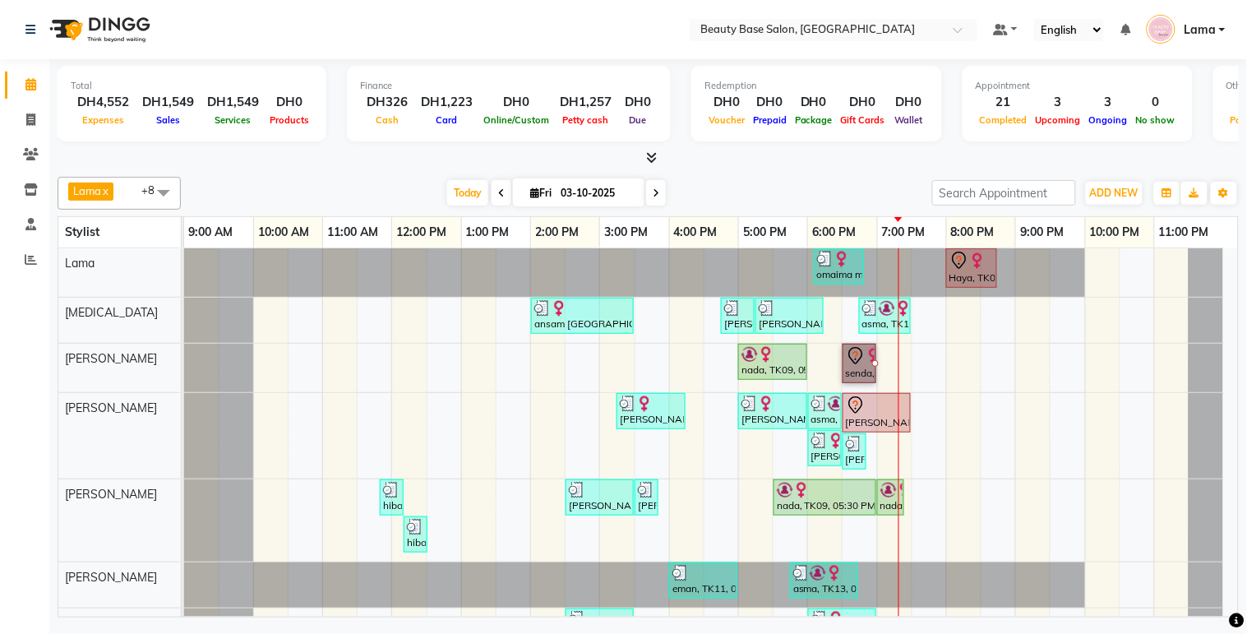
click at [853, 366] on link "senda, TK07, 06:30 PM-07:00 PM, hair wash" at bounding box center [859, 362] width 34 height 39
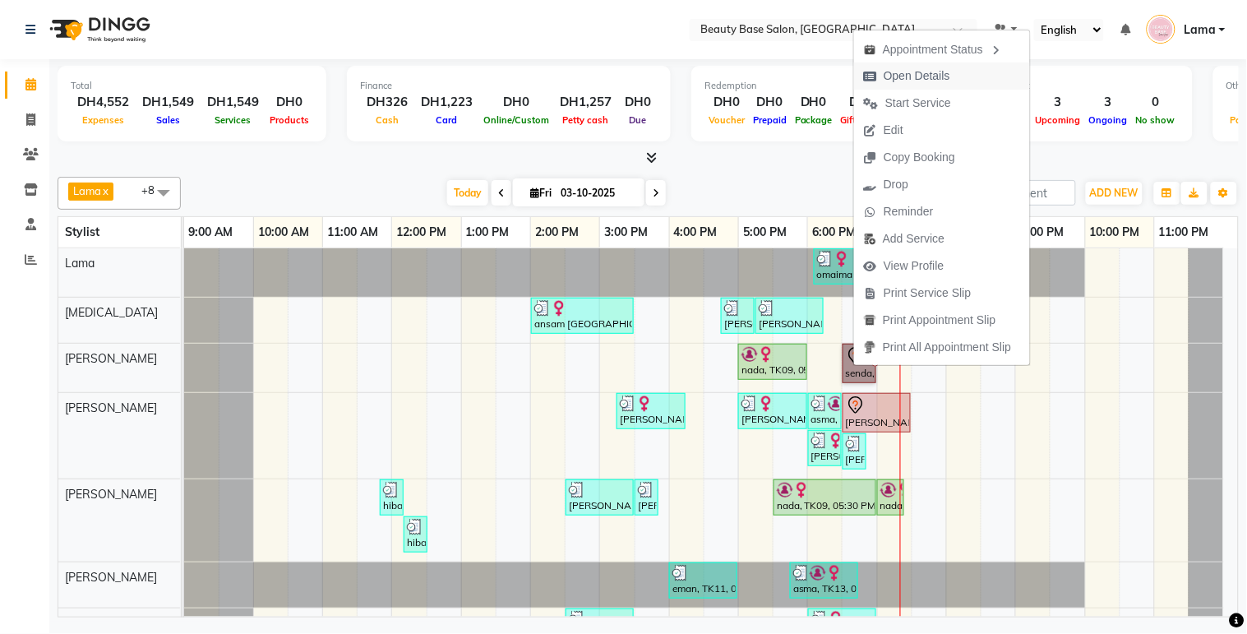
click at [950, 77] on span "Open Details" at bounding box center [907, 75] width 106 height 27
select select "7"
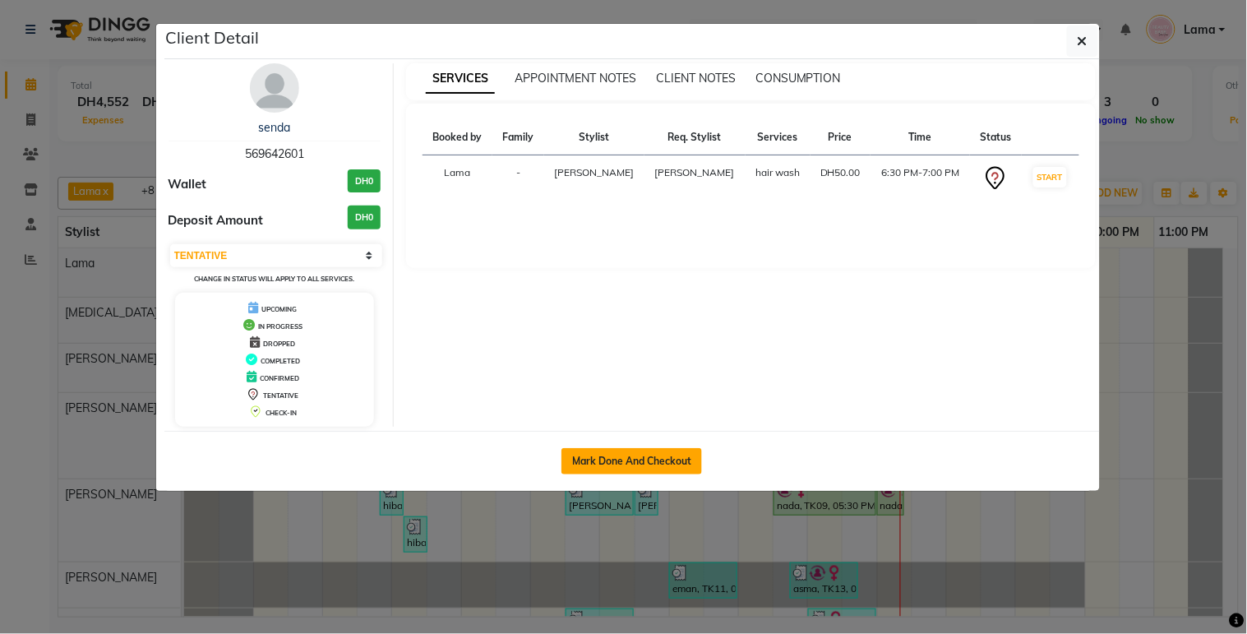
click at [670, 462] on button "Mark Done And Checkout" at bounding box center [631, 461] width 141 height 26
select select "service"
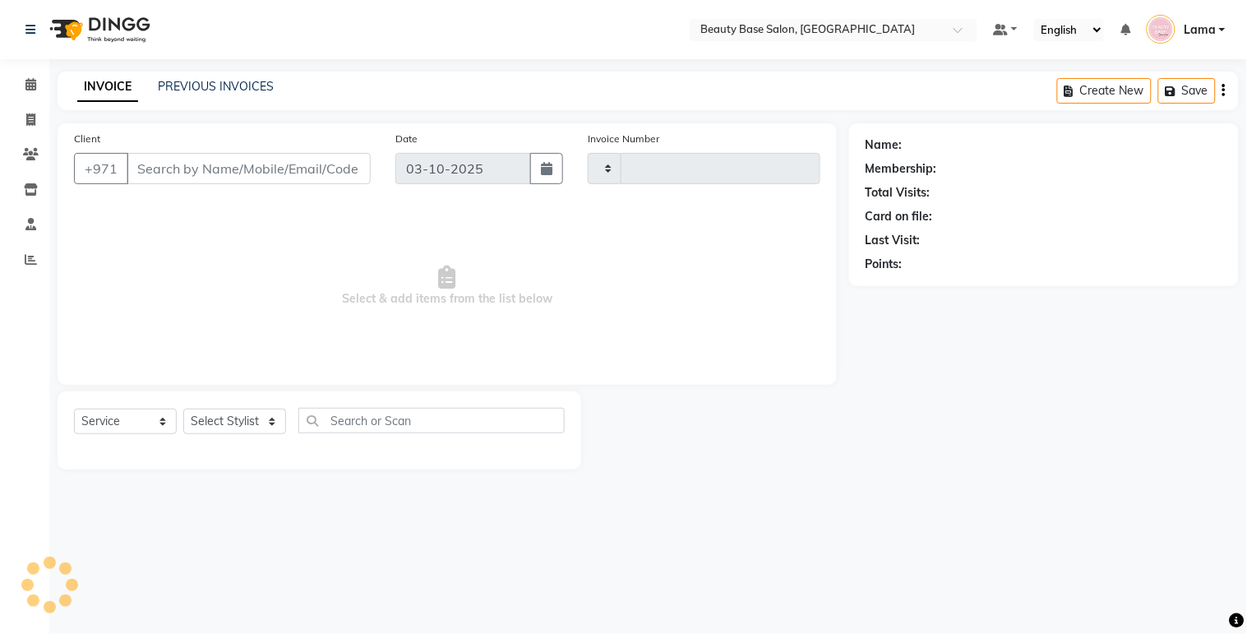
type input "2458"
select select "813"
type input "569642601"
select select "54541"
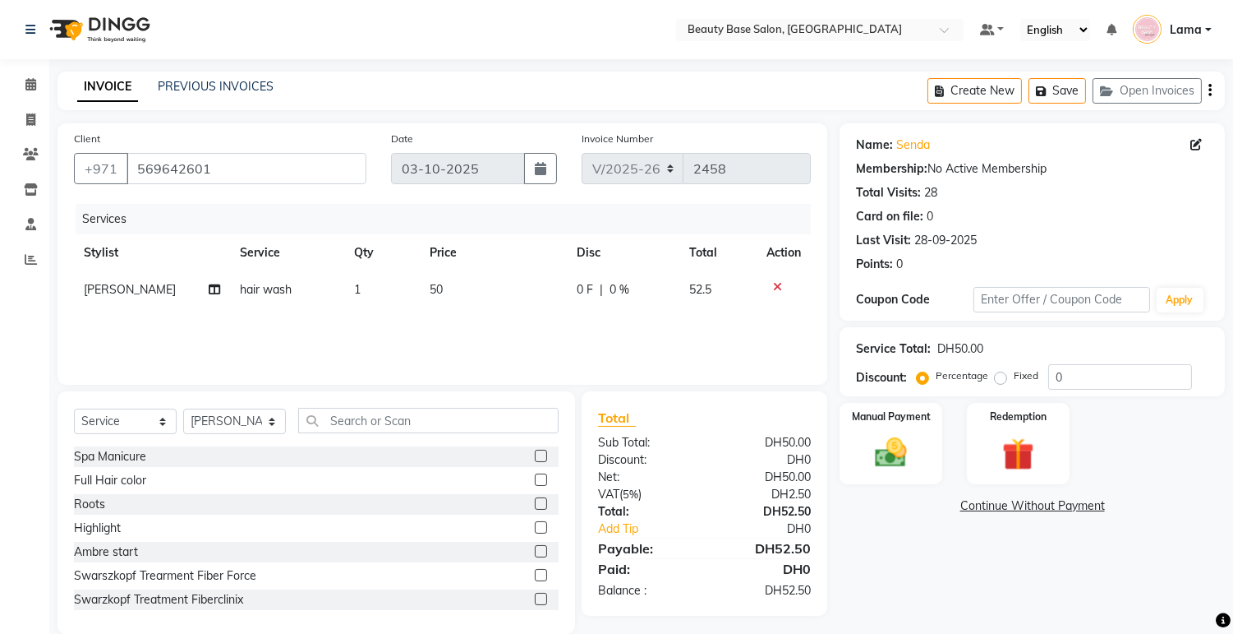
click at [1014, 383] on label "Fixed" at bounding box center [1026, 375] width 25 height 15
click at [1007, 381] on input "Fixed" at bounding box center [1004, 376] width 12 height 12
radio input "true"
click at [904, 455] on img at bounding box center [891, 453] width 54 height 39
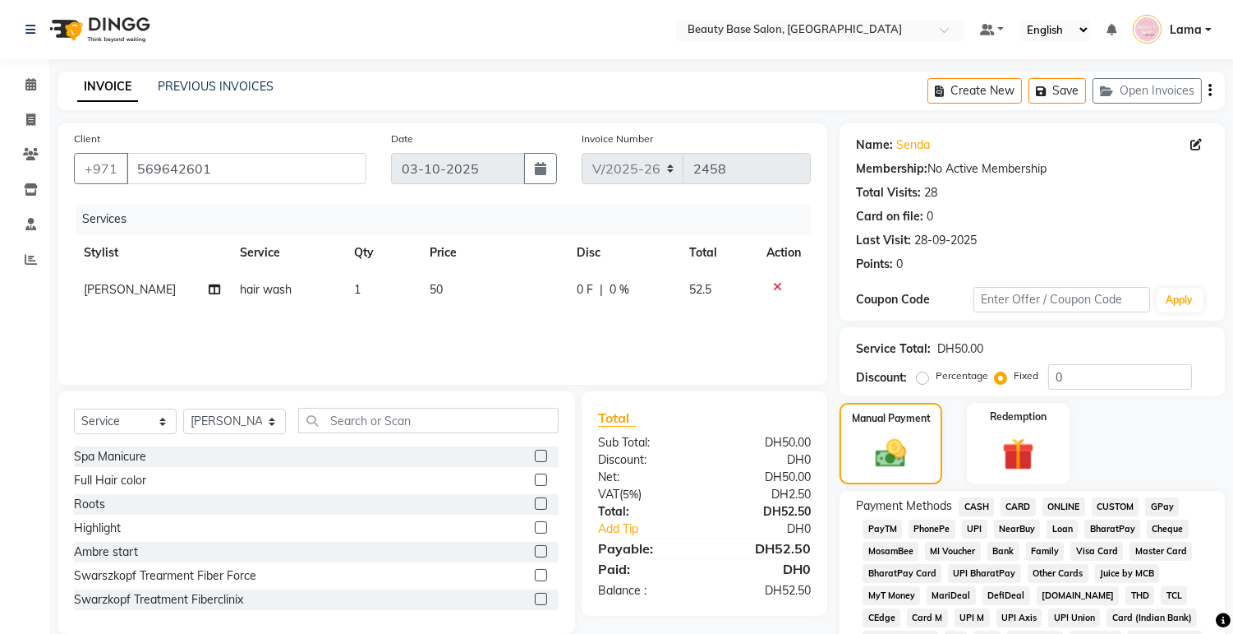
click at [1029, 501] on span "CARD" at bounding box center [1018, 506] width 35 height 19
click at [1136, 499] on span "CUSTOM" at bounding box center [1116, 506] width 48 height 19
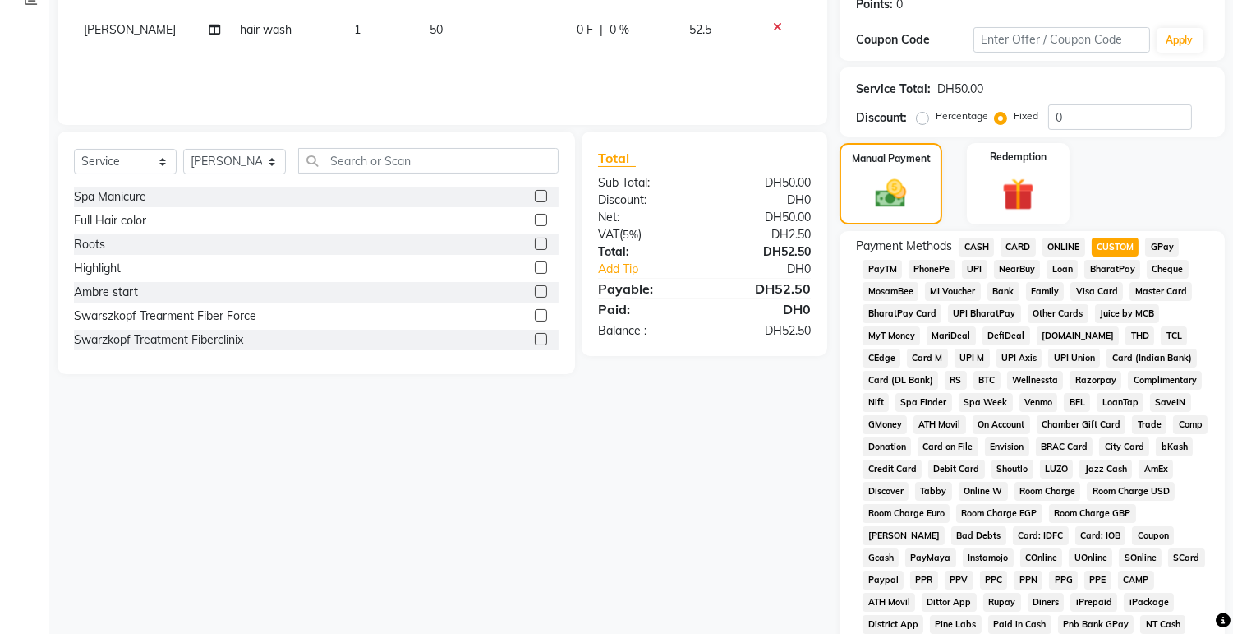
scroll to position [264, 0]
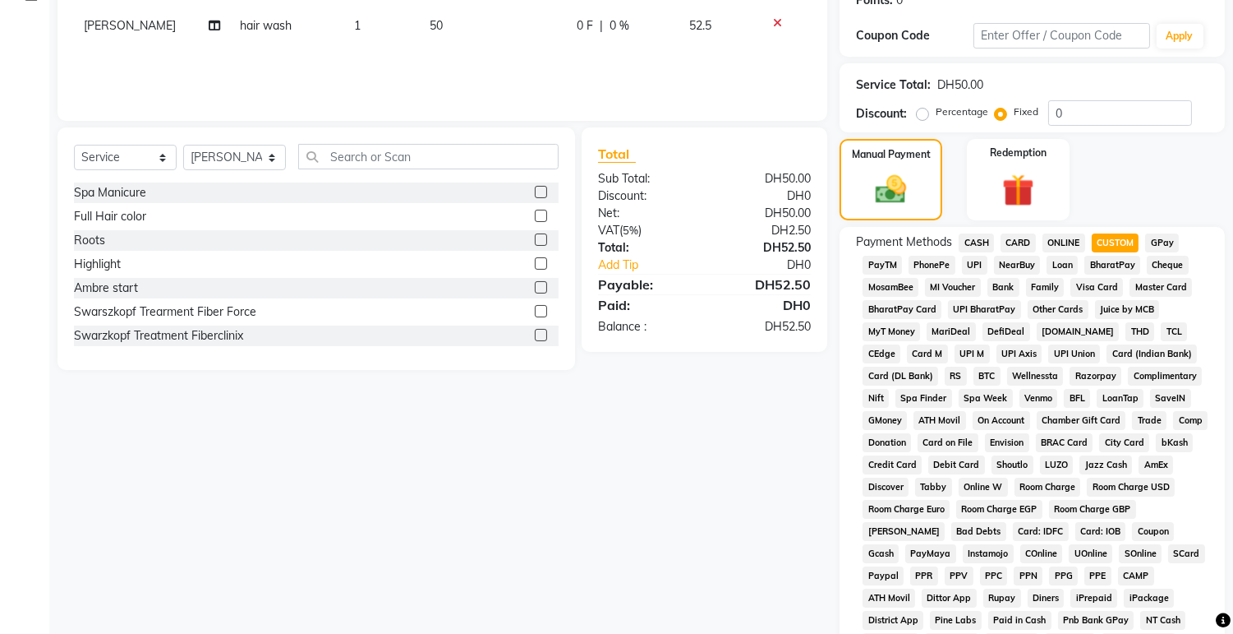
click at [1028, 239] on span "CARD" at bounding box center [1018, 242] width 35 height 19
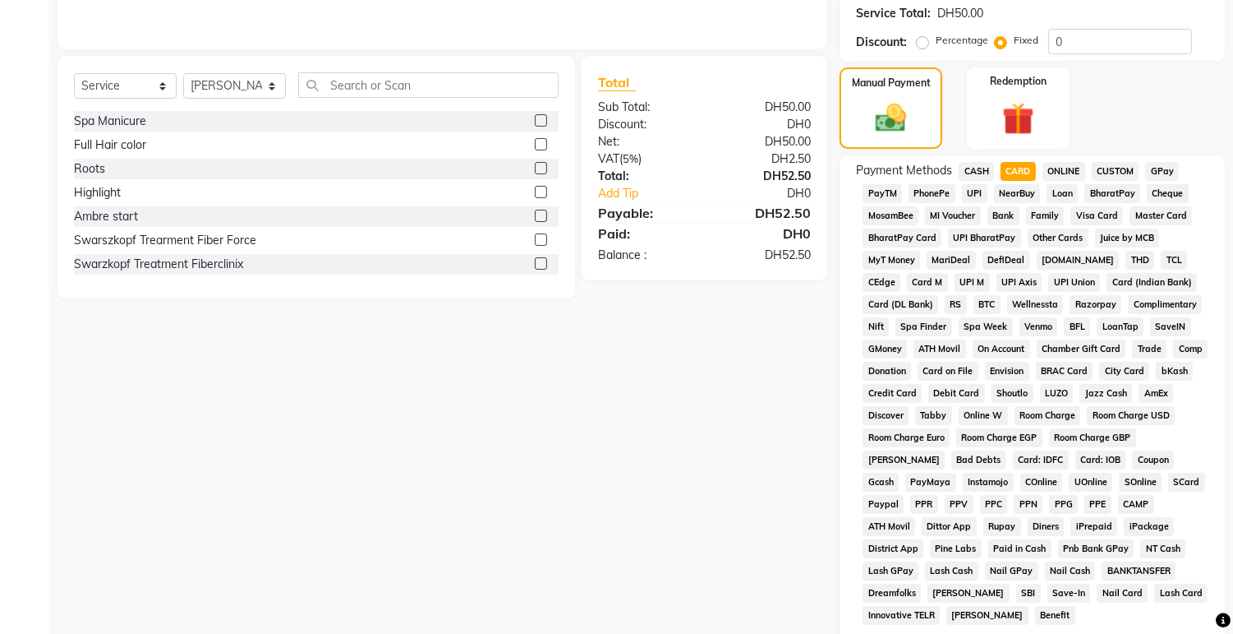
scroll to position [463, 0]
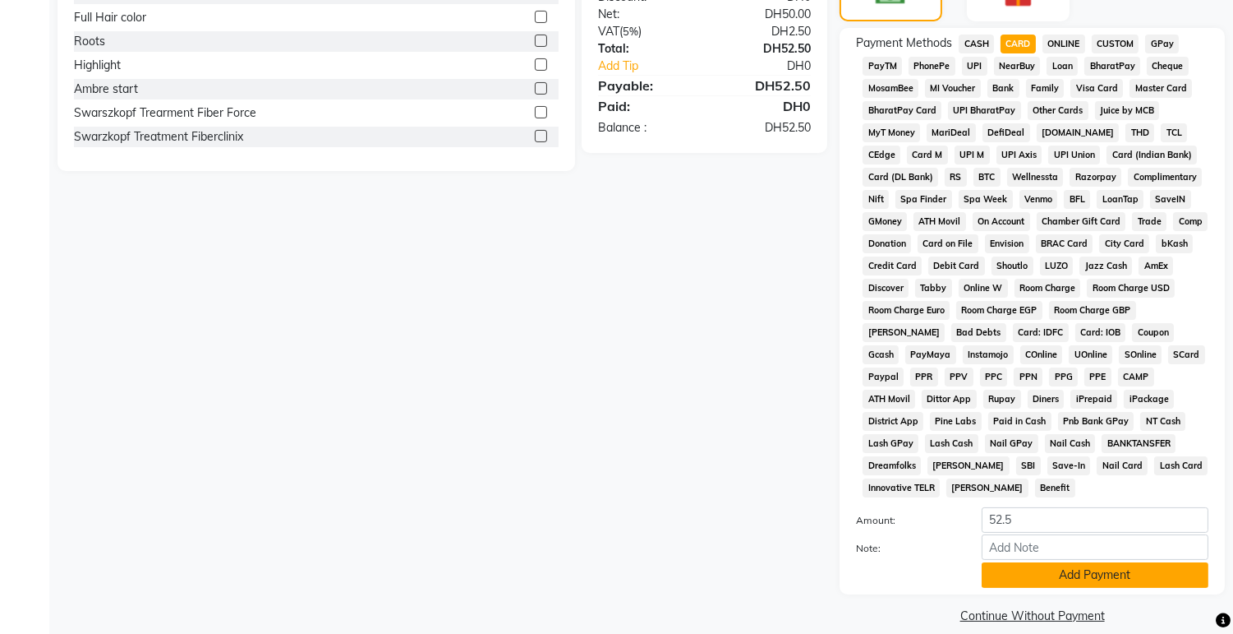
click at [1054, 562] on button "Add Payment" at bounding box center [1095, 574] width 227 height 25
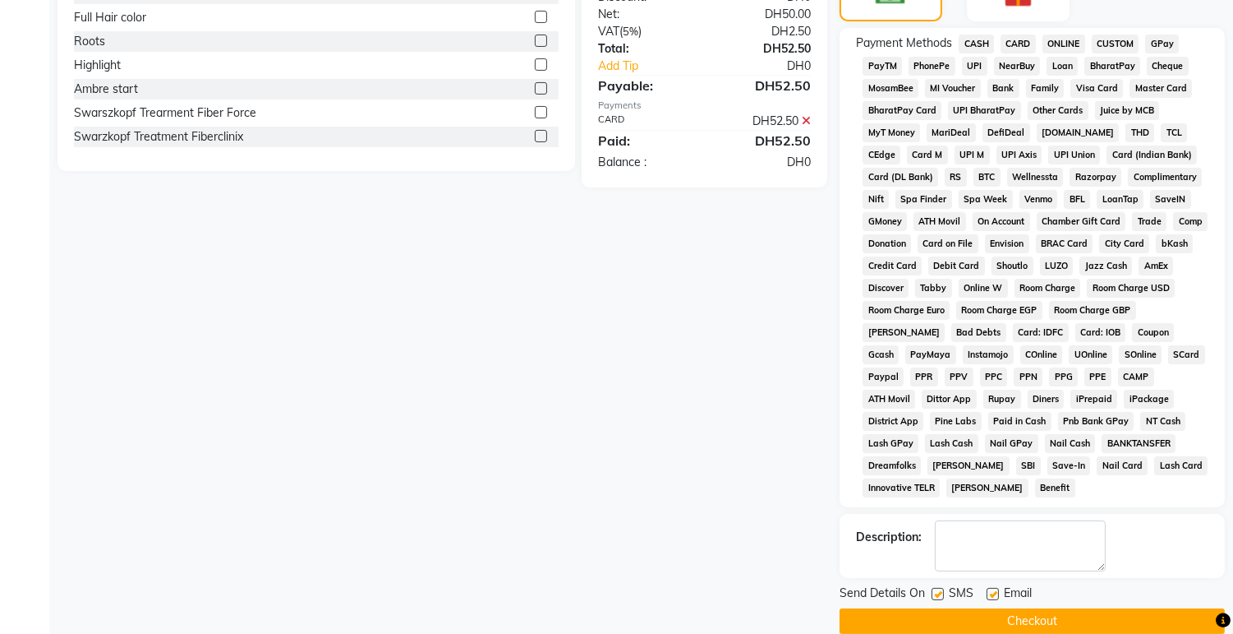
click at [1022, 608] on button "Checkout" at bounding box center [1032, 620] width 385 height 25
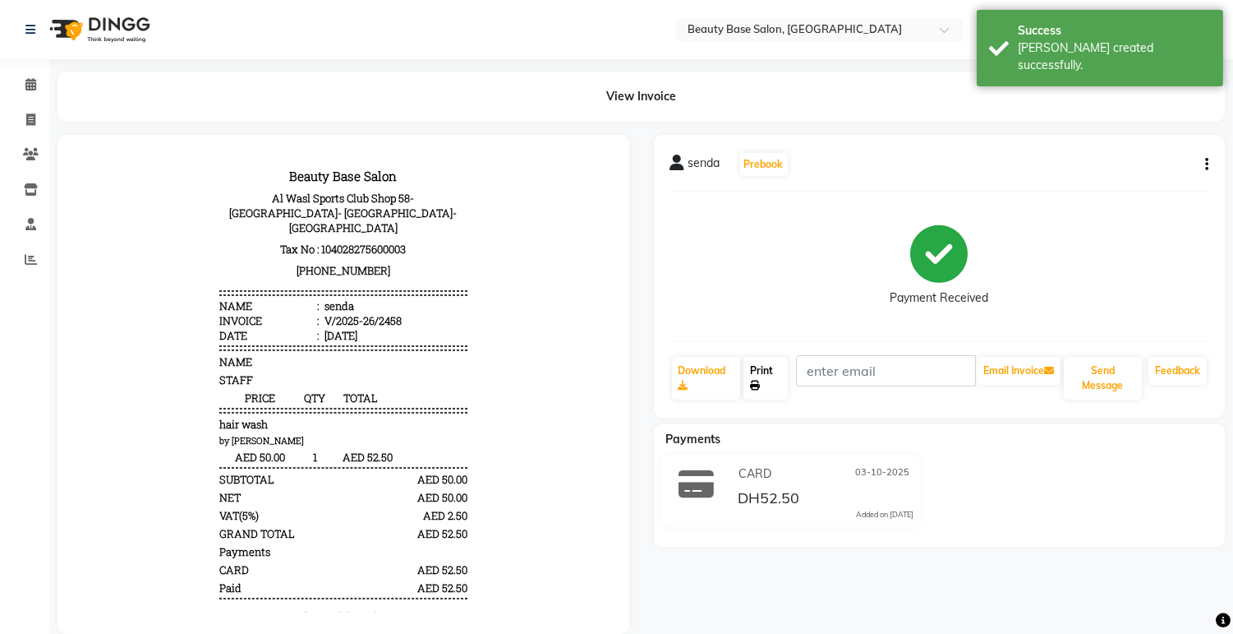
click at [763, 388] on link "Print" at bounding box center [766, 378] width 44 height 43
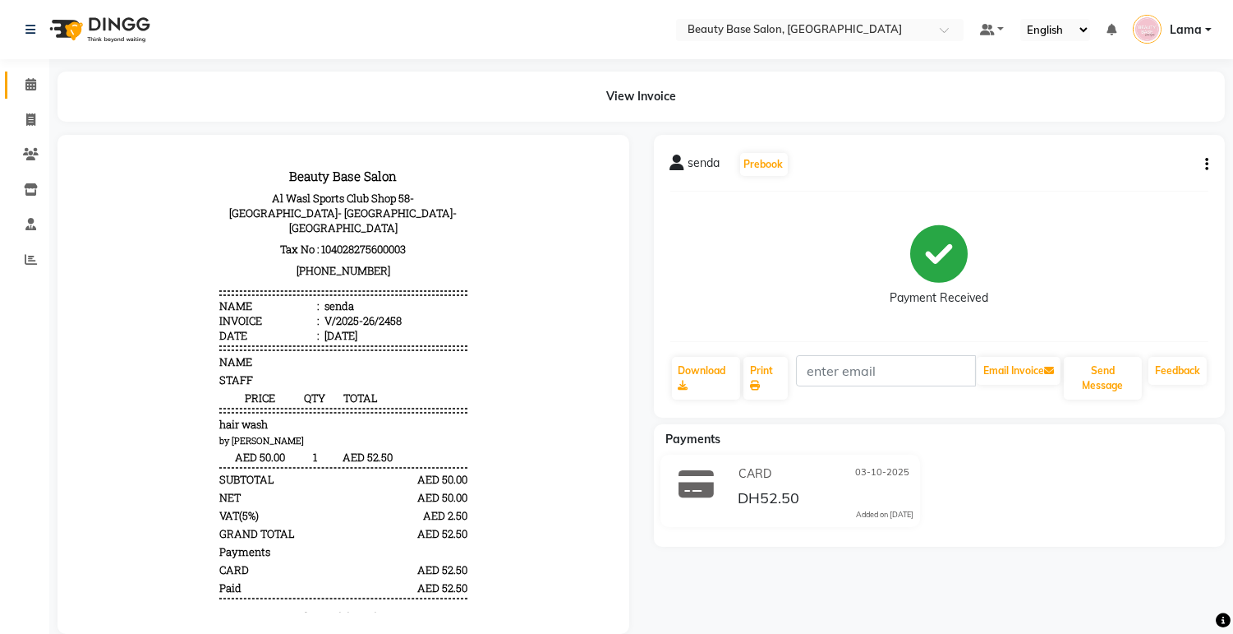
click at [39, 78] on span at bounding box center [30, 85] width 29 height 19
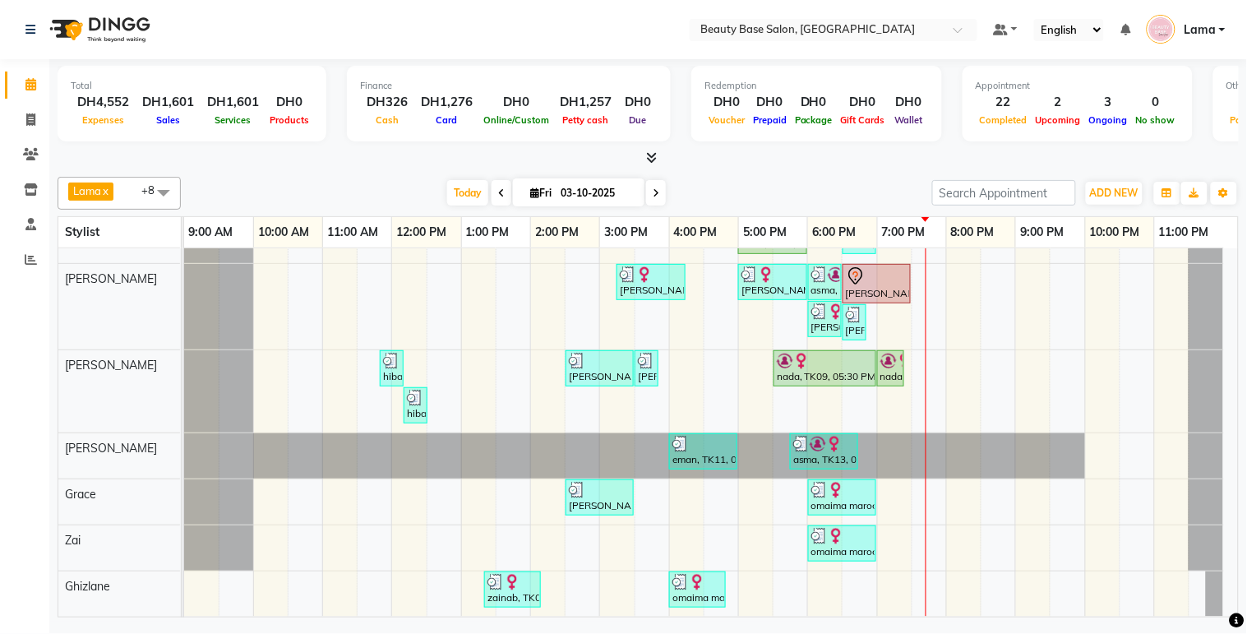
scroll to position [140, 0]
click at [398, 357] on div "hiba, TK01, 11:50 AM-12:10 PM, eyebrow" at bounding box center [391, 368] width 21 height 31
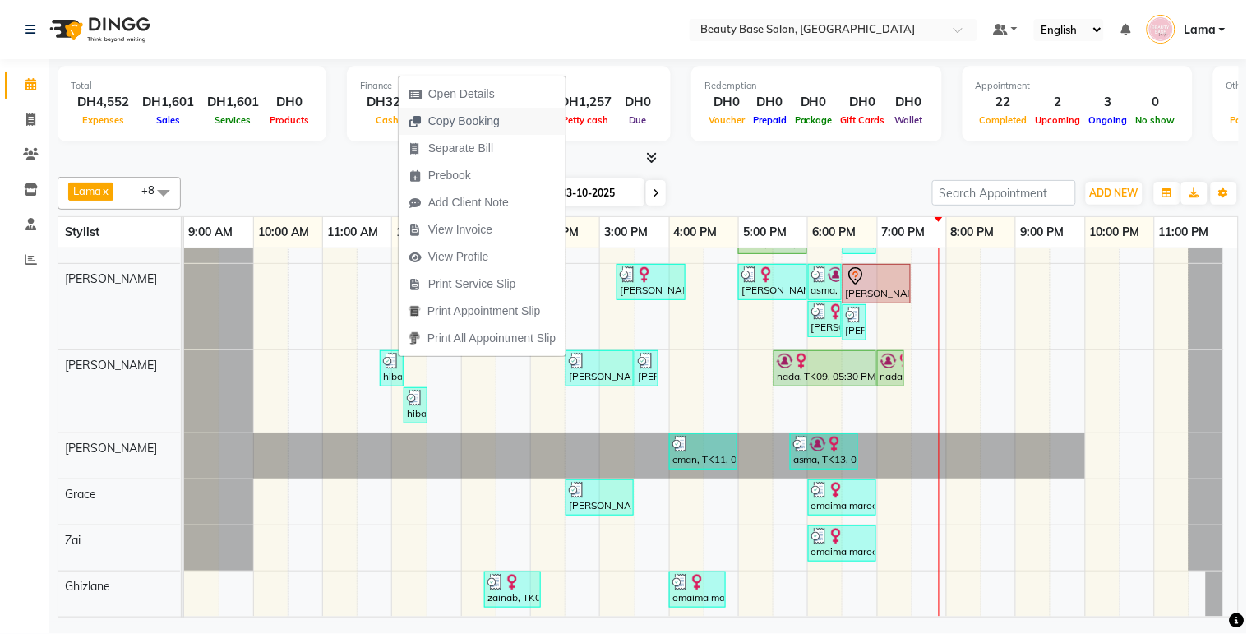
click at [502, 126] on span "Copy Booking" at bounding box center [454, 121] width 111 height 27
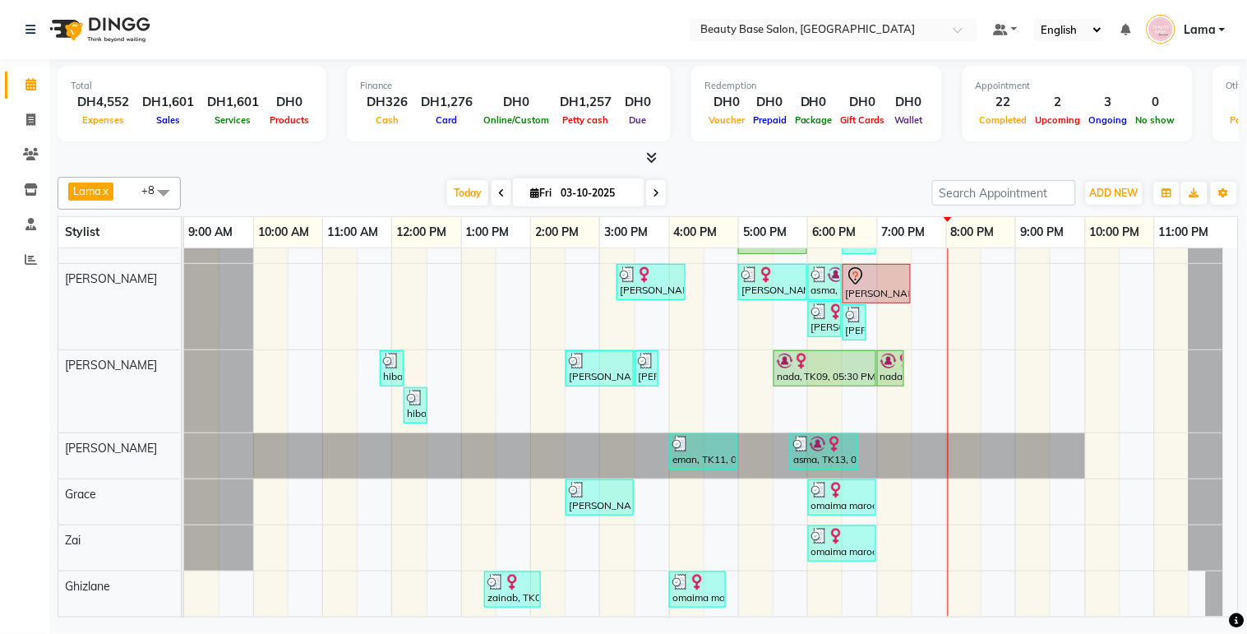
scroll to position [0, 0]
